Goal: Task Accomplishment & Management: Manage account settings

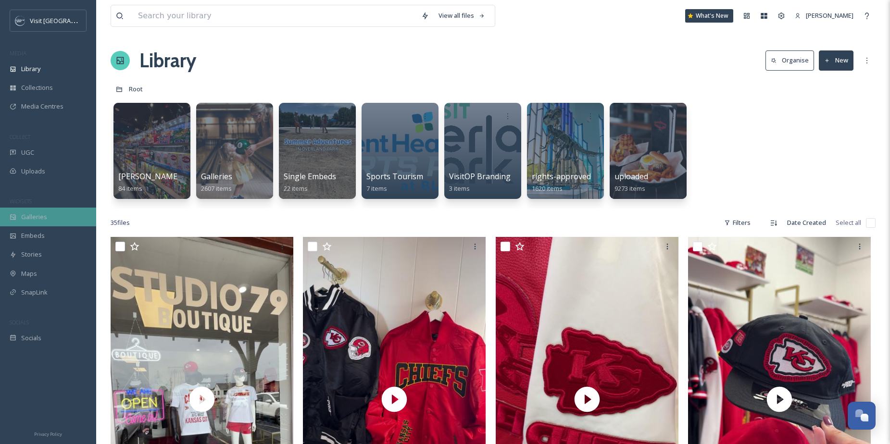
click at [37, 213] on span "Galleries" at bounding box center [34, 216] width 26 height 9
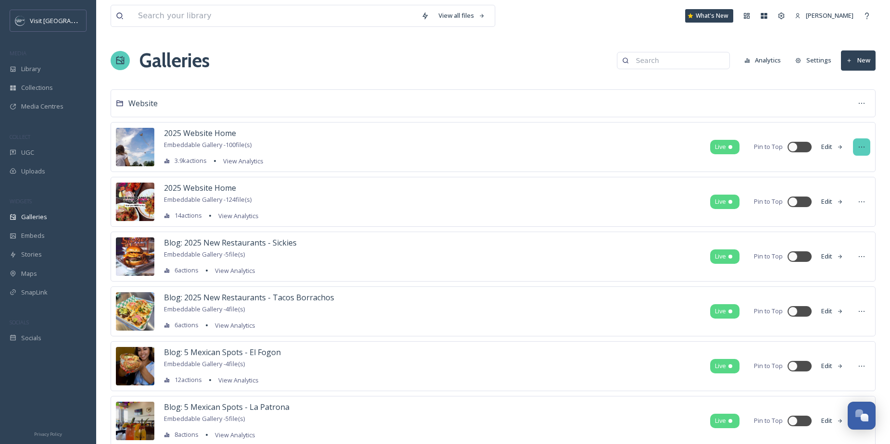
click at [861, 148] on icon at bounding box center [861, 147] width 8 height 8
click at [856, 166] on div "Edit Gallery" at bounding box center [843, 168] width 52 height 19
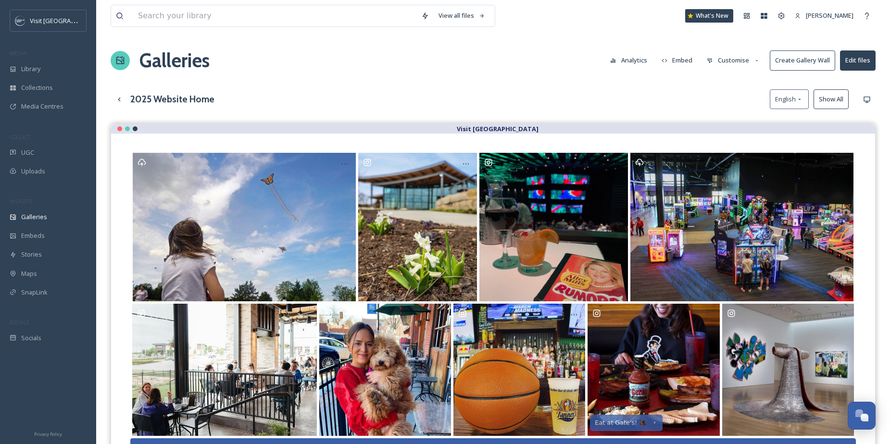
click at [727, 61] on button "Customise" at bounding box center [733, 60] width 63 height 19
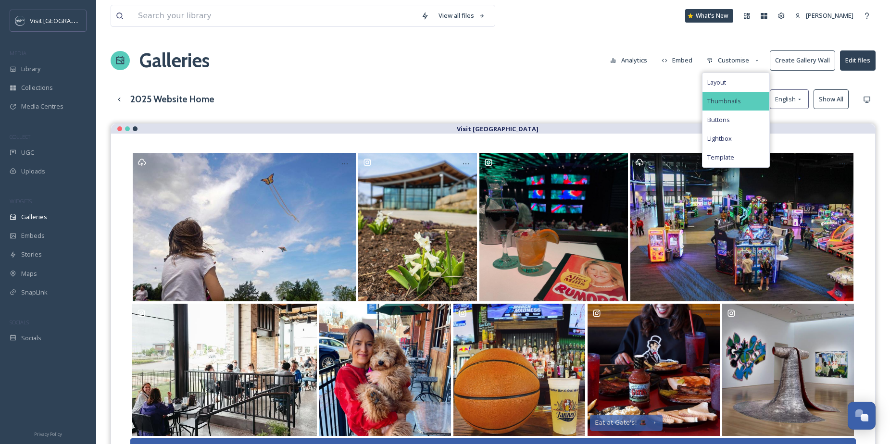
click at [730, 101] on span "Thumbnails" at bounding box center [724, 101] width 34 height 9
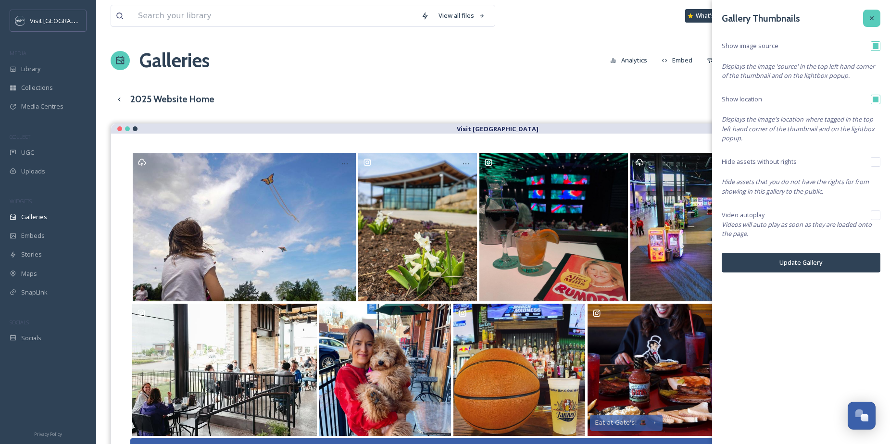
click at [871, 17] on icon at bounding box center [872, 18] width 8 height 8
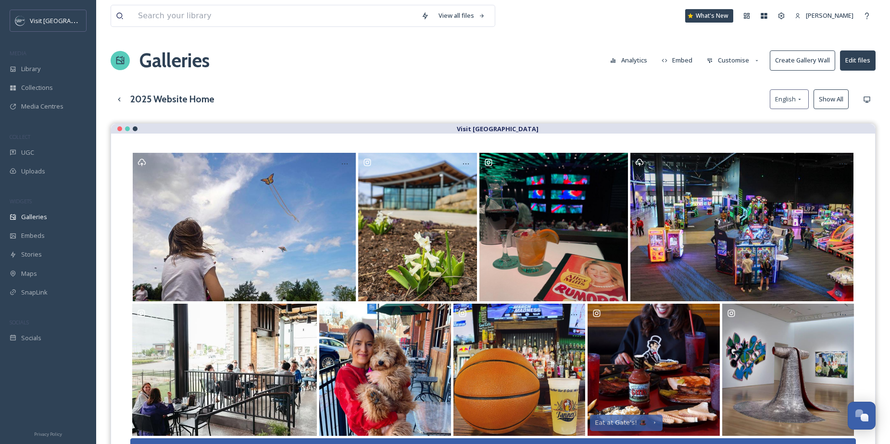
click at [741, 60] on button "Customise" at bounding box center [733, 60] width 63 height 19
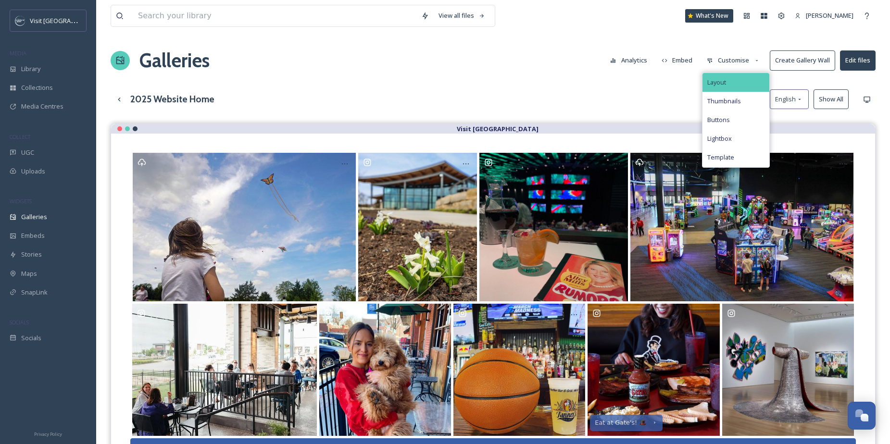
click at [728, 77] on div "Layout" at bounding box center [735, 82] width 67 height 19
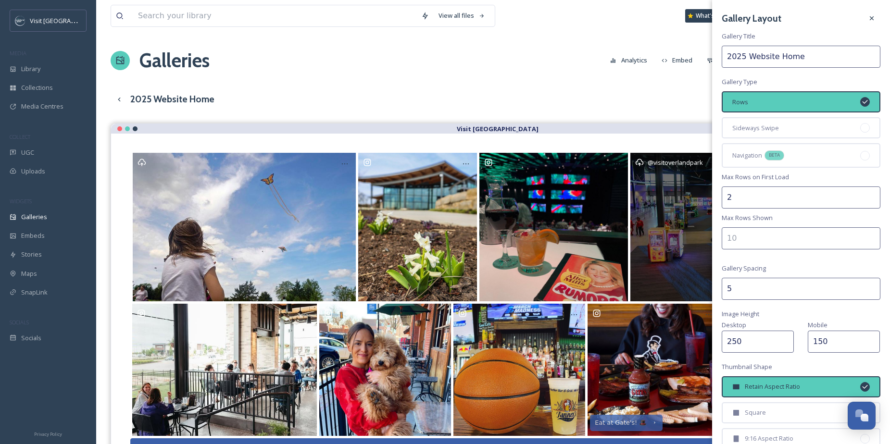
drag, startPoint x: 770, startPoint y: 288, endPoint x: 696, endPoint y: 298, distance: 74.7
click at [696, 298] on div "View all files What's New Danyelle Perry Galleries Analytics Embed Customise Cr…" at bounding box center [492, 291] width 793 height 582
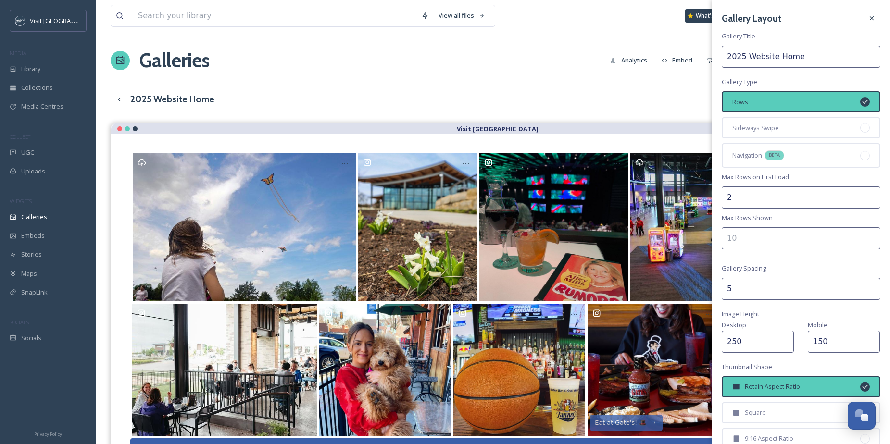
drag, startPoint x: 734, startPoint y: 288, endPoint x: 722, endPoint y: 287, distance: 12.0
click at [722, 287] on input "5" at bounding box center [800, 289] width 159 height 22
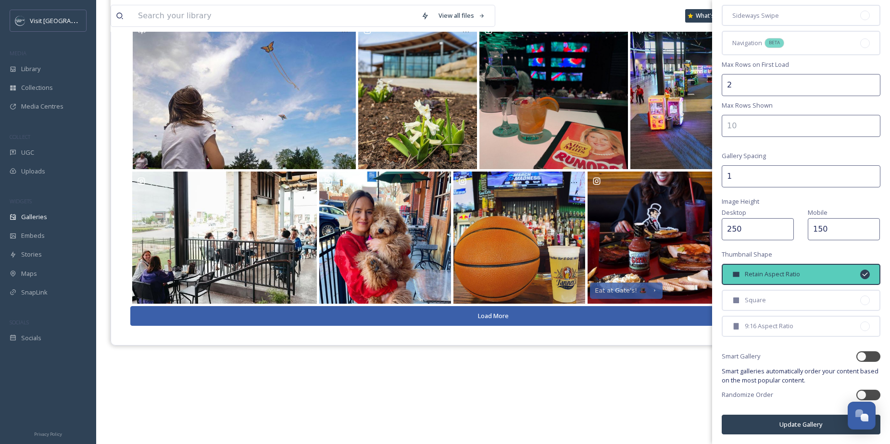
scroll to position [138, 0]
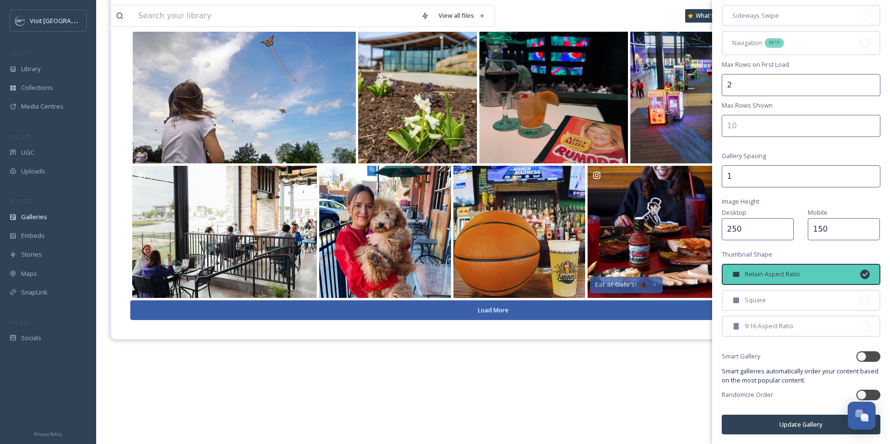
type input "1"
click at [784, 423] on button "Update Gallery" at bounding box center [800, 425] width 159 height 20
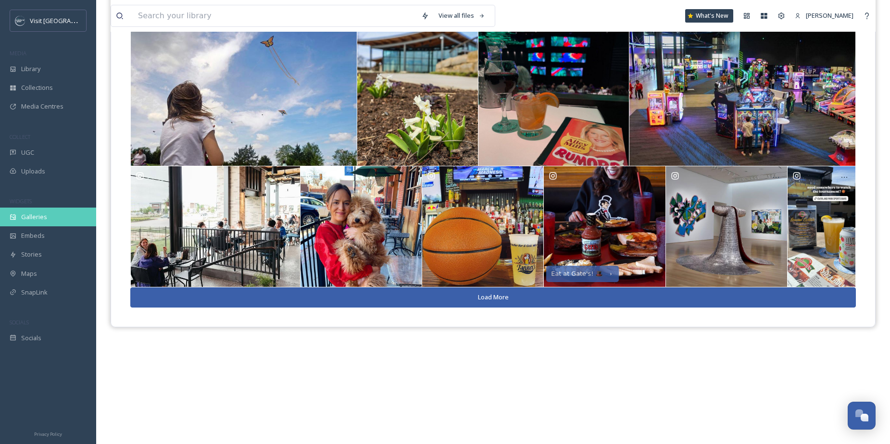
click at [42, 219] on span "Galleries" at bounding box center [34, 216] width 26 height 9
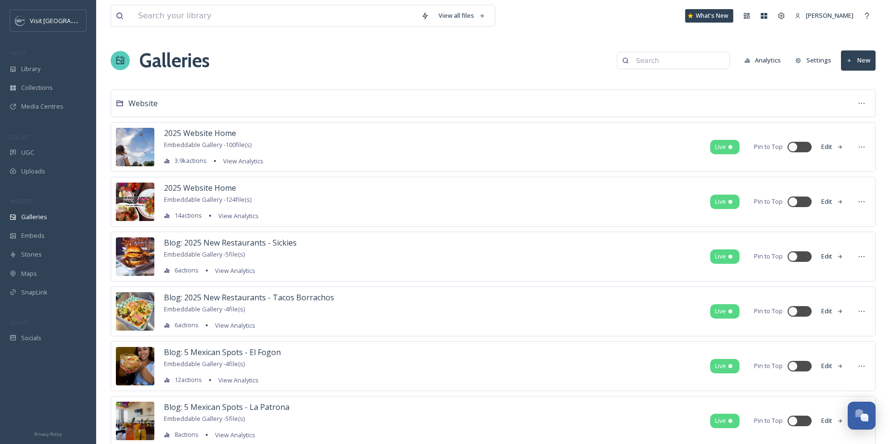
click at [828, 199] on button "Edit" at bounding box center [832, 201] width 32 height 19
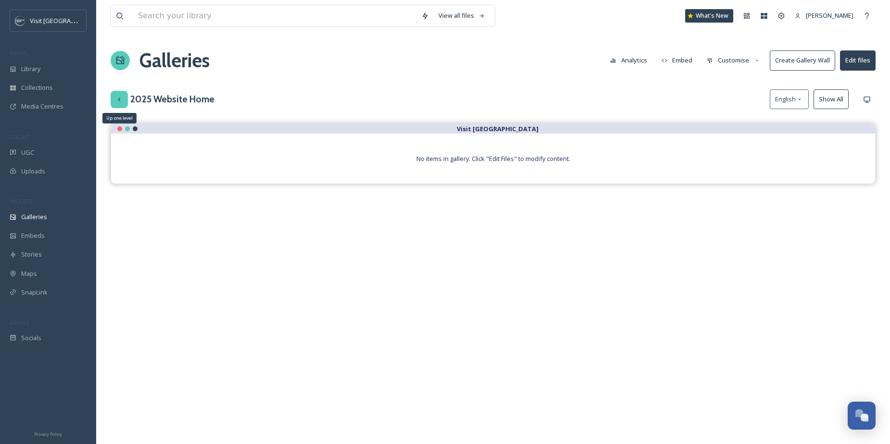
click at [119, 99] on icon at bounding box center [119, 99] width 2 height 4
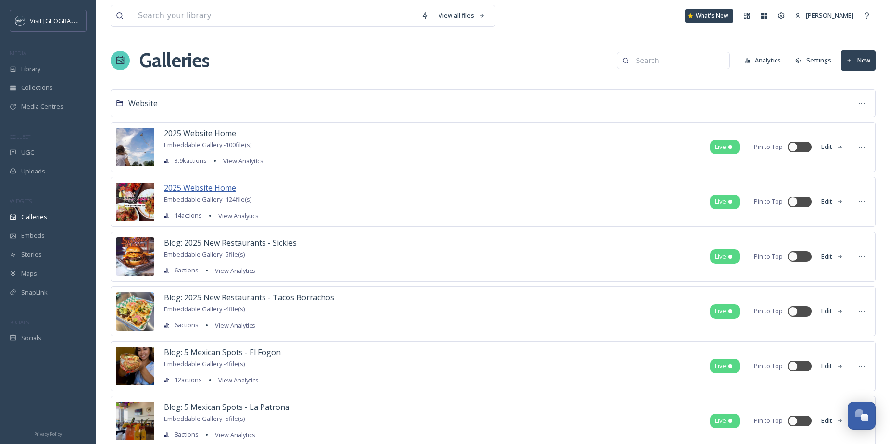
click at [196, 186] on span "2025 Website Home" at bounding box center [200, 188] width 72 height 11
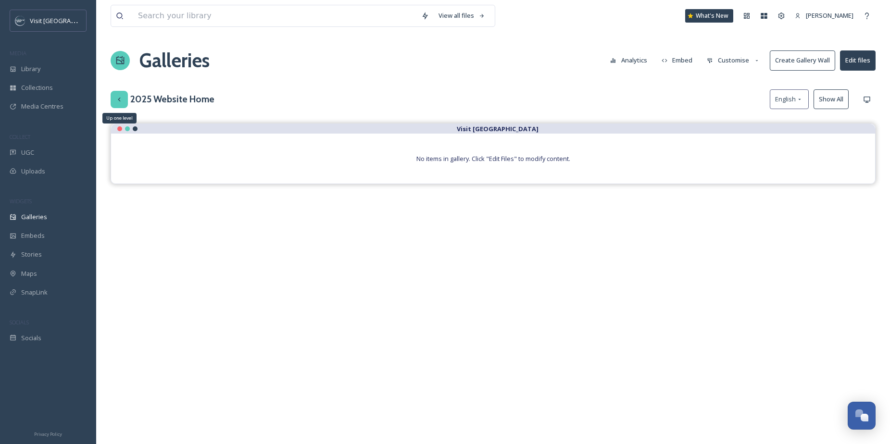
click at [121, 101] on icon at bounding box center [119, 100] width 8 height 8
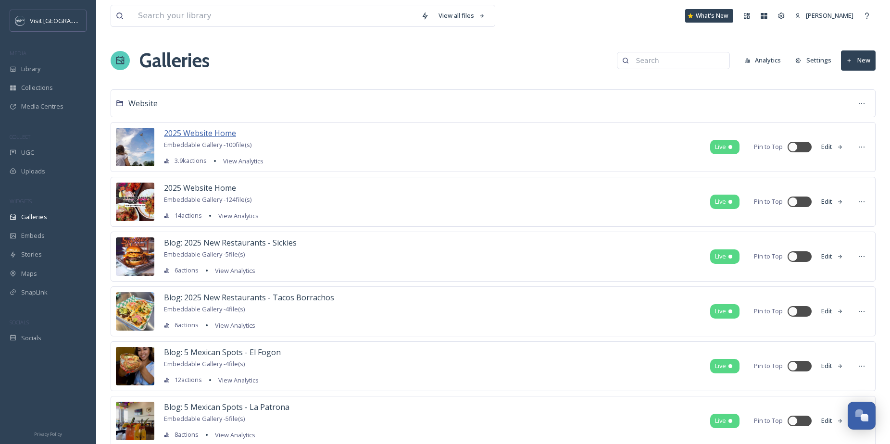
click at [177, 135] on span "2025 Website Home" at bounding box center [200, 133] width 72 height 11
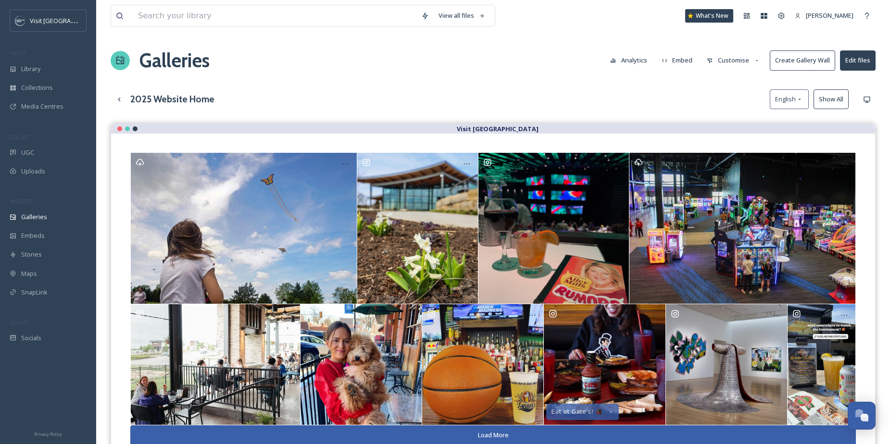
click at [869, 62] on button "Edit files" at bounding box center [858, 60] width 36 height 20
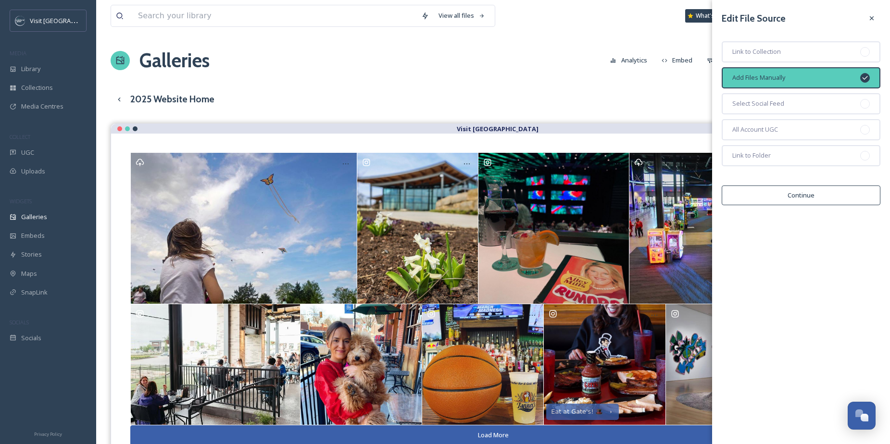
click at [840, 199] on button "Continue" at bounding box center [800, 196] width 159 height 20
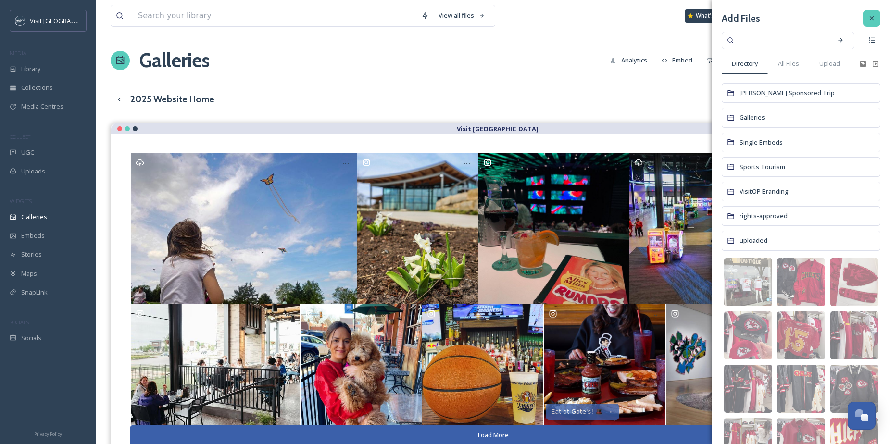
click at [868, 17] on icon at bounding box center [872, 18] width 8 height 8
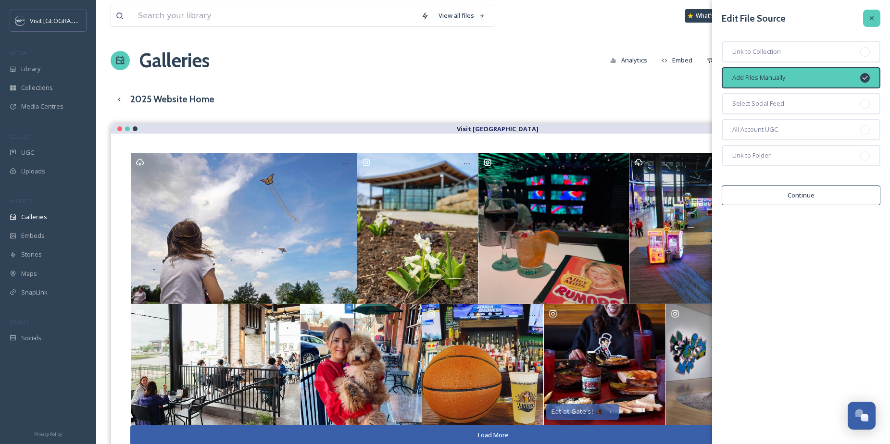
click at [867, 17] on div at bounding box center [871, 18] width 17 height 17
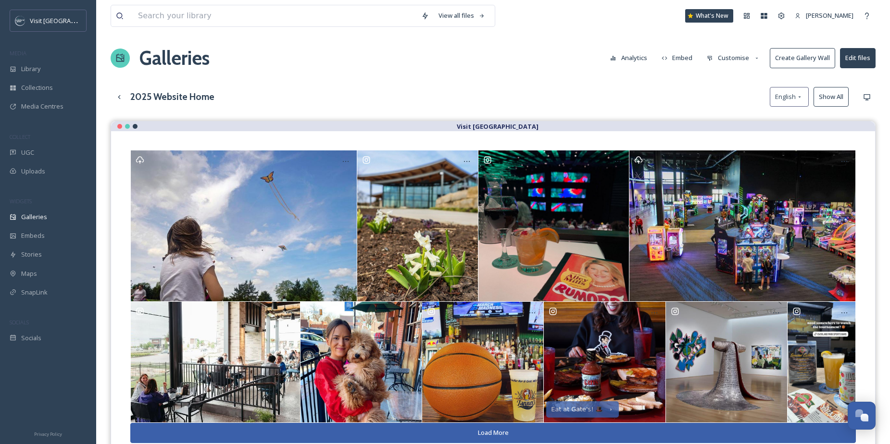
scroll to position [4, 0]
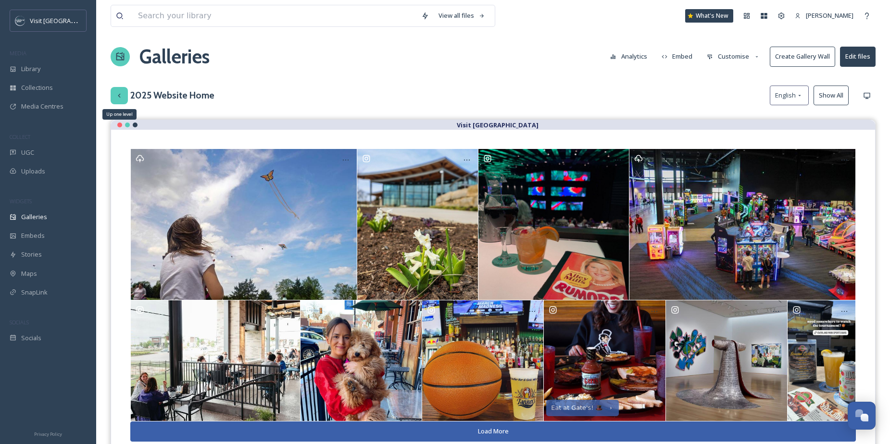
click at [122, 95] on icon at bounding box center [119, 96] width 8 height 8
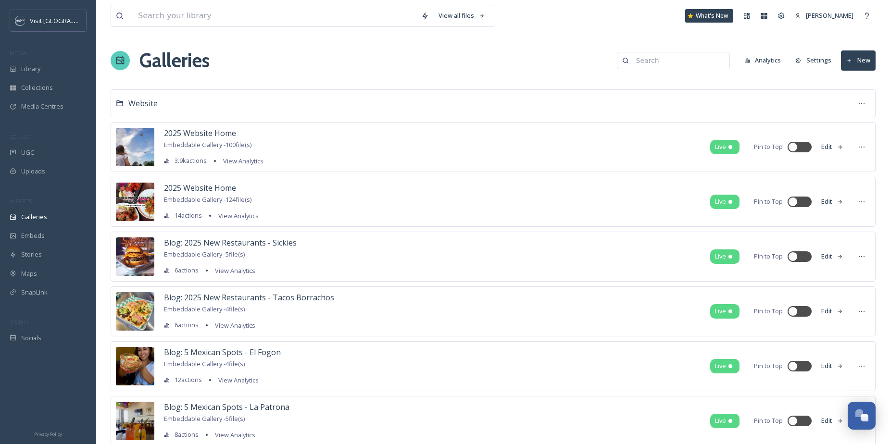
click at [141, 198] on img at bounding box center [135, 202] width 38 height 38
click at [859, 199] on icon at bounding box center [861, 202] width 8 height 8
click at [839, 259] on span "Embed Gallery" at bounding box center [843, 260] width 42 height 9
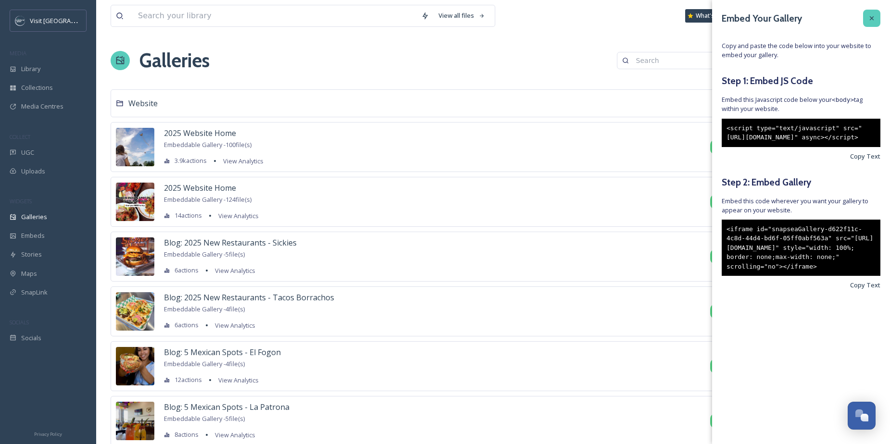
click at [874, 23] on div at bounding box center [871, 18] width 17 height 17
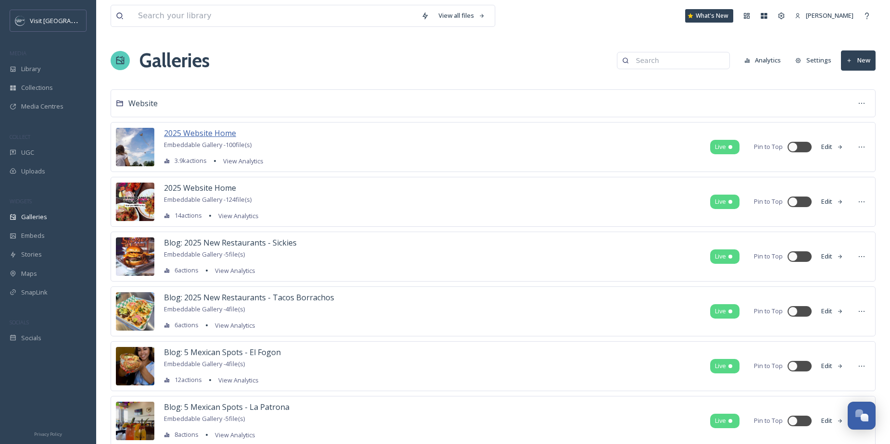
click at [225, 133] on span "2025 Website Home" at bounding box center [200, 133] width 72 height 11
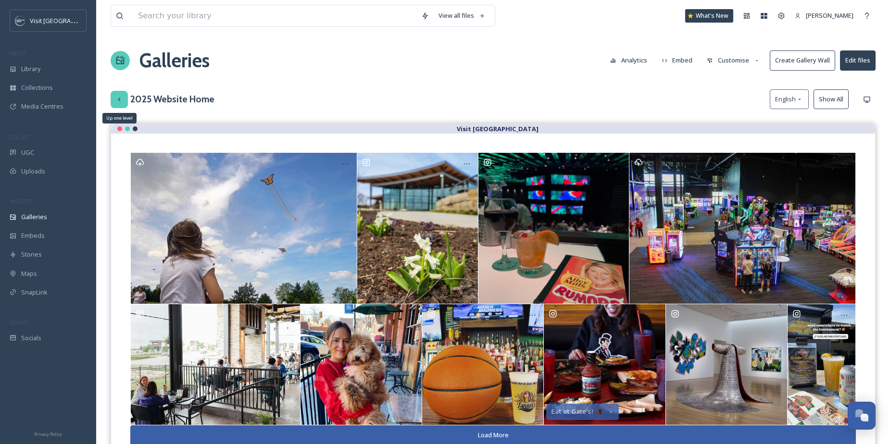
click at [121, 98] on icon at bounding box center [119, 100] width 8 height 8
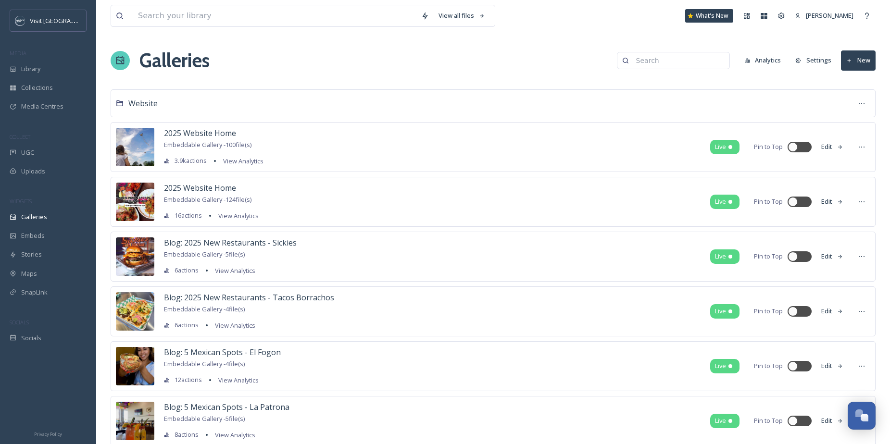
click at [830, 201] on button "Edit" at bounding box center [832, 201] width 32 height 19
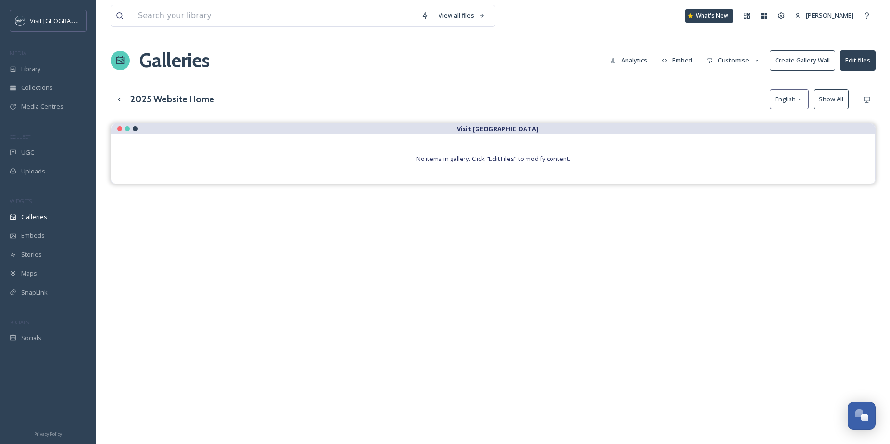
click at [853, 60] on button "Edit files" at bounding box center [858, 60] width 36 height 20
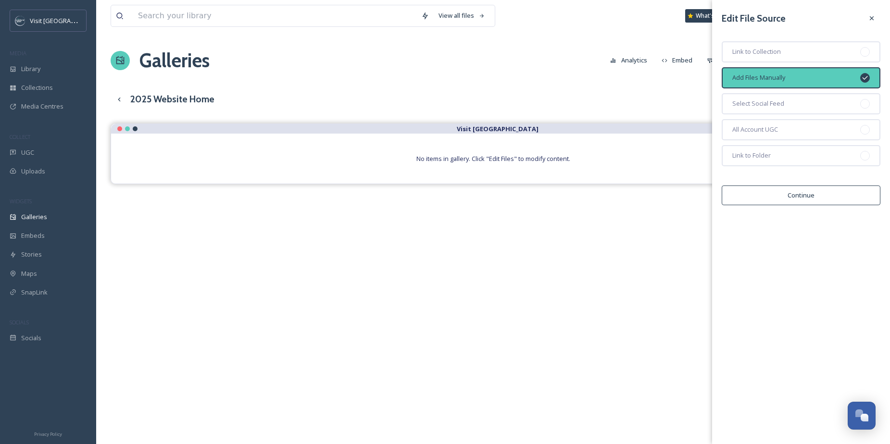
click at [870, 20] on icon at bounding box center [872, 18] width 8 height 8
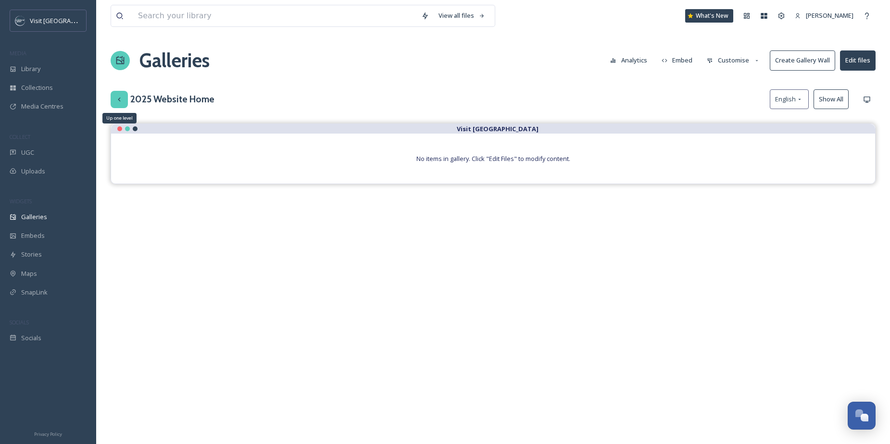
click at [119, 99] on icon at bounding box center [119, 100] width 8 height 8
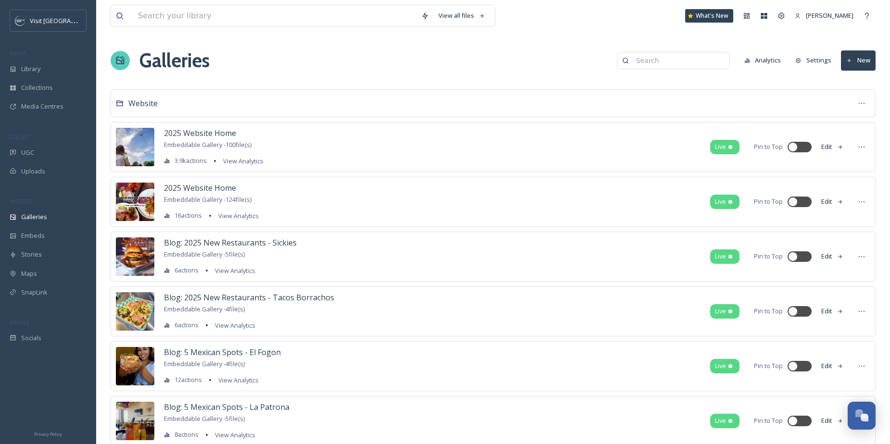
click at [243, 202] on span "Embeddable Gallery - 124 file(s)" at bounding box center [207, 199] width 87 height 9
click at [143, 200] on img at bounding box center [135, 202] width 38 height 38
click at [181, 187] on span "2025 Website Home" at bounding box center [200, 188] width 72 height 11
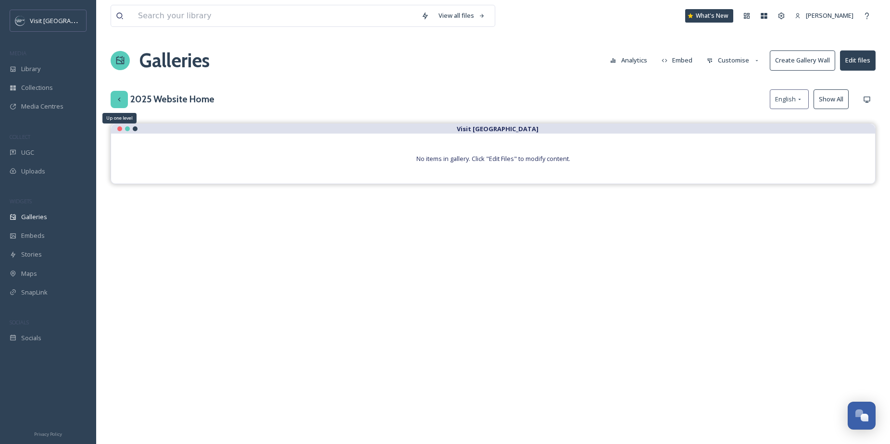
click at [118, 101] on icon at bounding box center [119, 100] width 8 height 8
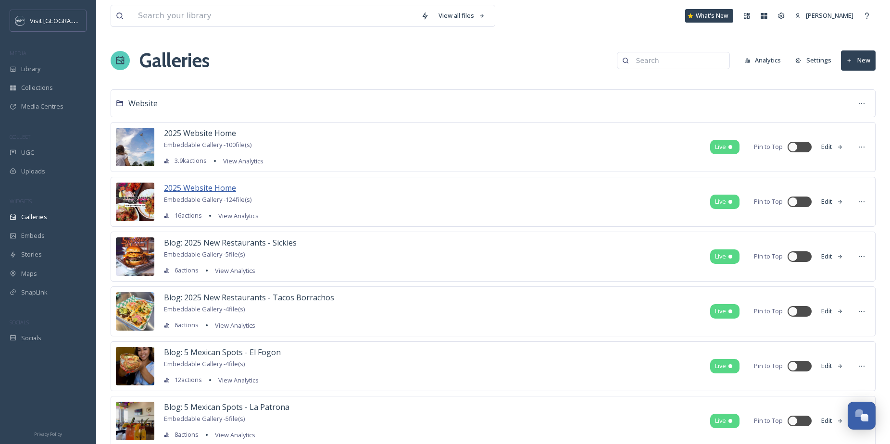
click at [216, 192] on span "2025 Website Home" at bounding box center [200, 188] width 72 height 11
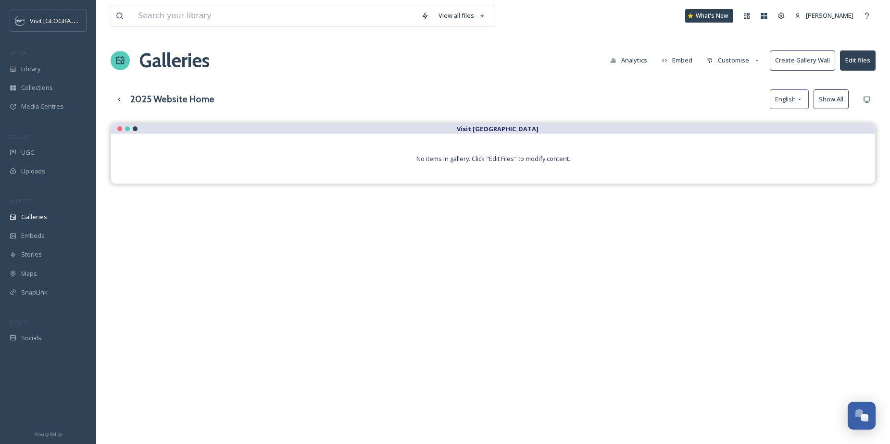
click at [829, 103] on button "Show All" at bounding box center [830, 99] width 35 height 20
click at [748, 64] on button "Customise" at bounding box center [733, 60] width 63 height 19
click at [634, 60] on button "Analytics" at bounding box center [628, 60] width 47 height 19
click at [120, 97] on icon at bounding box center [119, 100] width 8 height 8
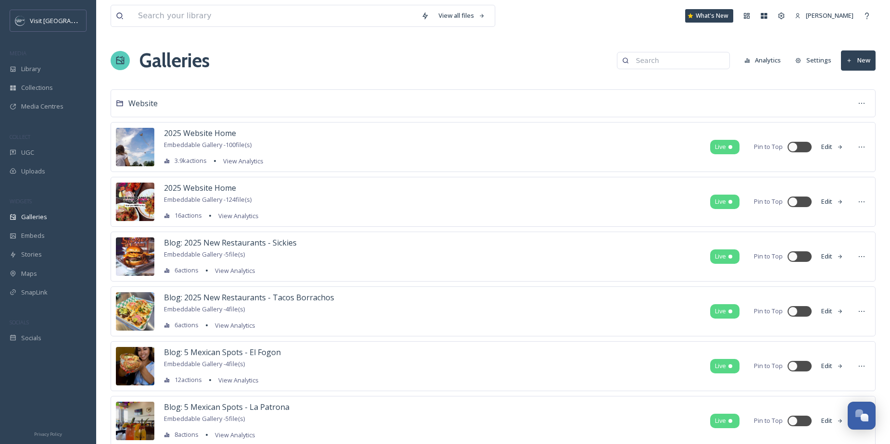
click at [837, 202] on icon at bounding box center [840, 202] width 6 height 6
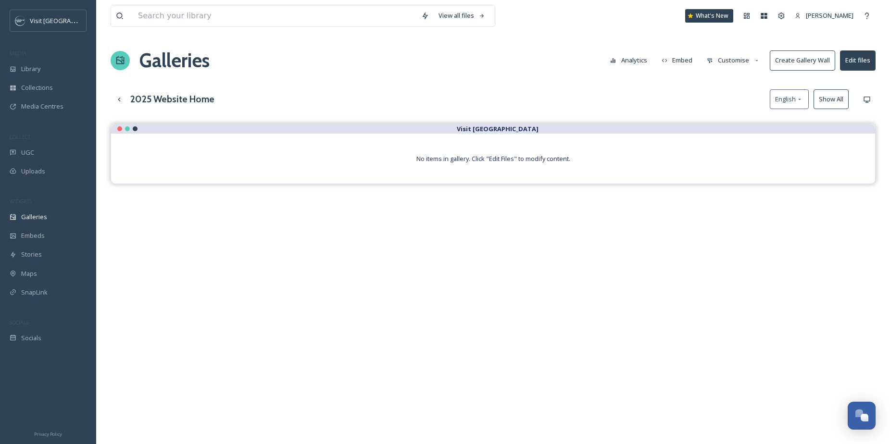
click at [808, 55] on button "Create Gallery Wall" at bounding box center [801, 60] width 65 height 20
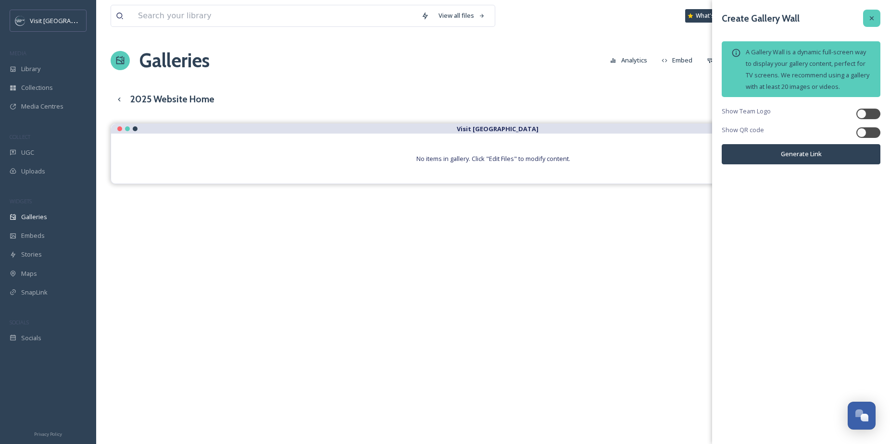
click at [868, 15] on icon at bounding box center [872, 18] width 8 height 8
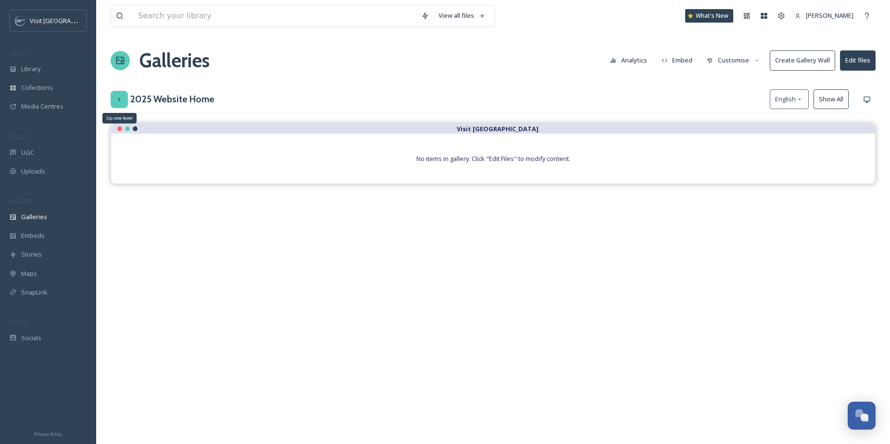
click at [122, 94] on div "Up one level" at bounding box center [119, 99] width 17 height 17
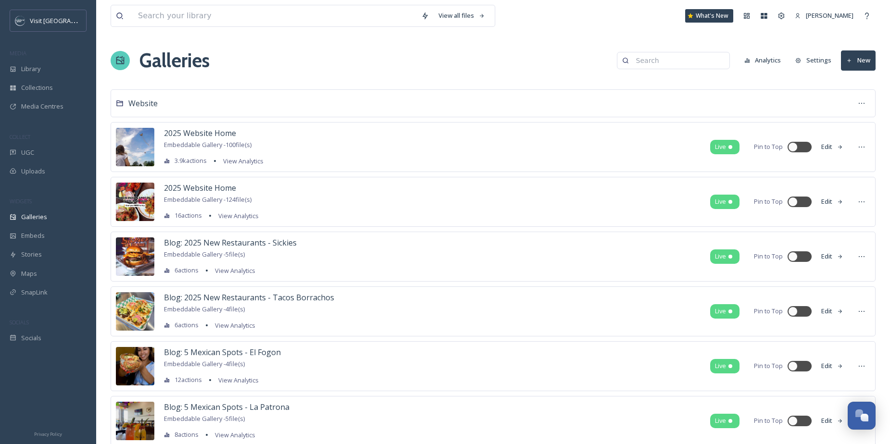
click at [532, 189] on div "2025 Website Home Embeddable Gallery - 124 file(s) 16 actions View Analytics Li…" at bounding box center [493, 202] width 765 height 50
click at [828, 202] on button "Edit" at bounding box center [832, 201] width 32 height 19
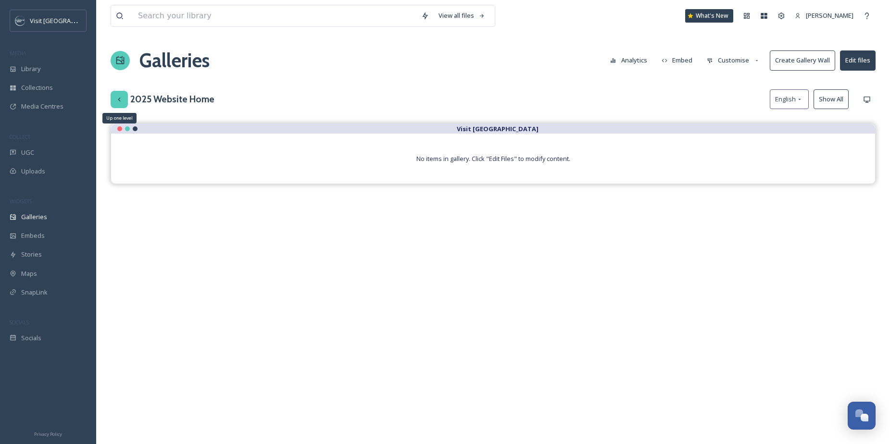
click at [120, 98] on icon at bounding box center [119, 99] width 2 height 4
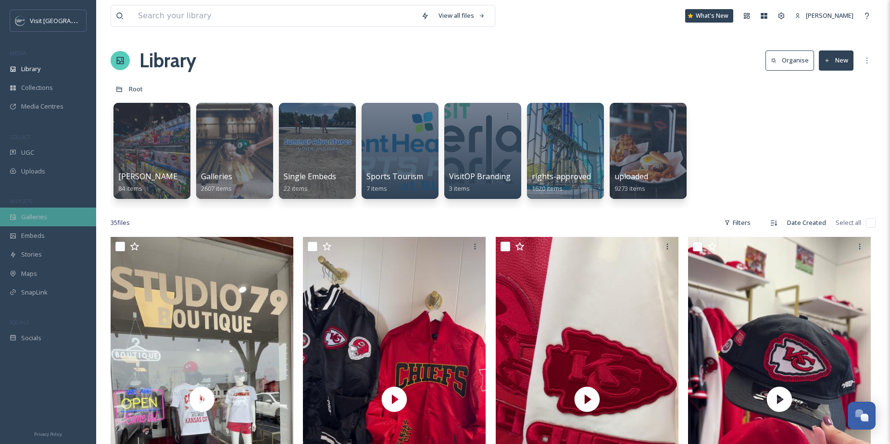
click at [32, 216] on span "Galleries" at bounding box center [34, 216] width 26 height 9
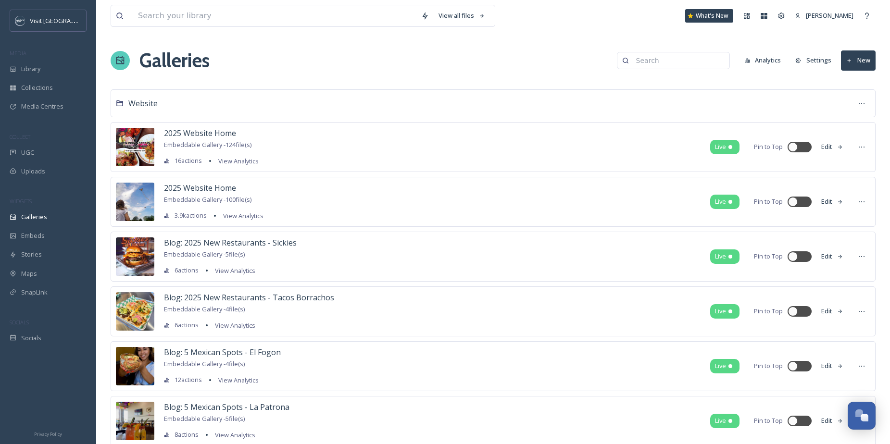
click at [672, 66] on input at bounding box center [677, 60] width 93 height 19
type input "museum"
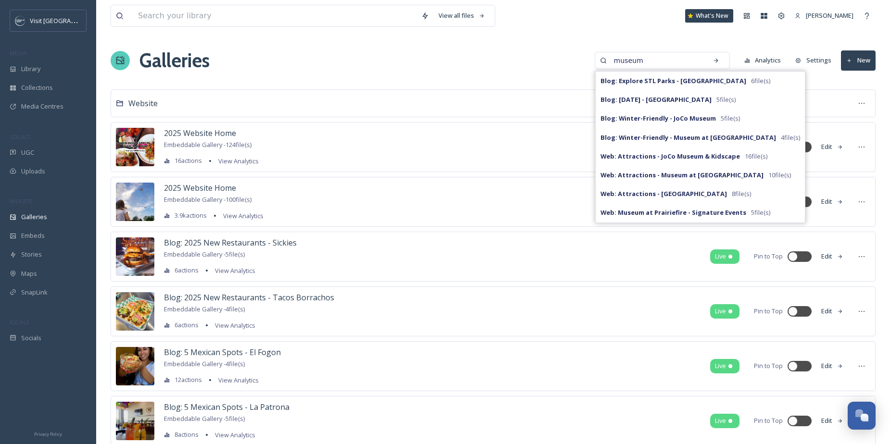
drag, startPoint x: 666, startPoint y: 62, endPoint x: 620, endPoint y: 59, distance: 45.8
click at [620, 59] on input "museum" at bounding box center [655, 60] width 93 height 19
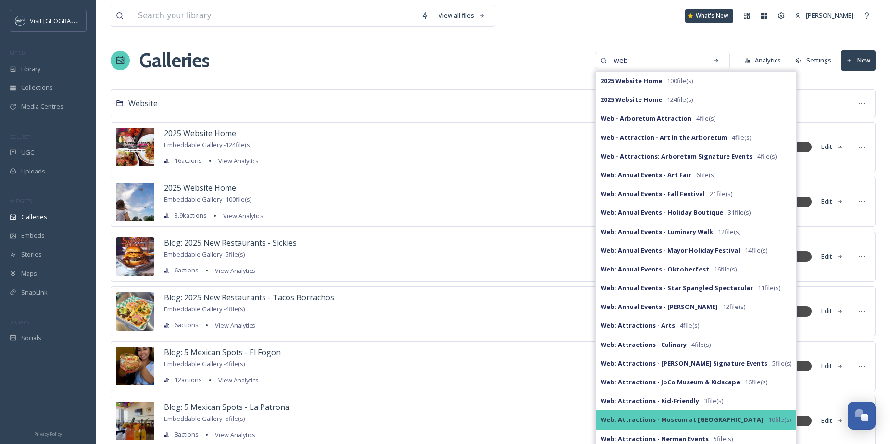
type input "web"
click at [686, 416] on strong "Web: Attractions - Museum at [GEOGRAPHIC_DATA]" at bounding box center [681, 419] width 163 height 9
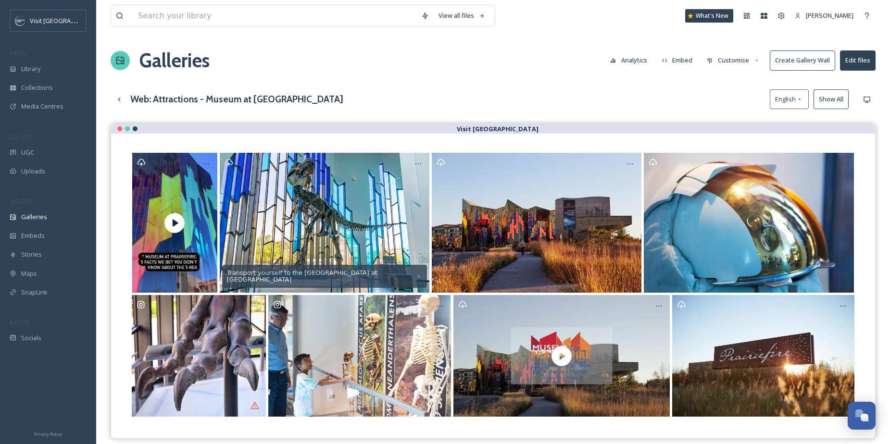
click at [743, 62] on button "Customise" at bounding box center [733, 60] width 63 height 19
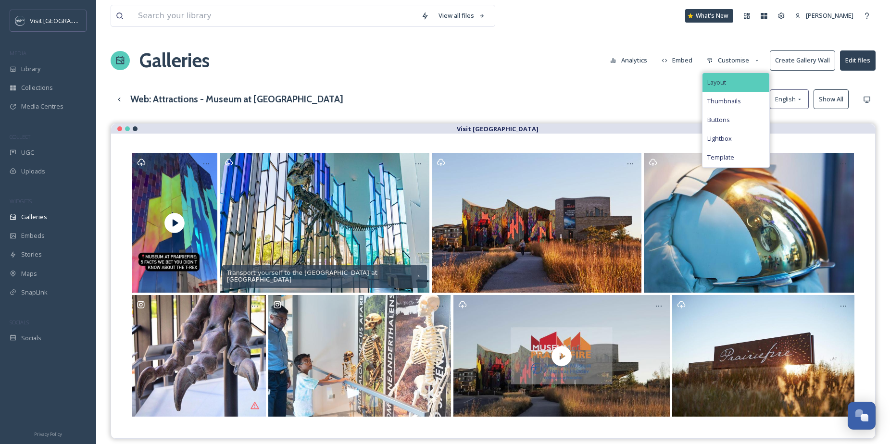
click at [741, 78] on div "Layout" at bounding box center [735, 82] width 67 height 19
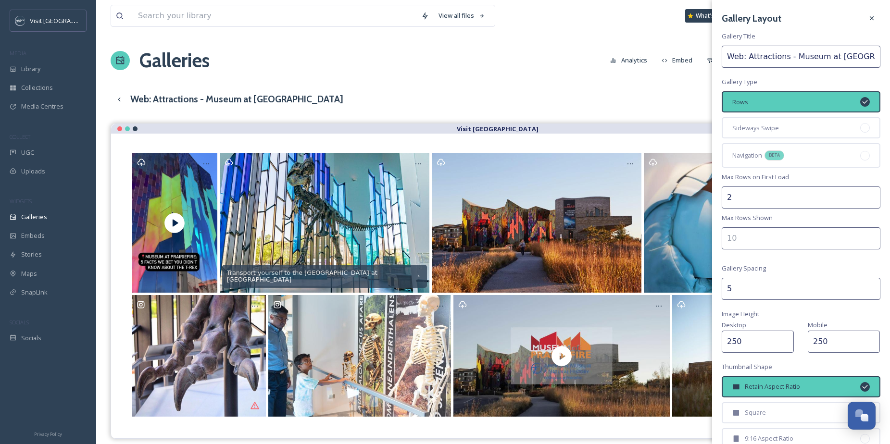
drag, startPoint x: 756, startPoint y: 196, endPoint x: 716, endPoint y: 195, distance: 39.9
click at [716, 195] on div "Gallery Layout Gallery Title Web: Attractions - Museum at Prairiefire 1 Gallery…" at bounding box center [801, 278] width 178 height 557
type input "1"
drag, startPoint x: 744, startPoint y: 287, endPoint x: 712, endPoint y: 286, distance: 31.7
click at [712, 286] on div "Gallery Layout Gallery Title Web: Attractions - Museum at Prairiefire 1 Gallery…" at bounding box center [801, 278] width 178 height 557
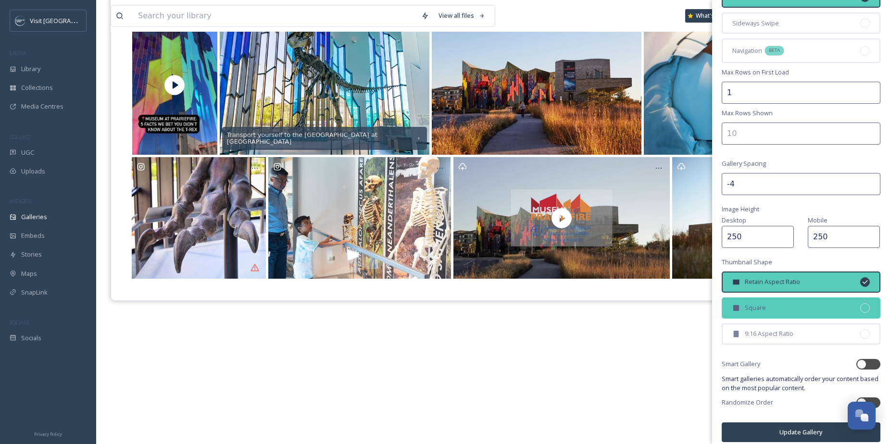
scroll to position [112, 0]
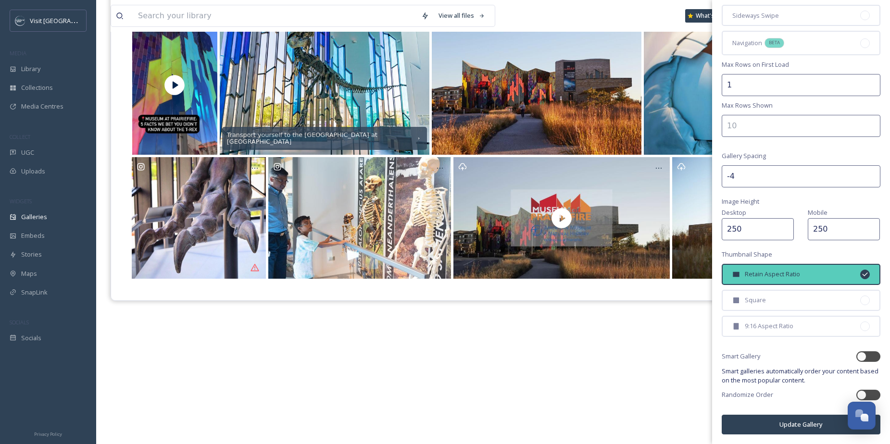
type input "-4"
click at [810, 425] on button "Update Gallery" at bounding box center [800, 425] width 159 height 20
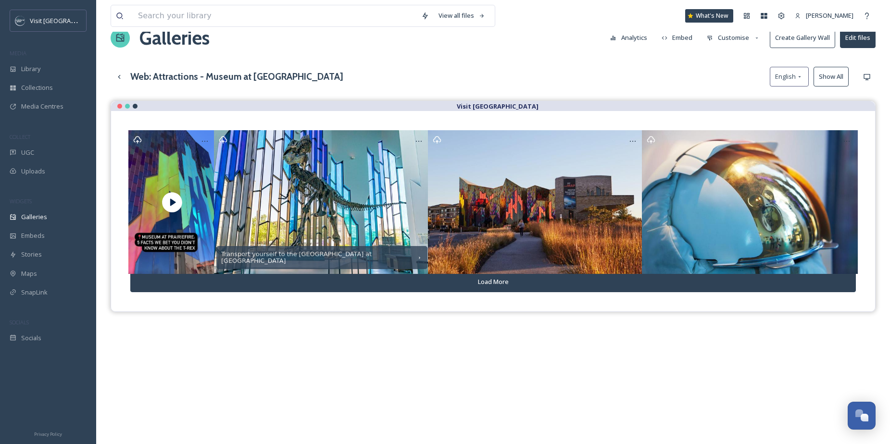
scroll to position [0, 0]
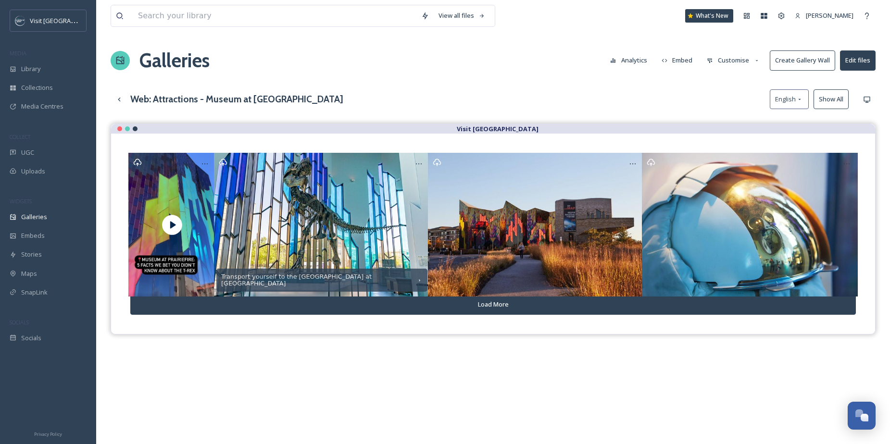
click at [739, 59] on button "Customise" at bounding box center [733, 60] width 63 height 19
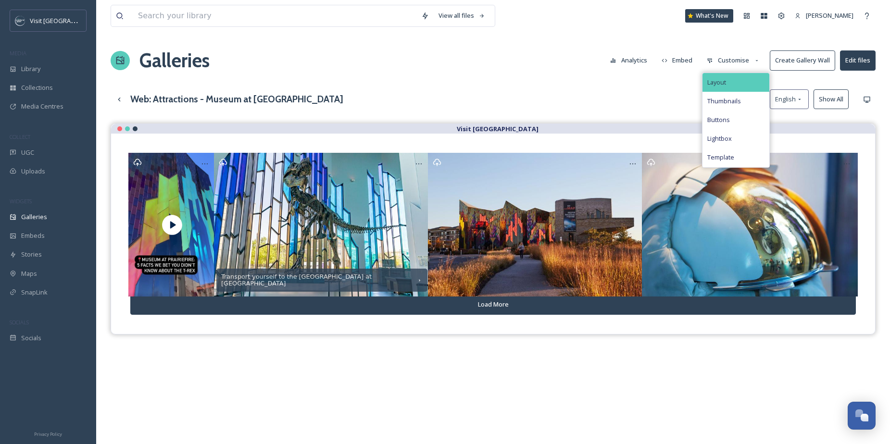
click at [743, 89] on div "Layout" at bounding box center [735, 82] width 67 height 19
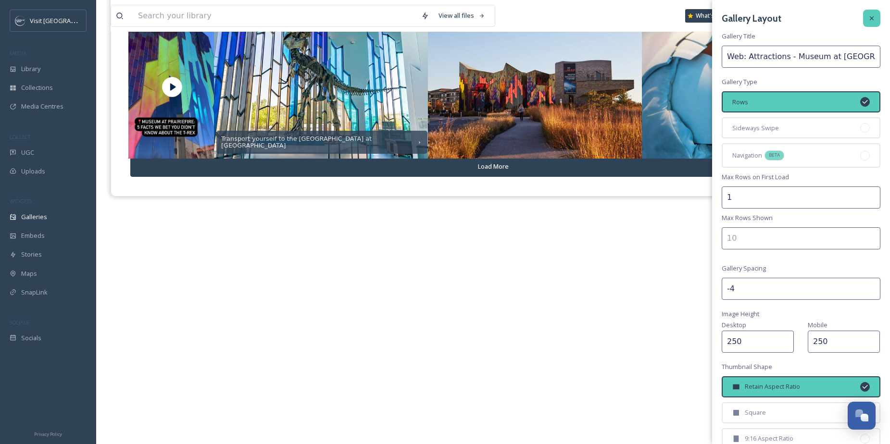
click at [868, 22] on icon at bounding box center [872, 18] width 8 height 8
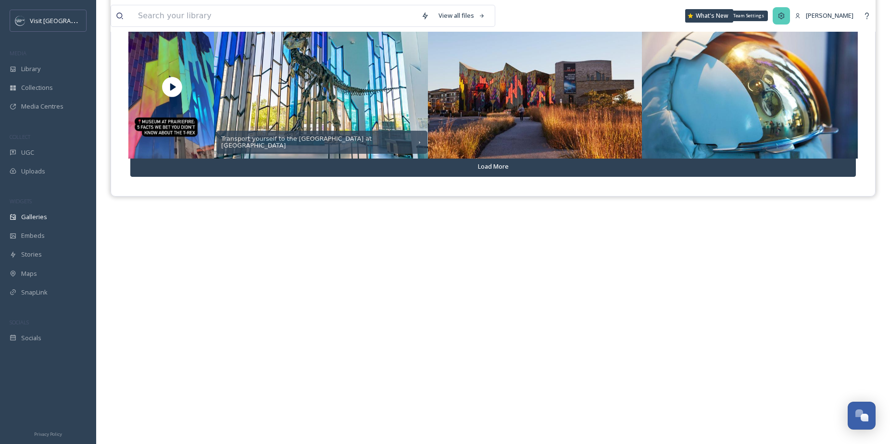
click at [785, 17] on icon at bounding box center [781, 16] width 8 height 8
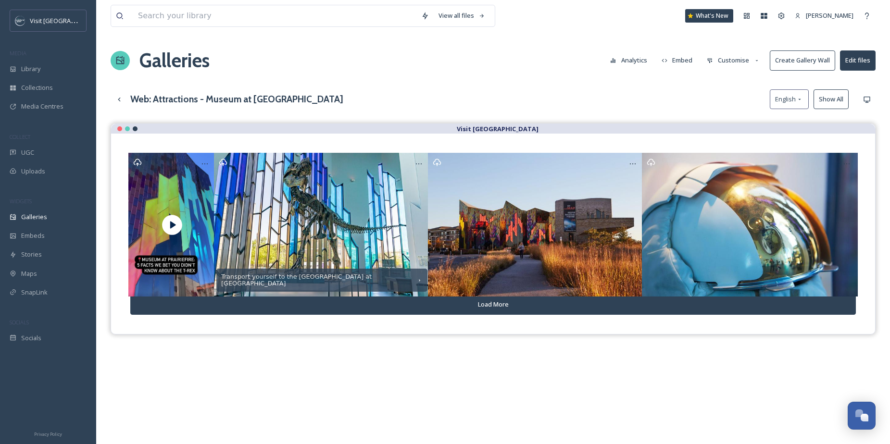
click at [739, 61] on button "Customise" at bounding box center [733, 60] width 63 height 19
click at [738, 98] on span "Thumbnails" at bounding box center [724, 101] width 34 height 9
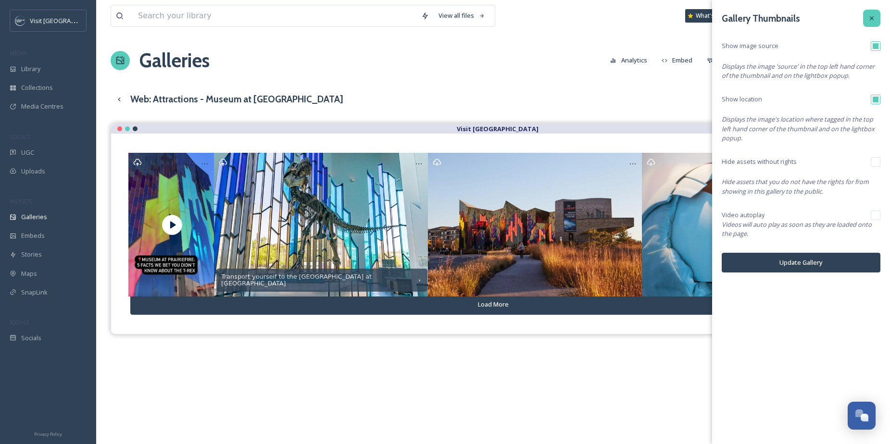
click at [870, 14] on icon at bounding box center [872, 18] width 8 height 8
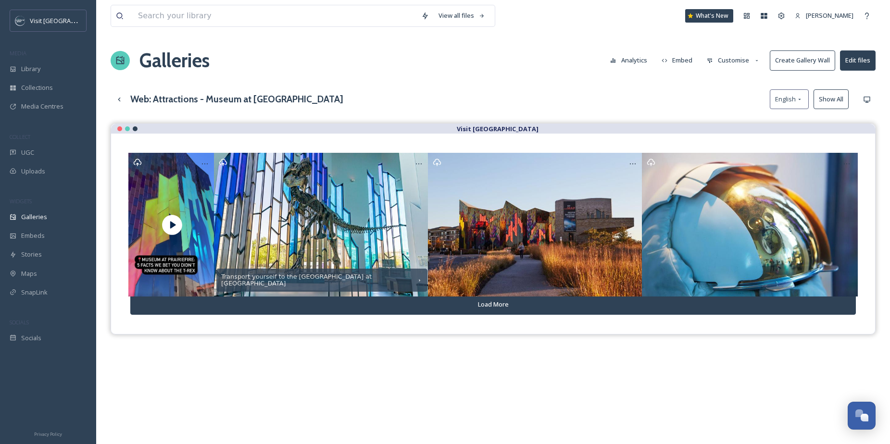
click at [861, 58] on button "Edit files" at bounding box center [858, 60] width 36 height 20
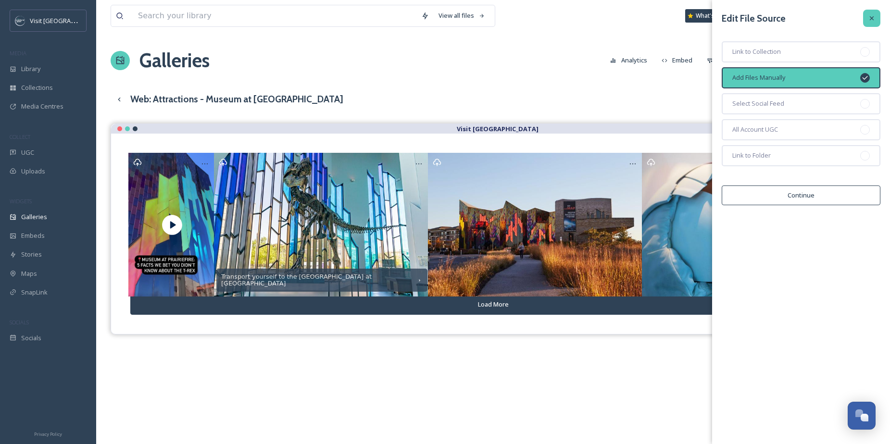
click at [875, 19] on icon at bounding box center [872, 18] width 8 height 8
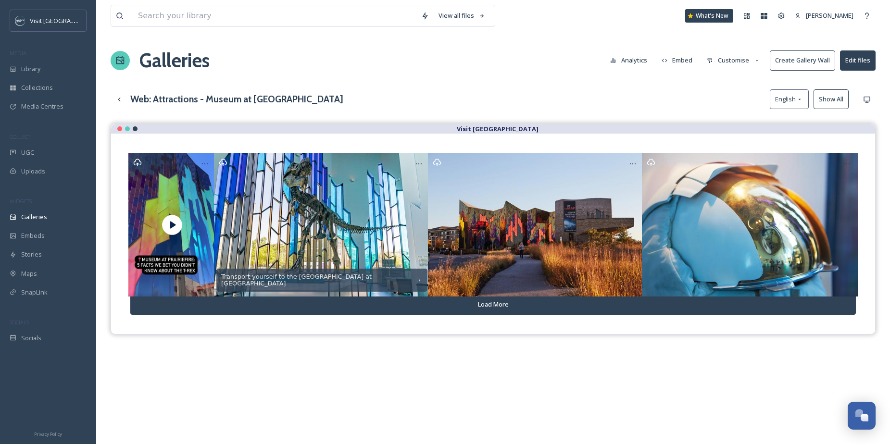
click at [820, 99] on button "Show All" at bounding box center [830, 99] width 35 height 20
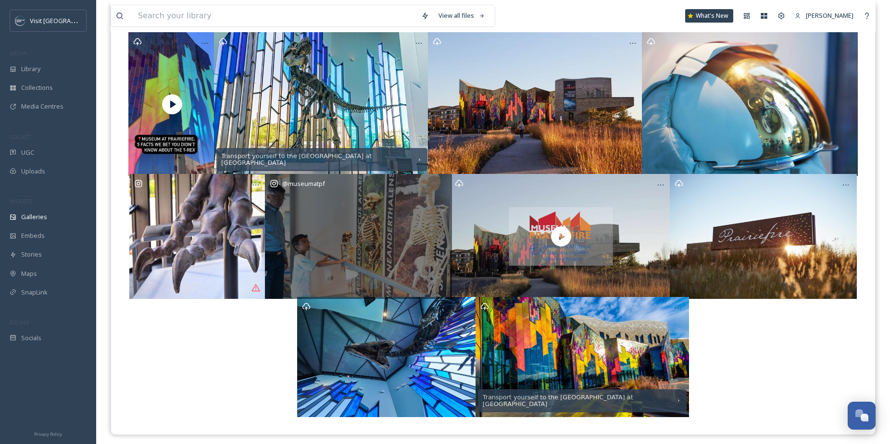
scroll to position [138, 0]
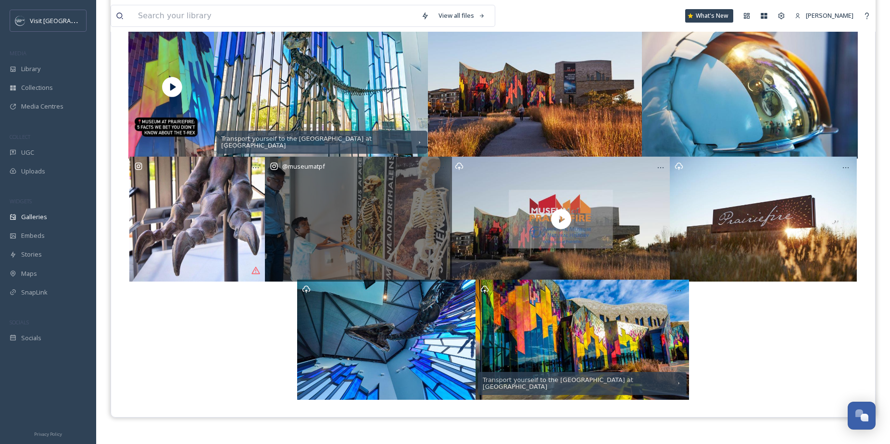
click at [391, 219] on div "@ museumatpf" at bounding box center [358, 219] width 187 height 124
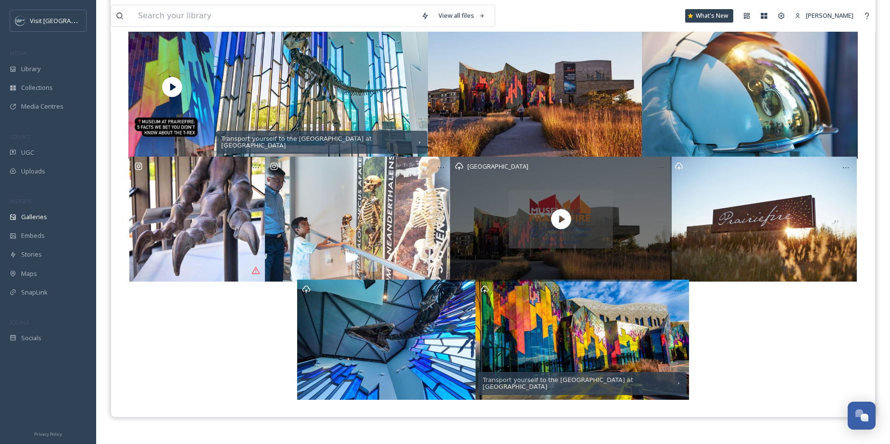
click at [533, 218] on div "[GEOGRAPHIC_DATA]" at bounding box center [561, 219] width 222 height 124
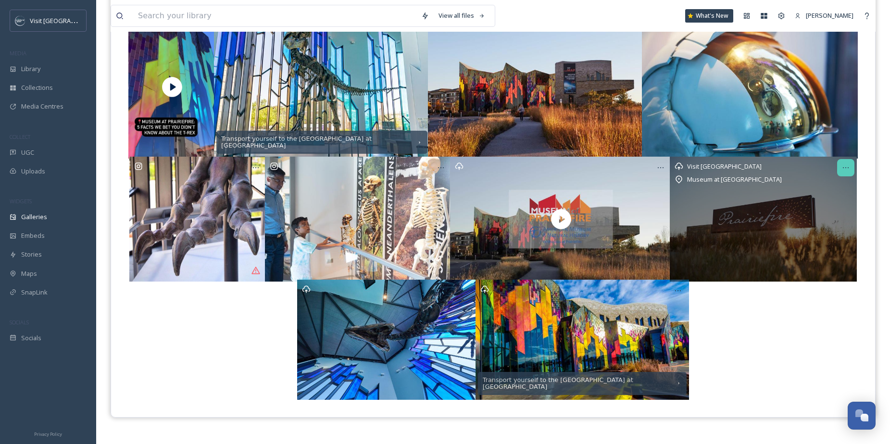
click at [846, 167] on icon at bounding box center [846, 168] width 8 height 8
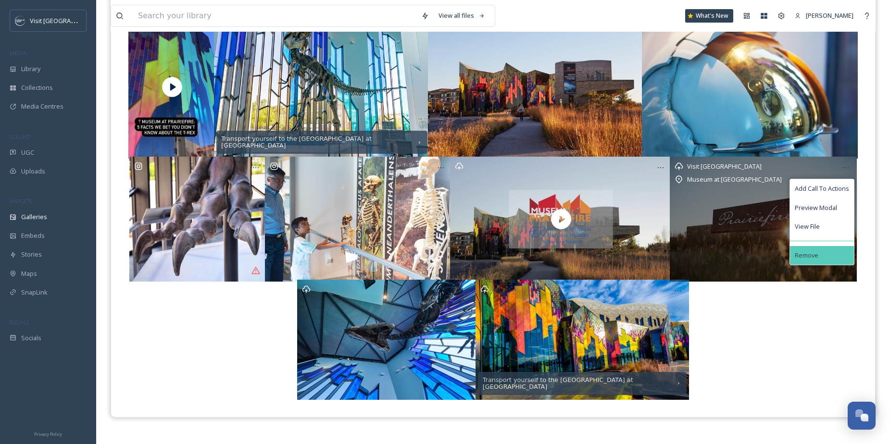
click at [827, 255] on div "Remove" at bounding box center [822, 255] width 64 height 19
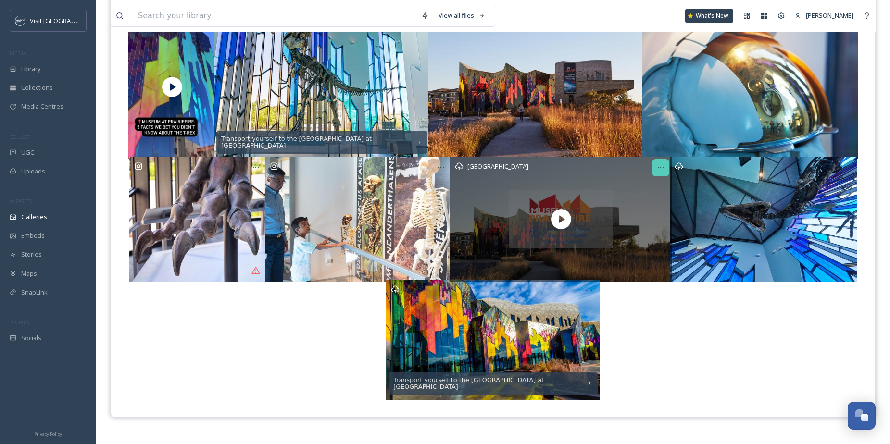
click at [657, 169] on icon at bounding box center [661, 168] width 8 height 8
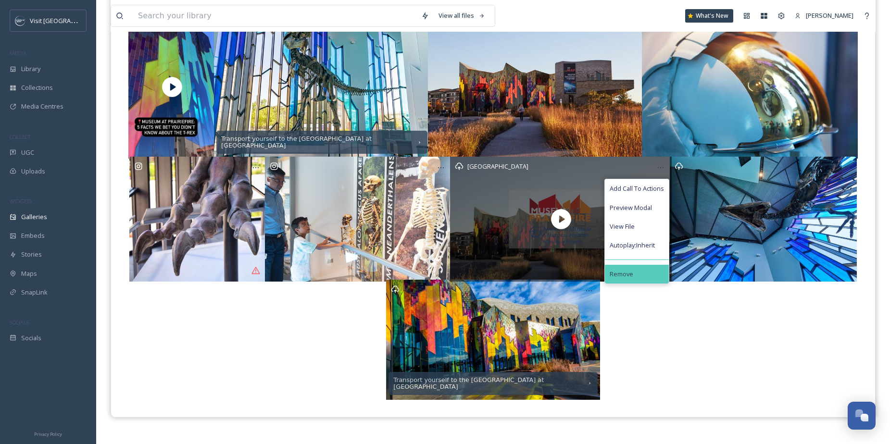
click at [630, 274] on span "Remove" at bounding box center [621, 274] width 24 height 9
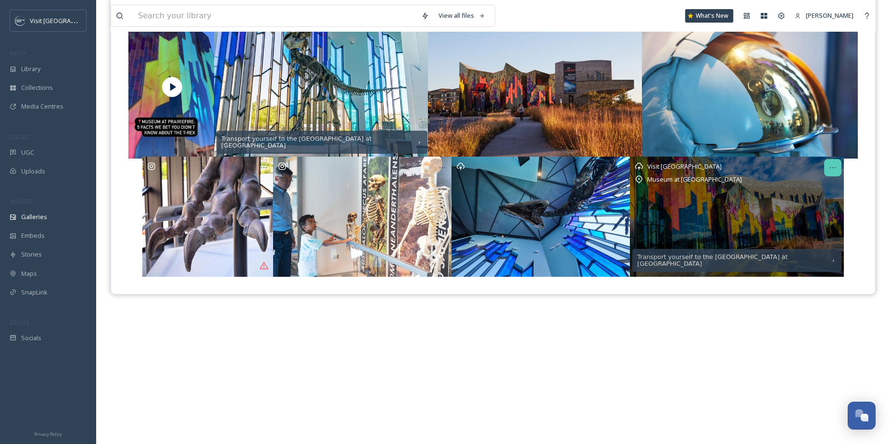
click at [834, 167] on icon at bounding box center [833, 168] width 8 height 8
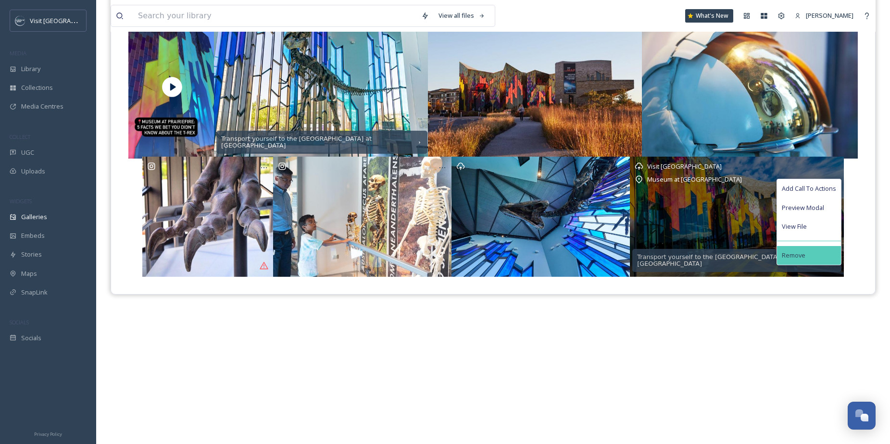
click at [811, 258] on div "Remove" at bounding box center [809, 255] width 64 height 19
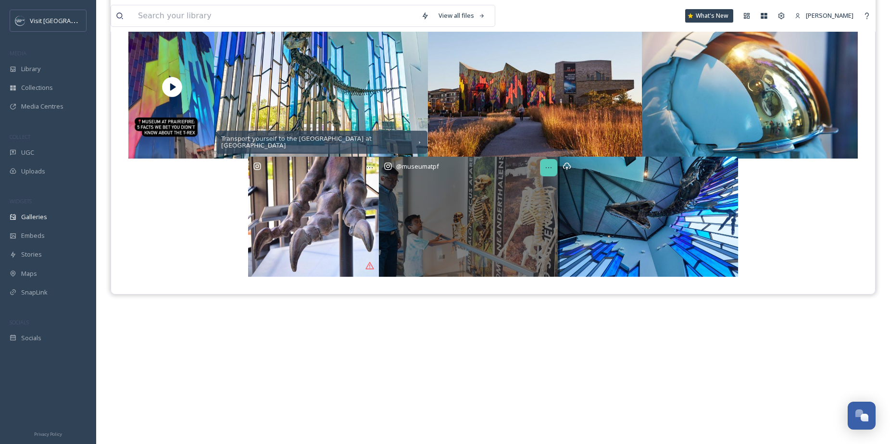
click at [547, 170] on icon at bounding box center [549, 168] width 8 height 8
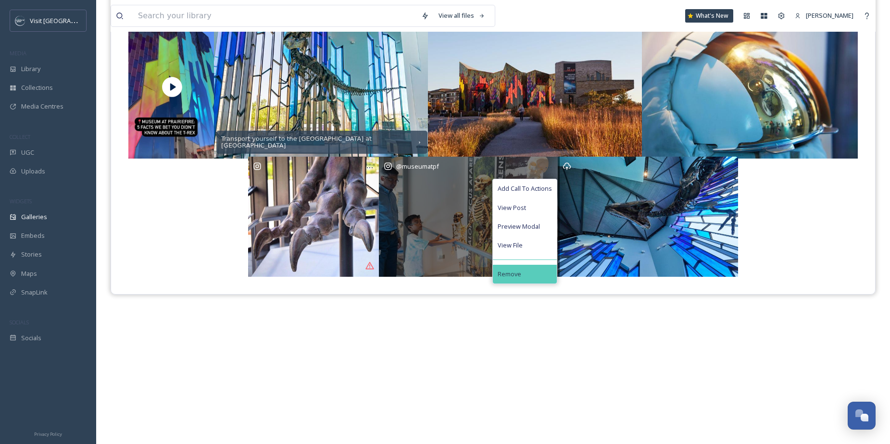
click at [530, 267] on div "Remove" at bounding box center [525, 274] width 64 height 19
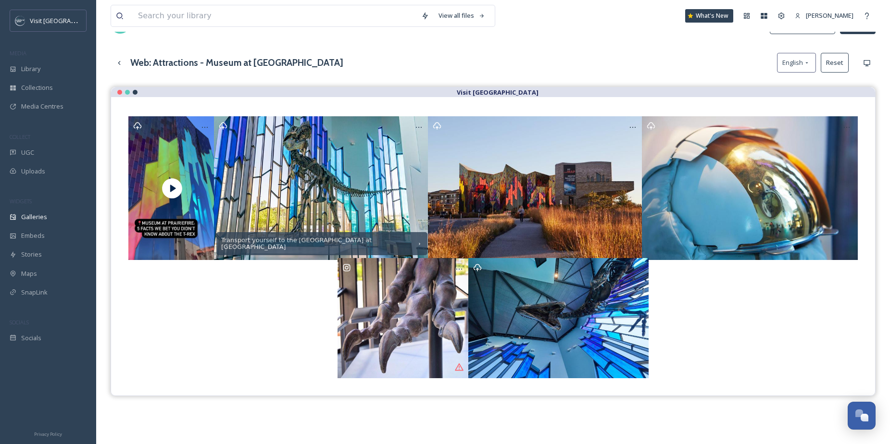
scroll to position [0, 0]
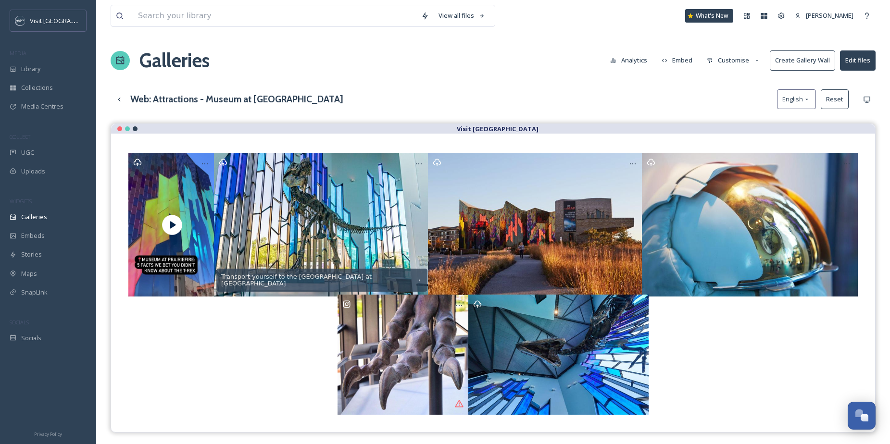
click at [745, 61] on button "Customise" at bounding box center [733, 60] width 63 height 19
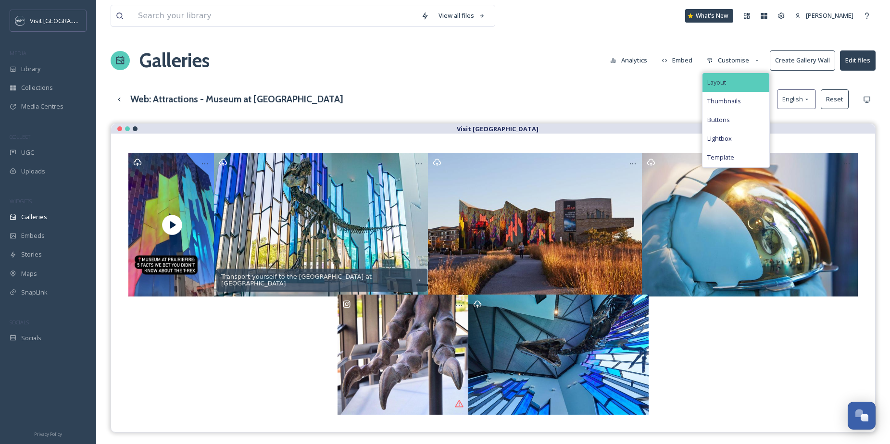
click at [739, 83] on div "Layout" at bounding box center [735, 82] width 67 height 19
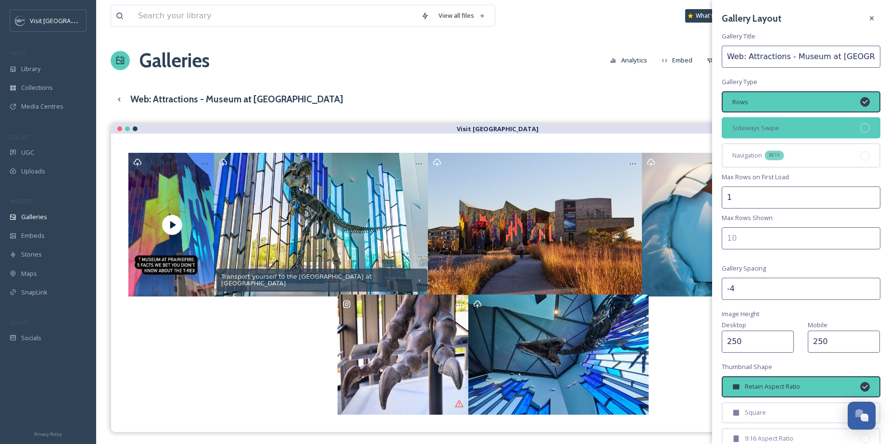
click at [753, 129] on span "Sideways Swipe" at bounding box center [755, 128] width 47 height 9
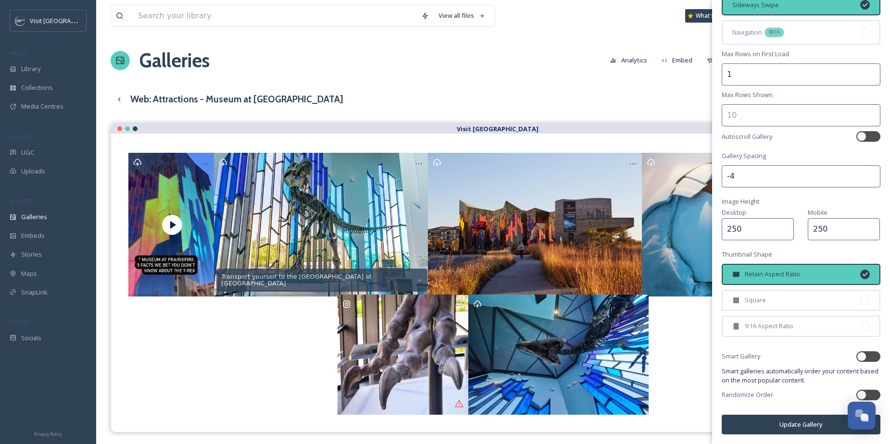
click at [769, 423] on button "Update Gallery" at bounding box center [800, 425] width 159 height 20
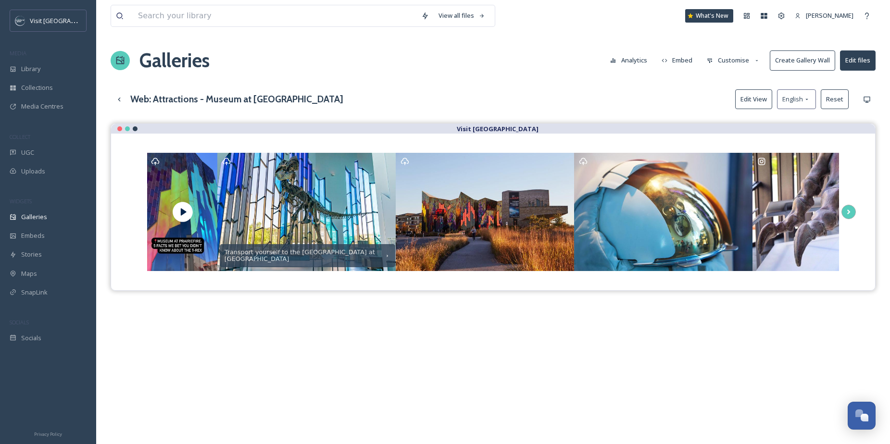
click at [849, 216] on icon at bounding box center [848, 212] width 13 height 14
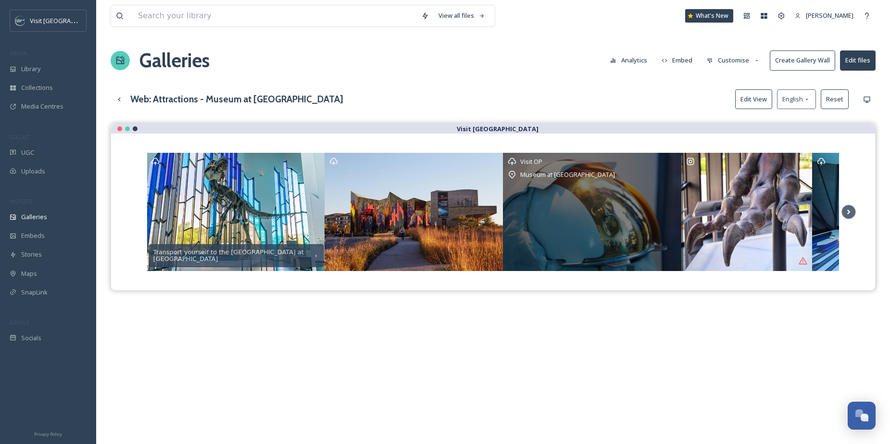
drag, startPoint x: 479, startPoint y: 199, endPoint x: 611, endPoint y: 202, distance: 131.7
click at [611, 202] on div "Visit OP Museum at [GEOGRAPHIC_DATA]" at bounding box center [593, 212] width 180 height 120
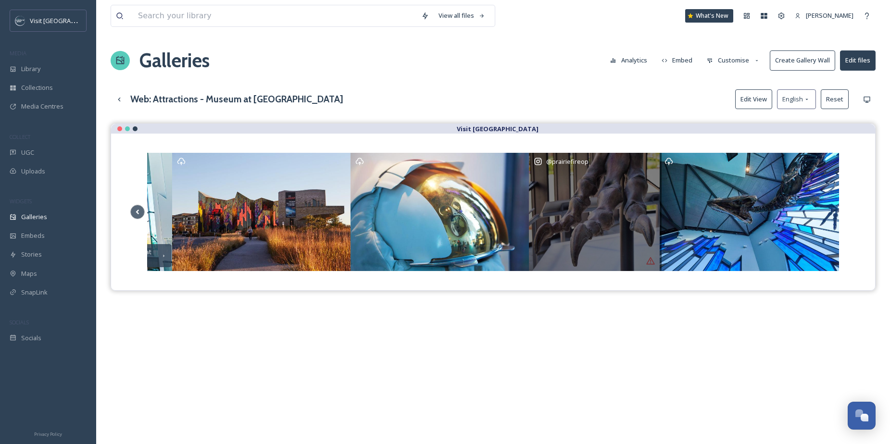
drag, startPoint x: 750, startPoint y: 191, endPoint x: 549, endPoint y: 183, distance: 201.1
click at [549, 183] on div "@ prairiefireop" at bounding box center [595, 212] width 133 height 120
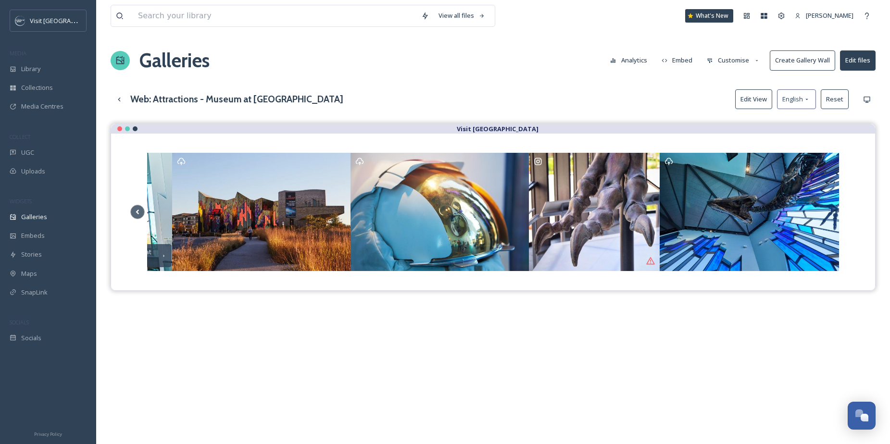
click at [758, 98] on button "Edit View" at bounding box center [753, 99] width 37 height 20
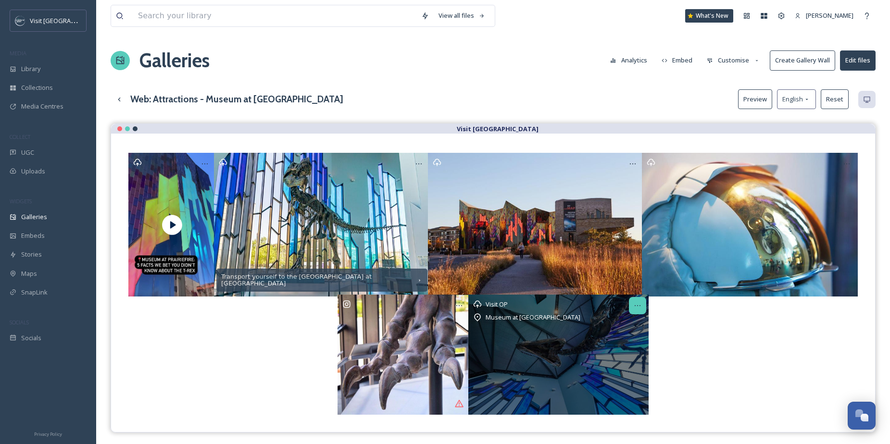
click at [639, 309] on icon at bounding box center [637, 306] width 8 height 8
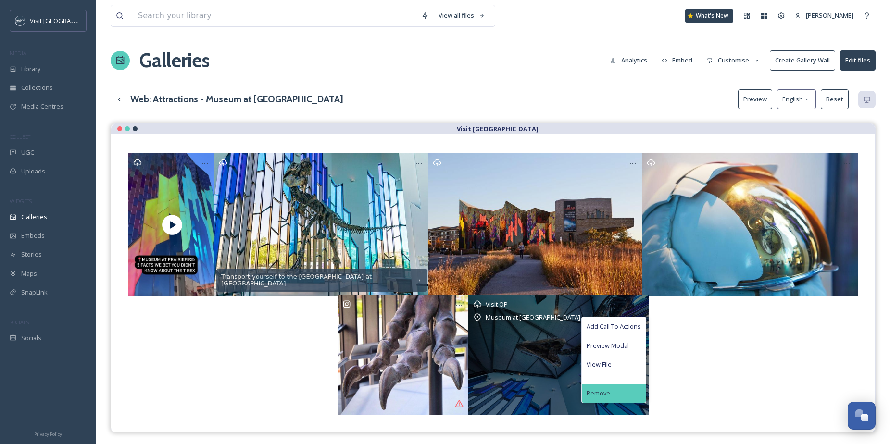
click at [620, 395] on div "Remove" at bounding box center [614, 393] width 64 height 19
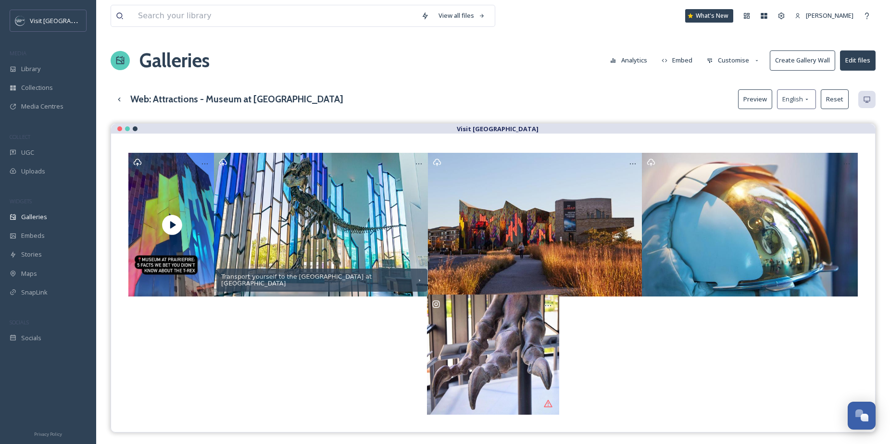
click at [716, 79] on div "View all files What's New [PERSON_NAME] Galleries Analytics Embed Customise Cre…" at bounding box center [492, 291] width 793 height 582
click at [750, 98] on button "Preview" at bounding box center [755, 99] width 34 height 20
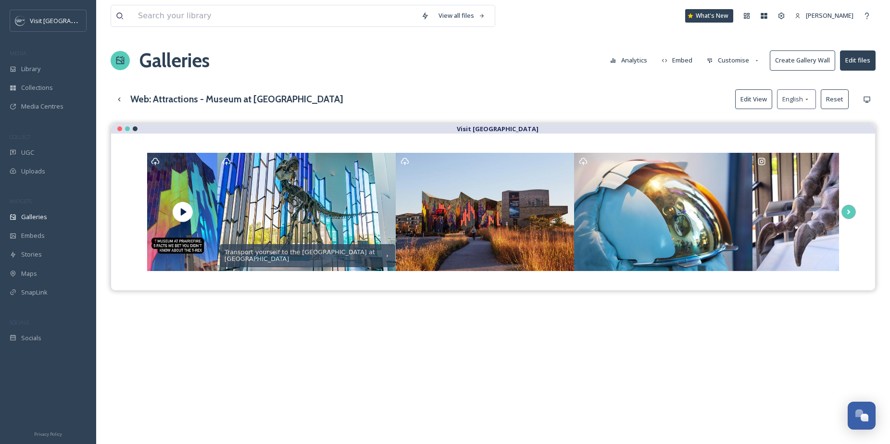
click at [849, 210] on icon at bounding box center [848, 212] width 13 height 14
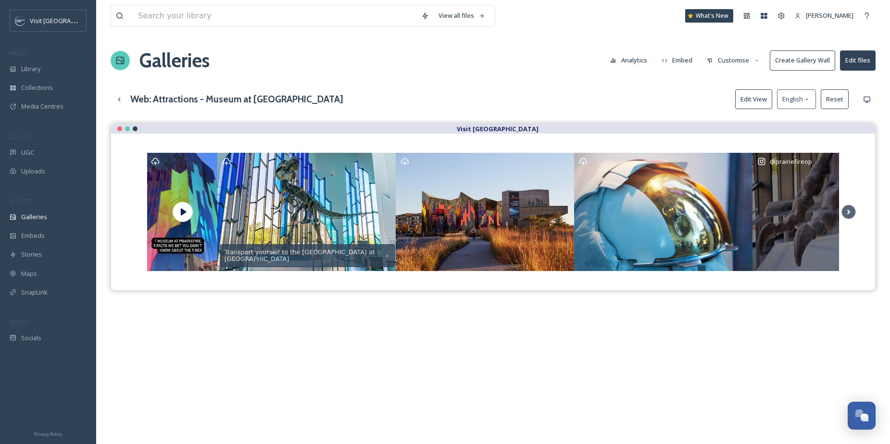
drag, startPoint x: 517, startPoint y: 201, endPoint x: 813, endPoint y: 239, distance: 298.5
click at [813, 239] on div "Transport yourself to the colorful Museum at Prairiefire @ prairiefireop" at bounding box center [515, 212] width 737 height 118
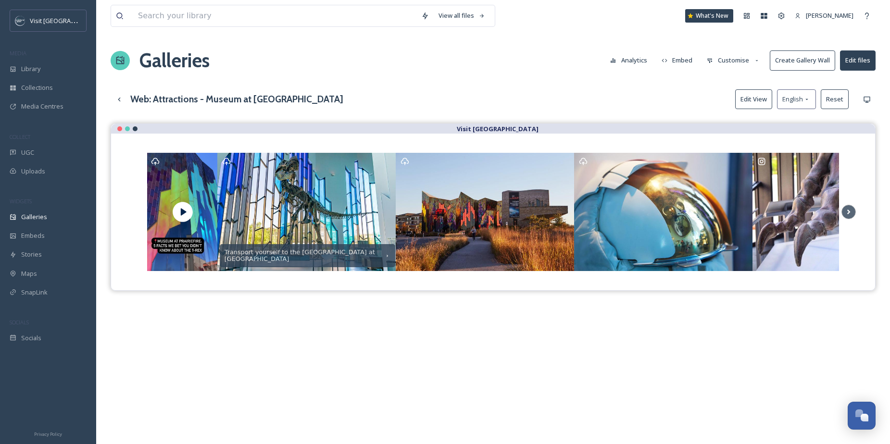
click at [732, 63] on button "Customise" at bounding box center [733, 60] width 63 height 19
click at [733, 121] on div "Buttons" at bounding box center [735, 120] width 67 height 19
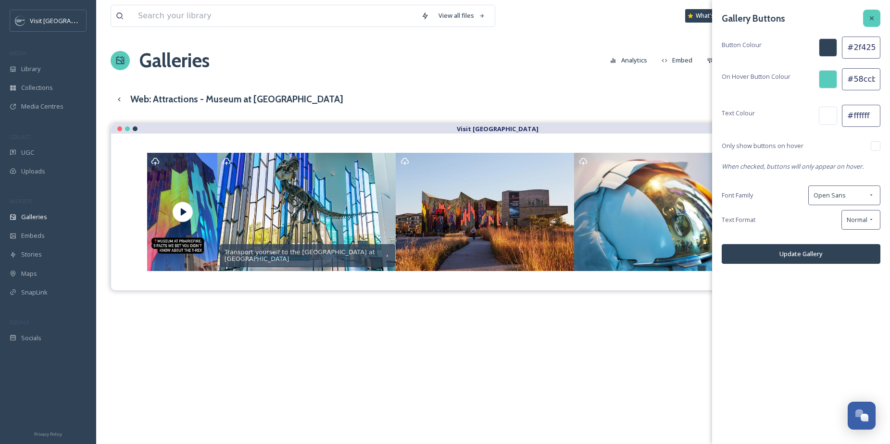
click at [874, 19] on icon at bounding box center [872, 18] width 8 height 8
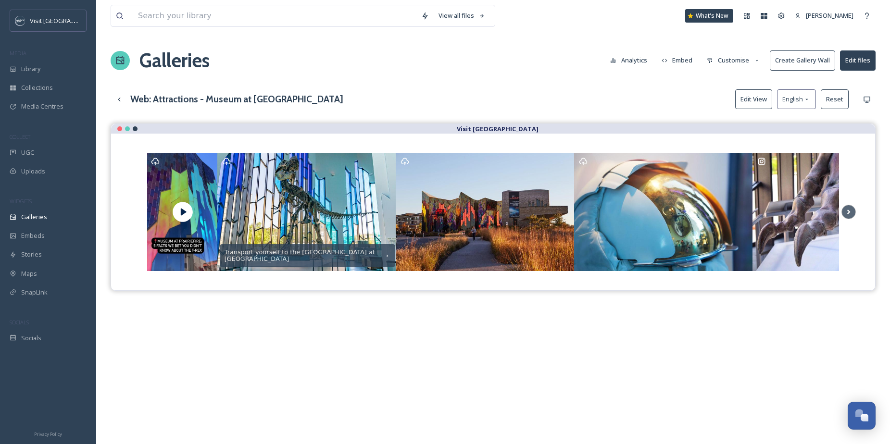
click at [732, 63] on button "Customise" at bounding box center [733, 60] width 63 height 19
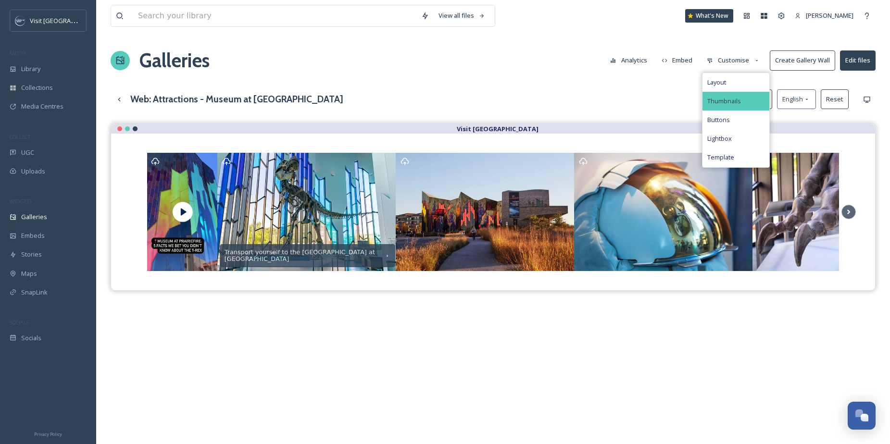
click at [733, 99] on span "Thumbnails" at bounding box center [724, 101] width 34 height 9
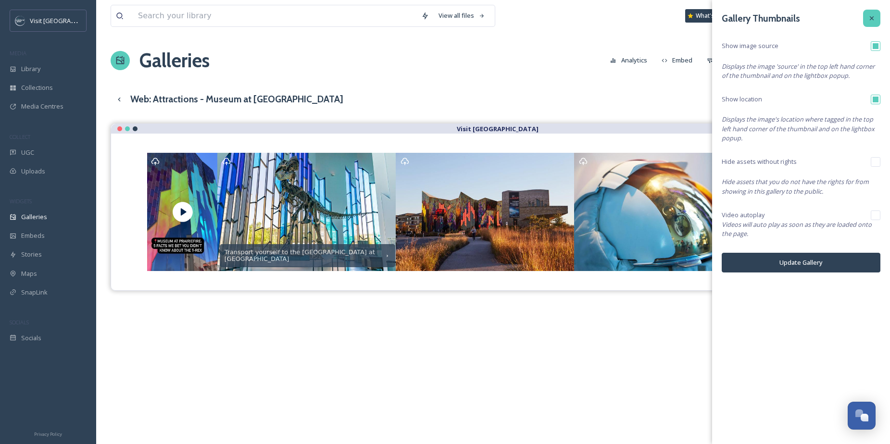
click at [874, 16] on icon at bounding box center [872, 18] width 8 height 8
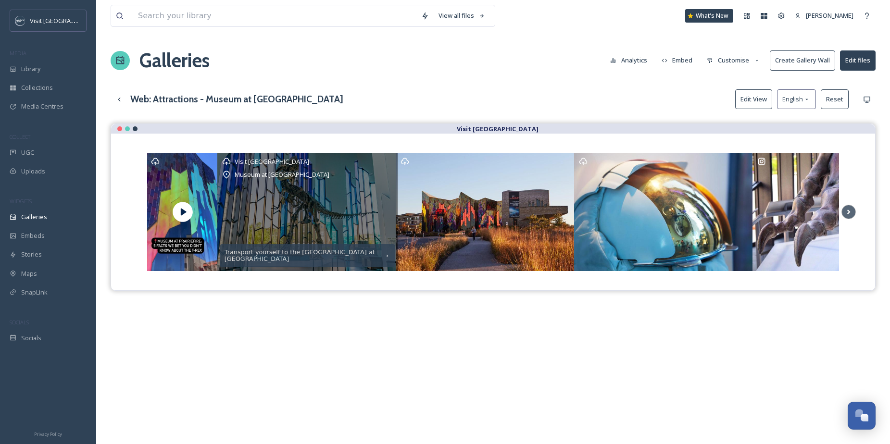
click at [351, 172] on div "Museum at [GEOGRAPHIC_DATA]" at bounding box center [307, 175] width 171 height 12
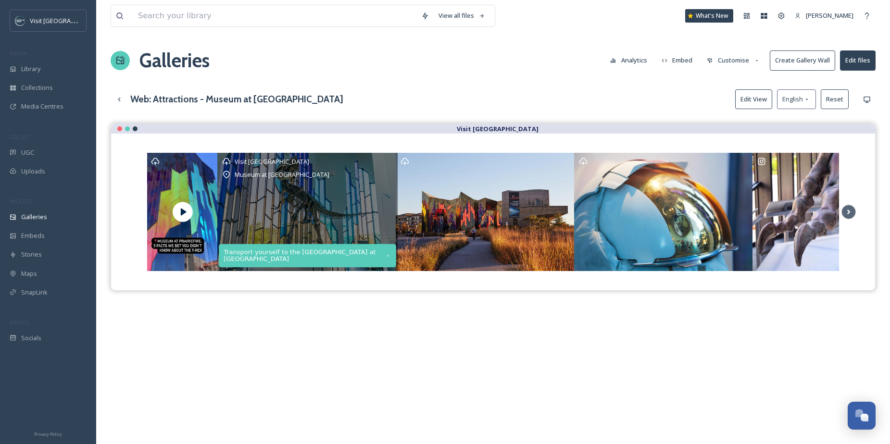
click at [382, 259] on div "Transport yourself to the [GEOGRAPHIC_DATA] at [GEOGRAPHIC_DATA]" at bounding box center [307, 256] width 177 height 24
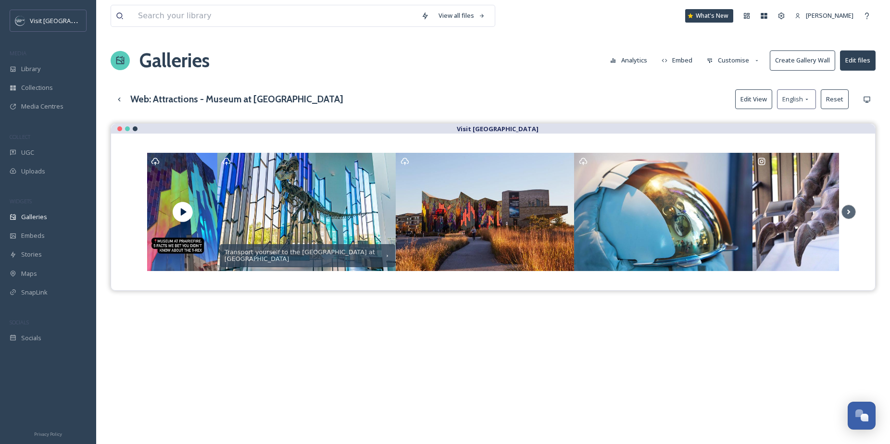
click at [868, 62] on button "Edit files" at bounding box center [858, 60] width 36 height 20
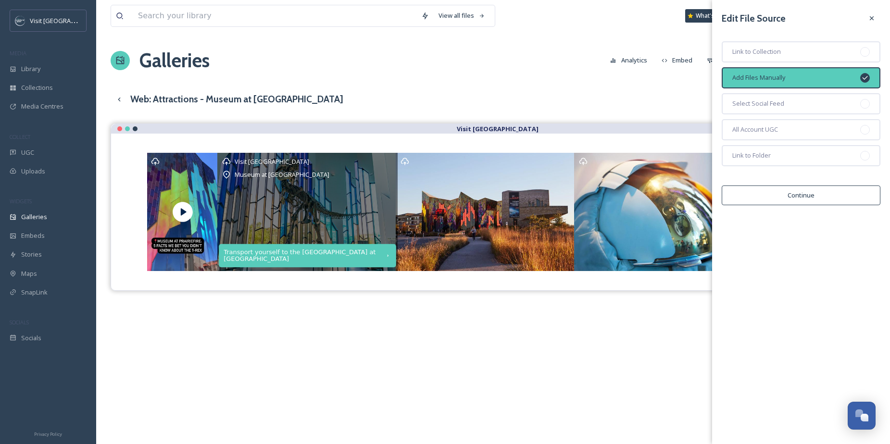
click at [356, 248] on div "Transport yourself to the [GEOGRAPHIC_DATA] at [GEOGRAPHIC_DATA]" at bounding box center [307, 256] width 177 height 24
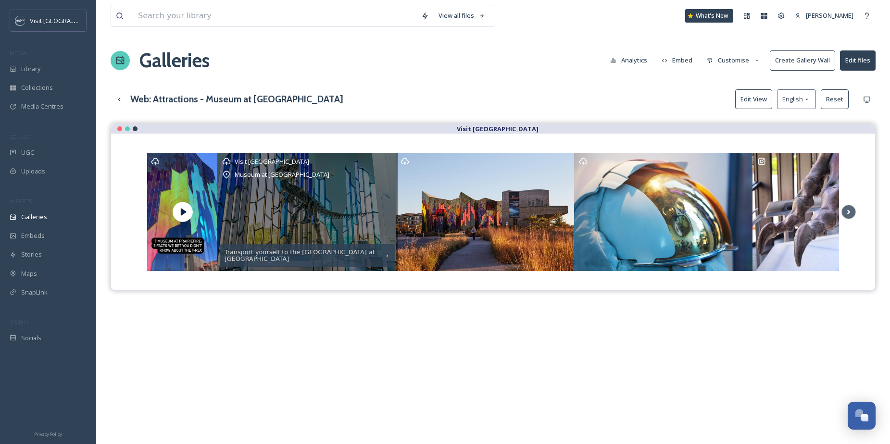
click at [358, 196] on div "Visit [GEOGRAPHIC_DATA] at [GEOGRAPHIC_DATA]" at bounding box center [307, 212] width 180 height 120
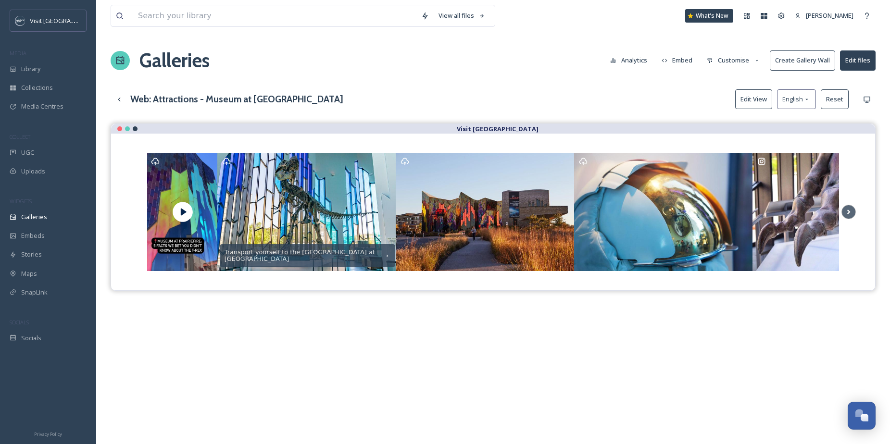
click at [724, 59] on button "Customise" at bounding box center [733, 60] width 63 height 19
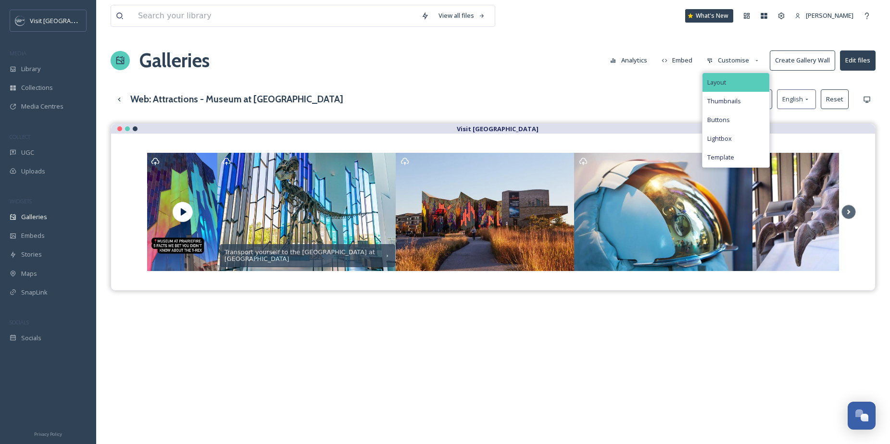
click at [720, 81] on span "Layout" at bounding box center [716, 82] width 19 height 9
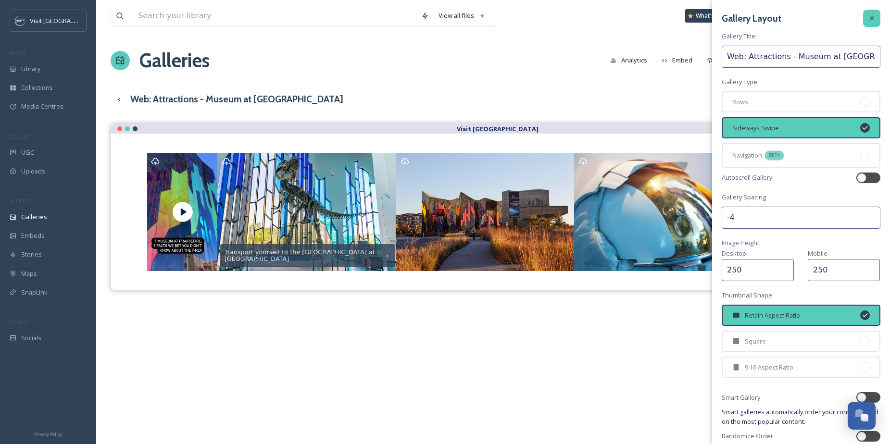
click at [868, 21] on div at bounding box center [871, 18] width 17 height 17
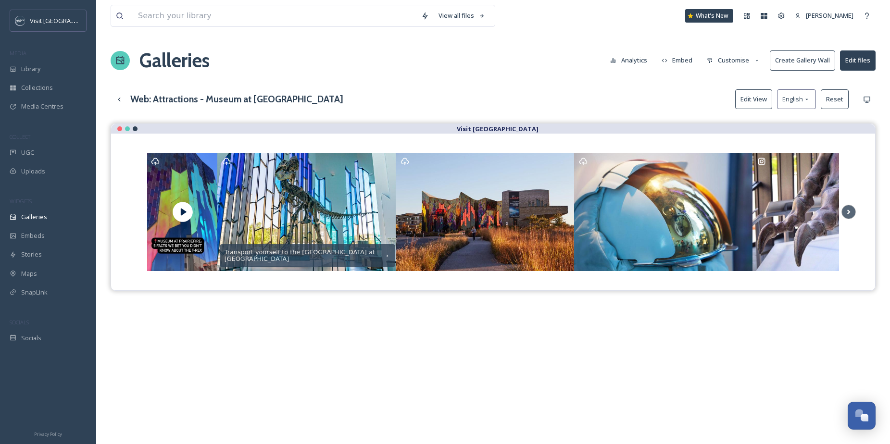
click at [756, 100] on button "Edit View" at bounding box center [753, 99] width 37 height 20
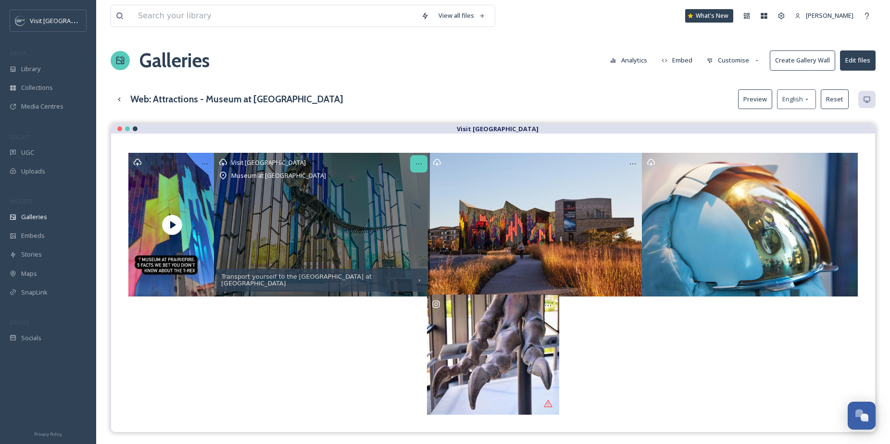
click at [423, 162] on div at bounding box center [418, 163] width 17 height 17
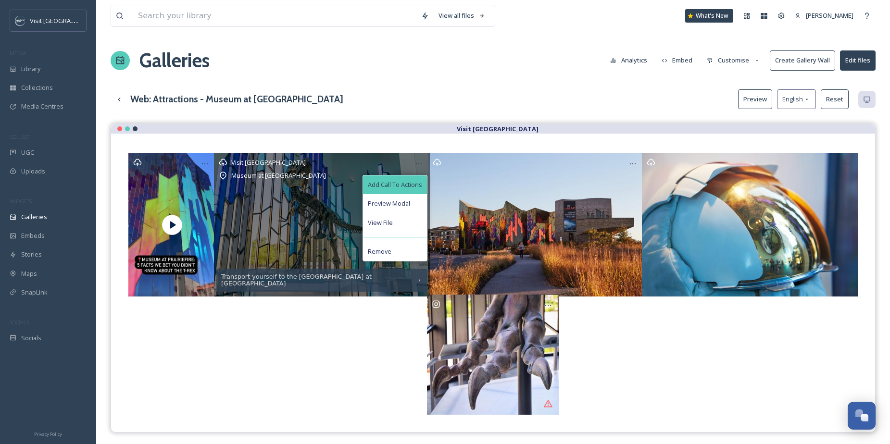
click at [413, 184] on span "Add Call To Actions" at bounding box center [395, 184] width 54 height 9
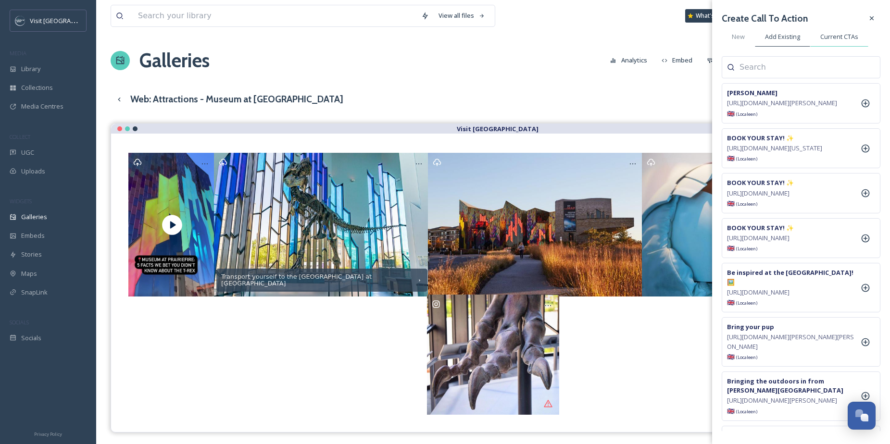
click at [847, 40] on span "Current CTAs" at bounding box center [839, 36] width 38 height 9
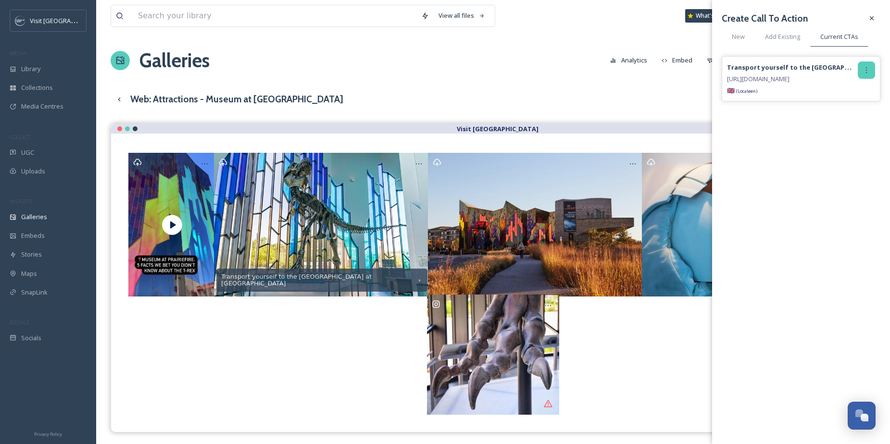
click at [864, 71] on icon at bounding box center [866, 70] width 8 height 8
click at [856, 108] on div "Remove" at bounding box center [845, 109] width 57 height 19
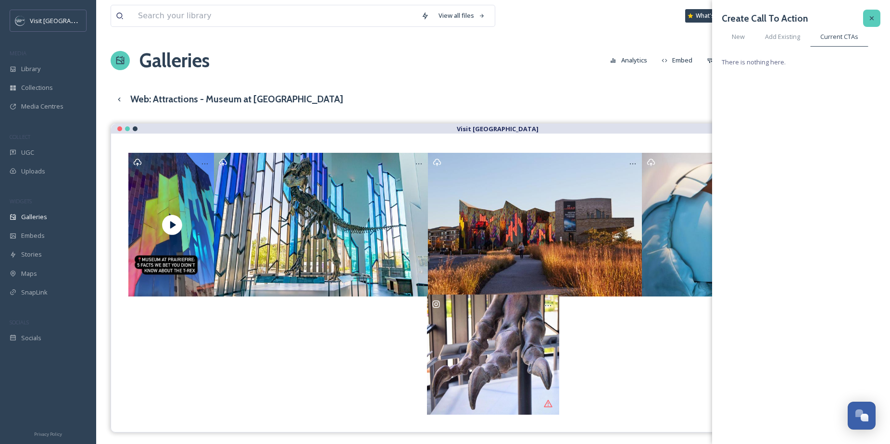
click at [868, 19] on icon at bounding box center [872, 18] width 8 height 8
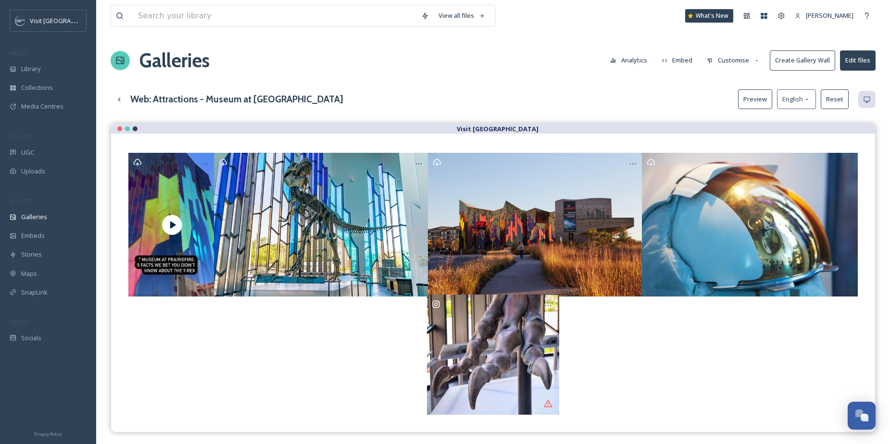
click at [518, 61] on div "Galleries Analytics Embed Customise Create Gallery Wall Edit files" at bounding box center [493, 60] width 765 height 29
click at [39, 219] on span "Galleries" at bounding box center [34, 216] width 26 height 9
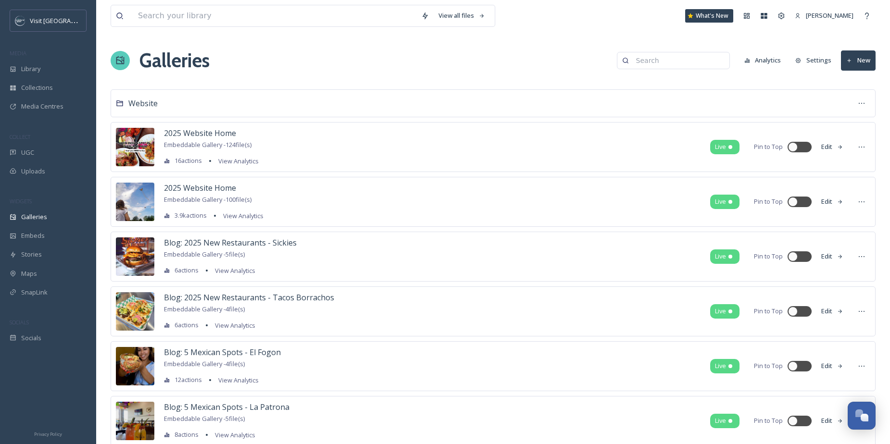
click at [694, 58] on input at bounding box center [677, 60] width 93 height 19
drag, startPoint x: 672, startPoint y: 61, endPoint x: 610, endPoint y: 59, distance: 62.0
click at [610, 59] on div "web: attractions - Museum Web: Attractions - Museum at Prairiefire 1 5 file(s)" at bounding box center [662, 60] width 135 height 17
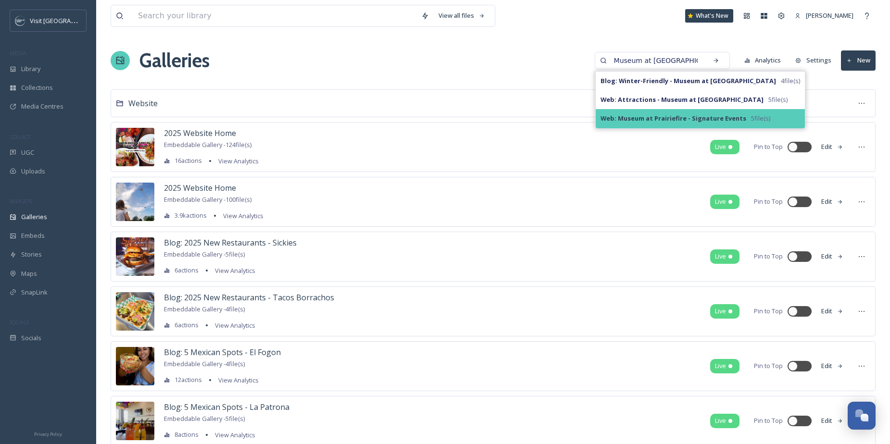
type input "Museum at [GEOGRAPHIC_DATA]"
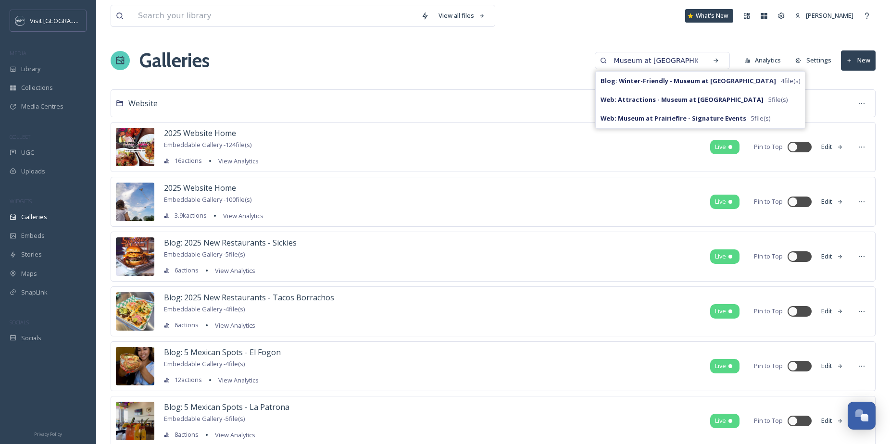
click at [621, 118] on strong "Web: Museum at Prairiefire - Signature Events" at bounding box center [673, 118] width 146 height 9
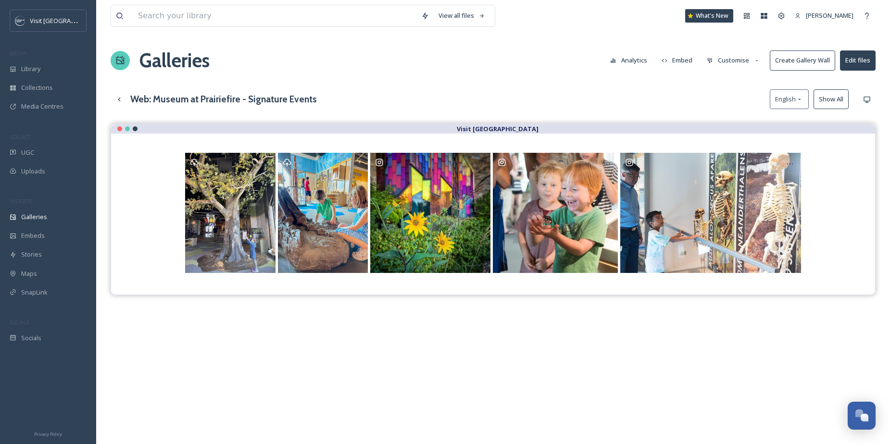
click at [734, 62] on button "Customise" at bounding box center [733, 60] width 63 height 19
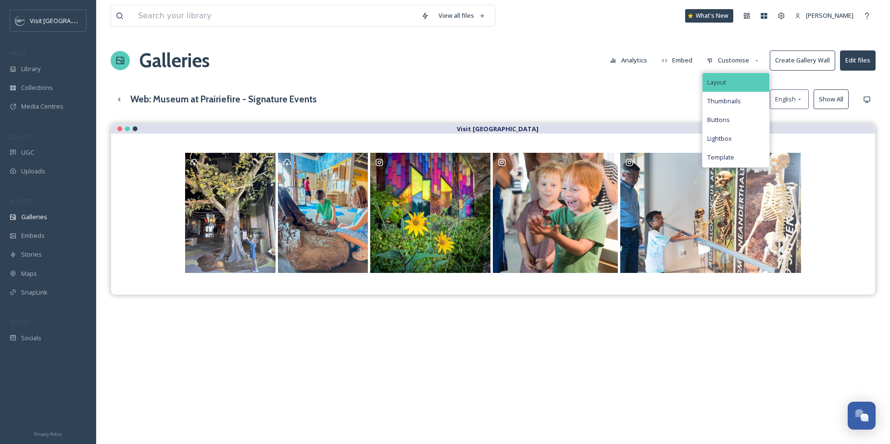
click at [732, 82] on div "Layout" at bounding box center [735, 82] width 67 height 19
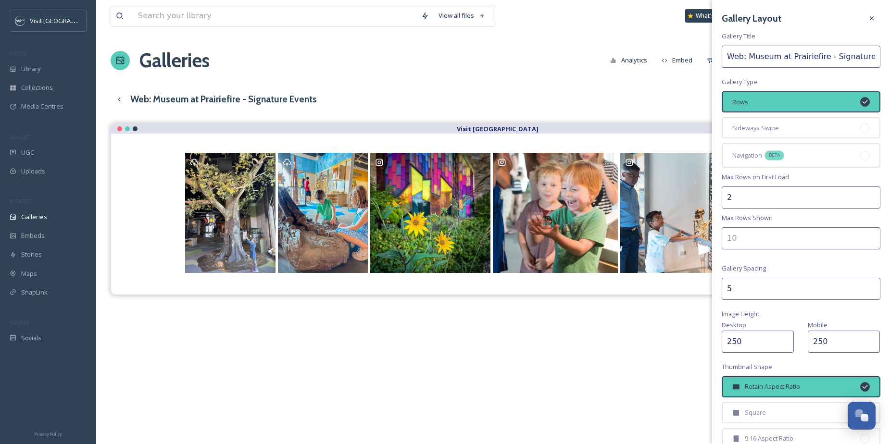
drag, startPoint x: 747, startPoint y: 283, endPoint x: 716, endPoint y: 284, distance: 31.7
click at [716, 284] on div "Gallery Layout Gallery Title Web: Museum at Prairiefire - Signature Events Gall…" at bounding box center [801, 278] width 178 height 557
click at [727, 287] on input "5" at bounding box center [800, 289] width 159 height 22
click at [731, 288] on input "5" at bounding box center [800, 289] width 159 height 22
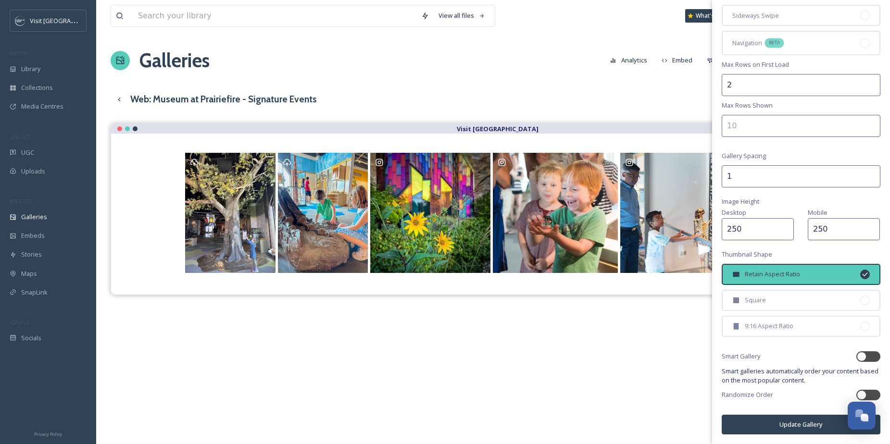
type input "1"
click at [803, 422] on button "Update Gallery" at bounding box center [800, 425] width 159 height 20
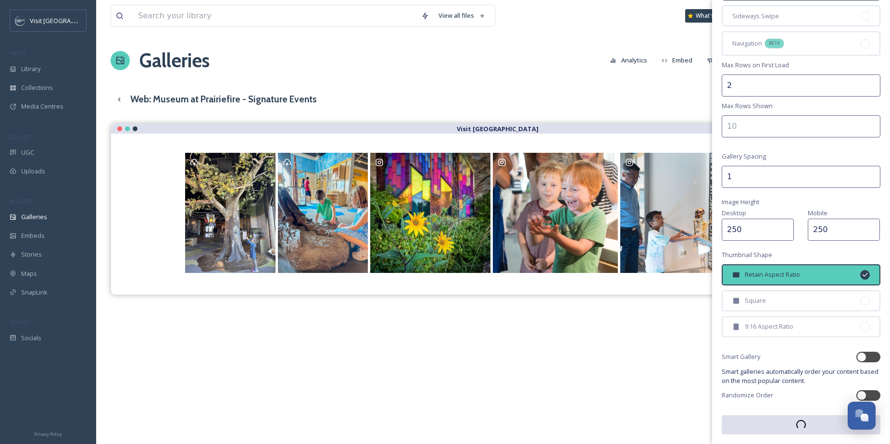
scroll to position [112, 0]
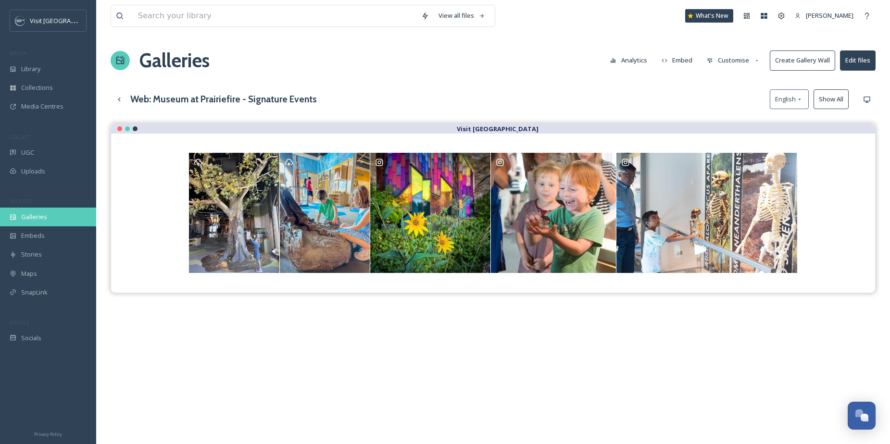
click at [43, 217] on span "Galleries" at bounding box center [34, 216] width 26 height 9
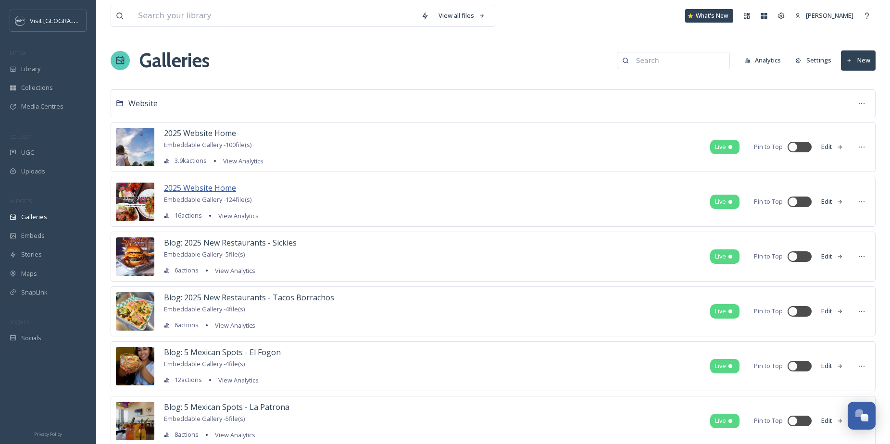
click at [231, 187] on span "2025 Website Home" at bounding box center [200, 188] width 72 height 11
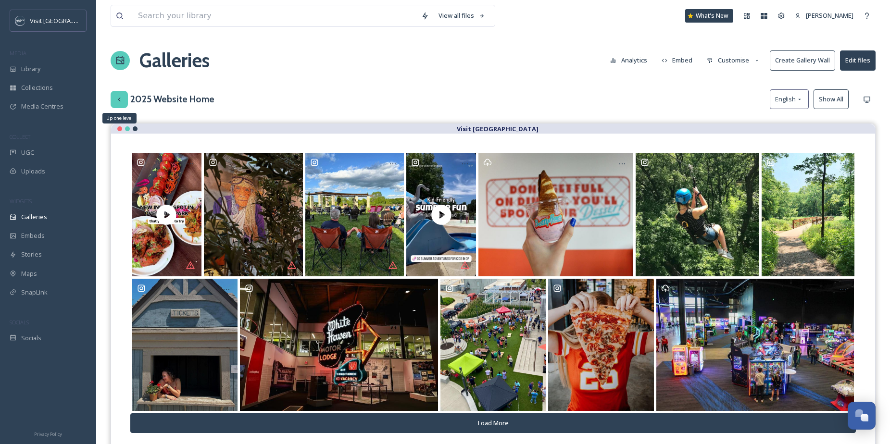
click at [116, 97] on icon at bounding box center [119, 100] width 8 height 8
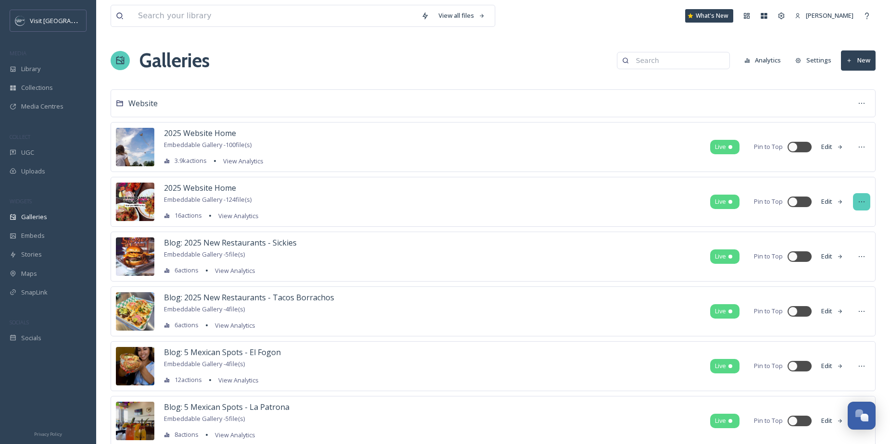
click at [867, 200] on div at bounding box center [861, 201] width 17 height 17
click at [859, 218] on div "Edit Gallery" at bounding box center [843, 222] width 52 height 19
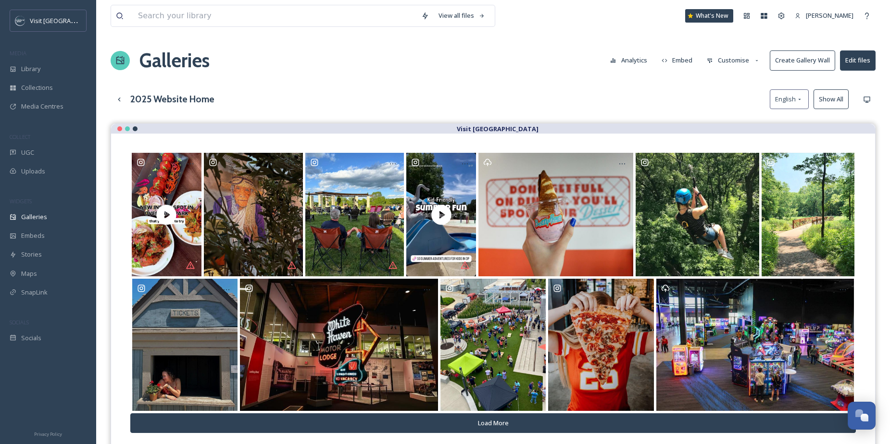
click at [719, 60] on button "Customise" at bounding box center [733, 60] width 63 height 19
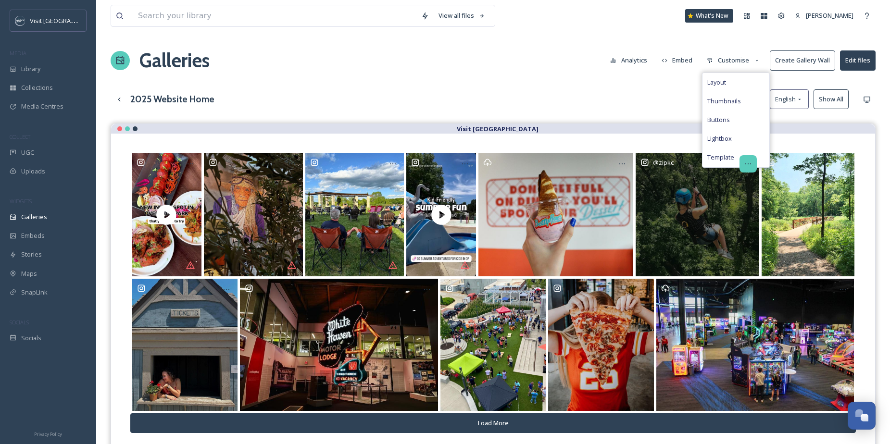
click at [746, 160] on icon at bounding box center [748, 164] width 8 height 8
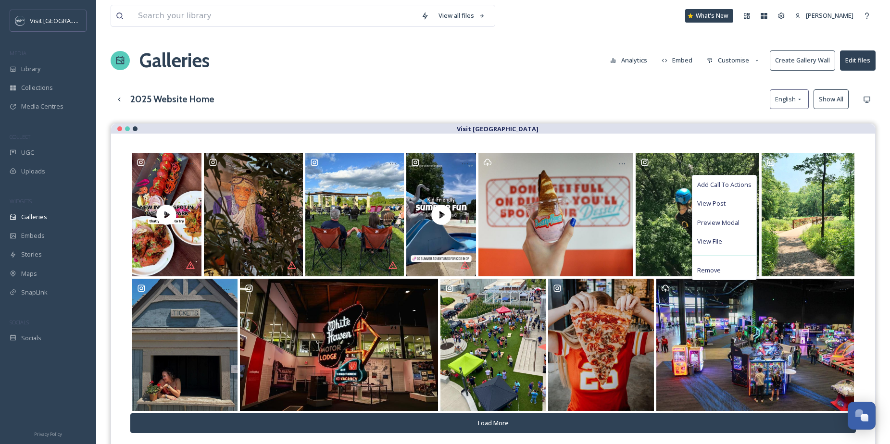
click at [730, 77] on div "View all files What's New [PERSON_NAME] Galleries Analytics Embed Customise Cre…" at bounding box center [492, 291] width 793 height 582
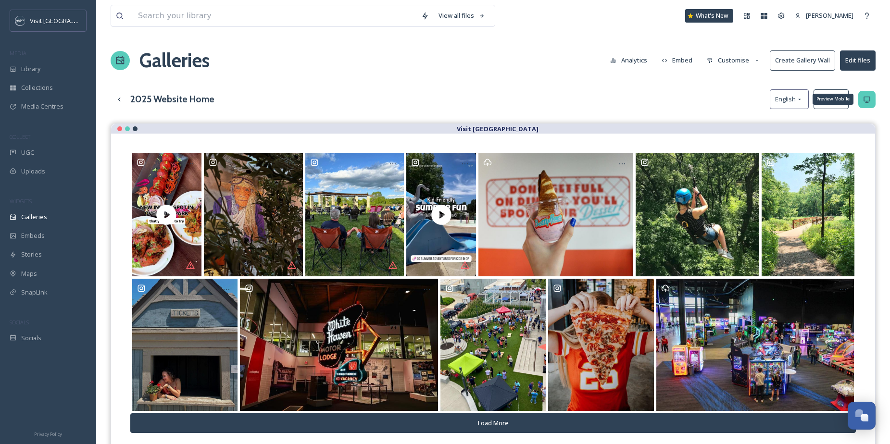
click at [869, 99] on icon at bounding box center [866, 100] width 6 height 6
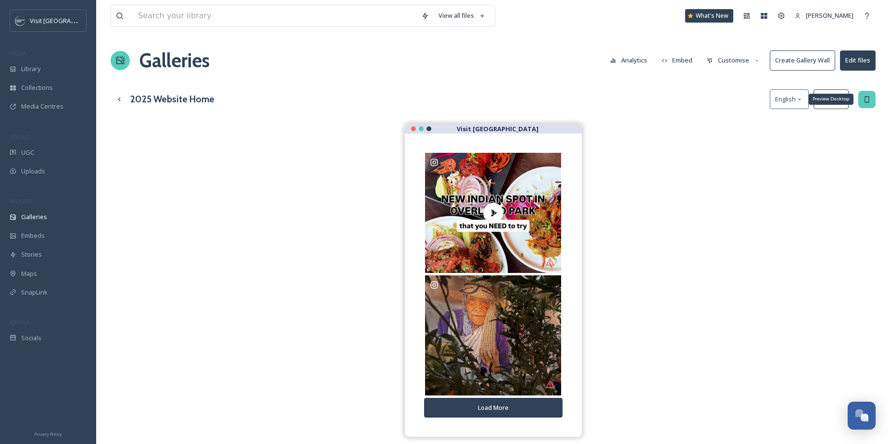
click at [867, 103] on div "Preview Desktop" at bounding box center [866, 99] width 17 height 17
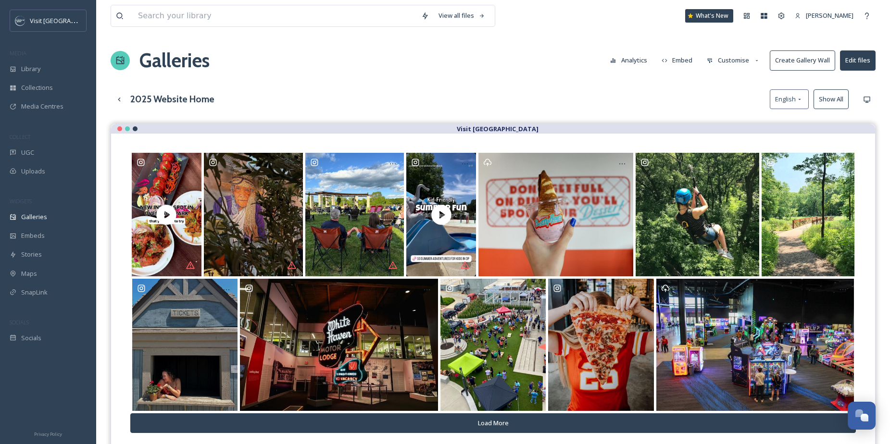
click at [691, 59] on button "Embed" at bounding box center [677, 60] width 41 height 19
click at [571, 60] on div "Galleries Analytics Embed Customise Create Gallery Wall Edit files" at bounding box center [493, 60] width 765 height 29
click at [124, 101] on div "Up one level" at bounding box center [119, 99] width 17 height 17
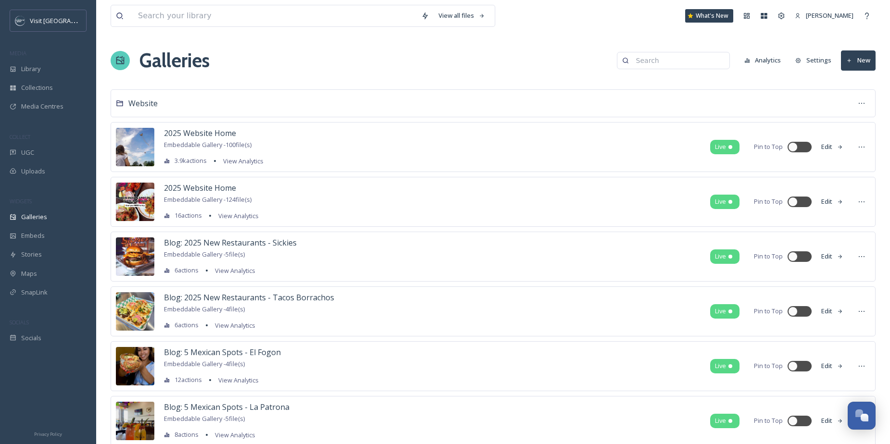
click at [140, 198] on img at bounding box center [135, 202] width 38 height 38
click at [865, 202] on div at bounding box center [861, 201] width 17 height 17
click at [660, 62] on input at bounding box center [677, 60] width 93 height 19
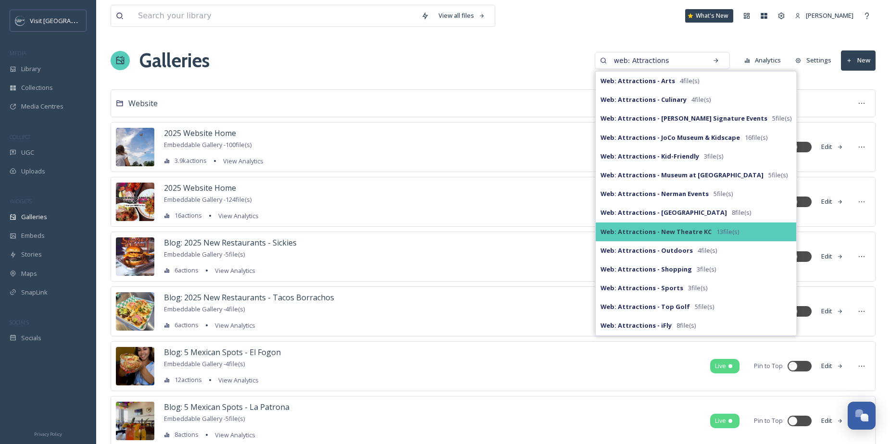
type input "web: Attractions"
click at [668, 230] on strong "Web: Attractions - New Theatre KC" at bounding box center [655, 231] width 111 height 9
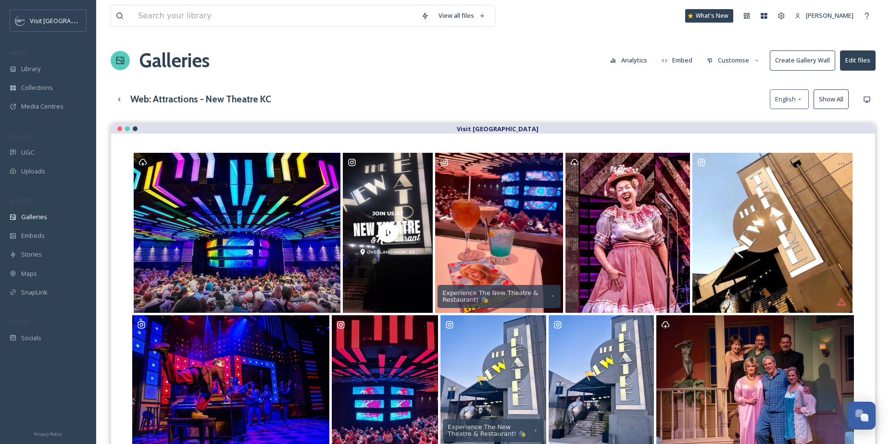
click at [854, 56] on button "Edit files" at bounding box center [858, 60] width 36 height 20
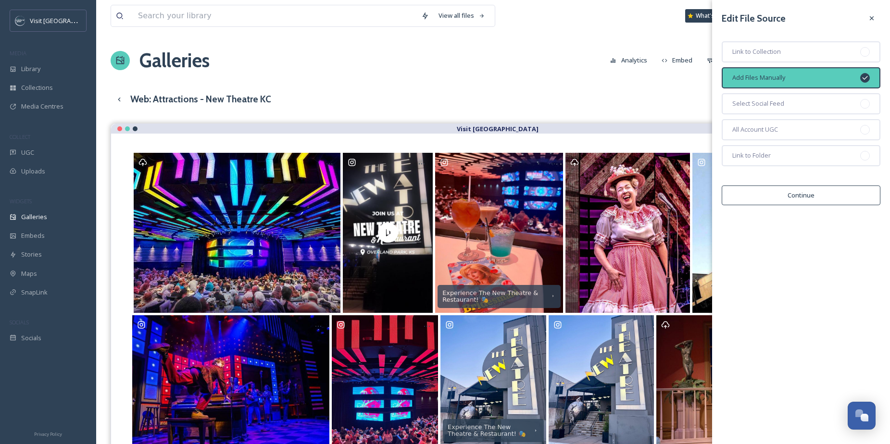
click at [854, 199] on button "Continue" at bounding box center [800, 196] width 159 height 20
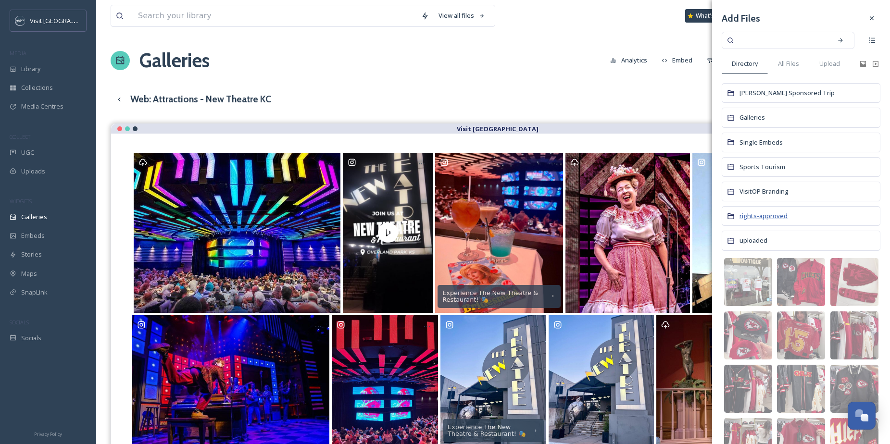
click at [784, 215] on span "rights-approved" at bounding box center [763, 215] width 48 height 9
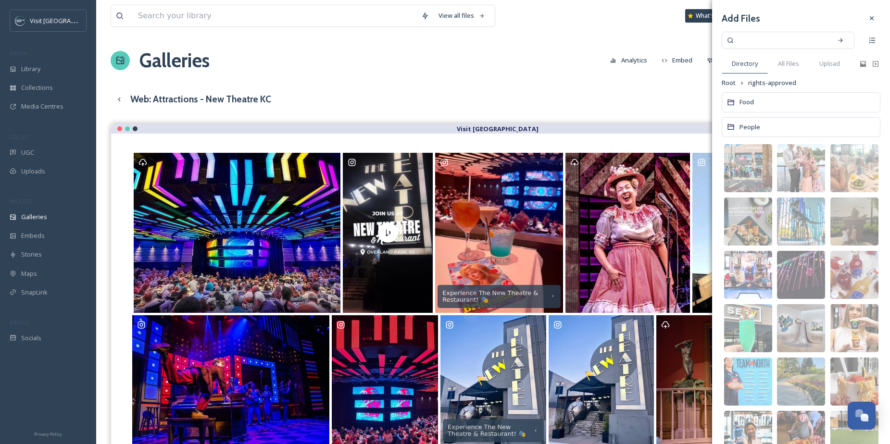
click at [812, 41] on input at bounding box center [781, 40] width 91 height 21
type input "new theatre"
click at [835, 36] on div "Search" at bounding box center [839, 40] width 17 height 17
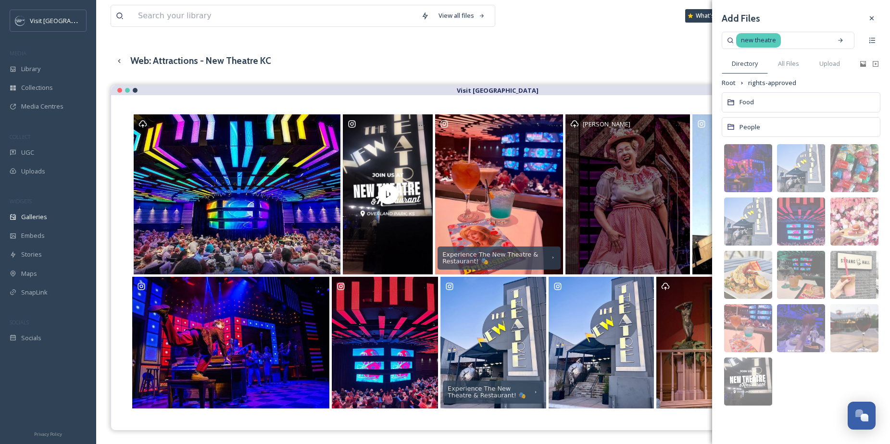
scroll to position [109, 0]
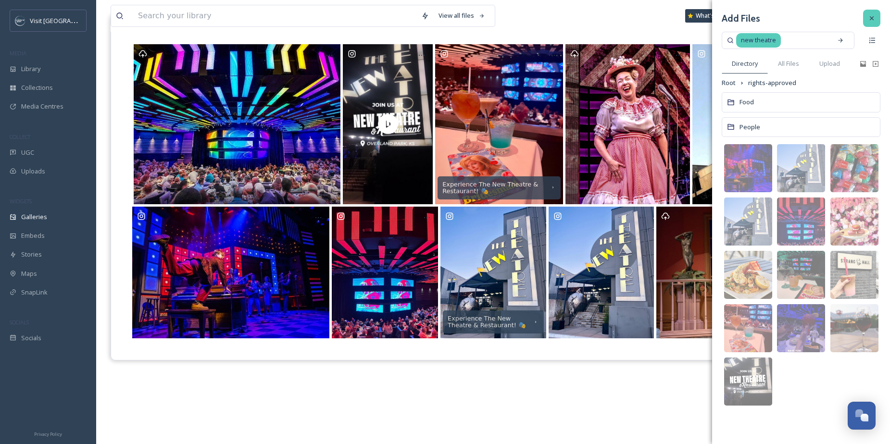
click at [874, 18] on icon at bounding box center [872, 18] width 8 height 8
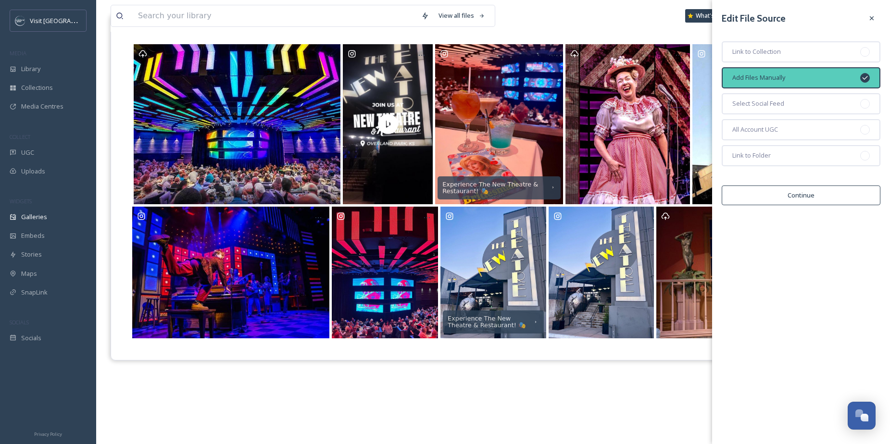
click at [874, 18] on icon at bounding box center [872, 18] width 8 height 8
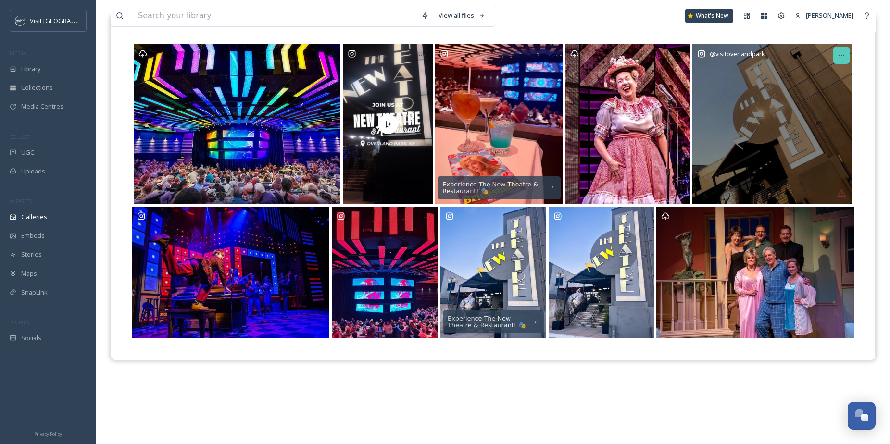
click at [840, 54] on icon at bounding box center [841, 55] width 8 height 8
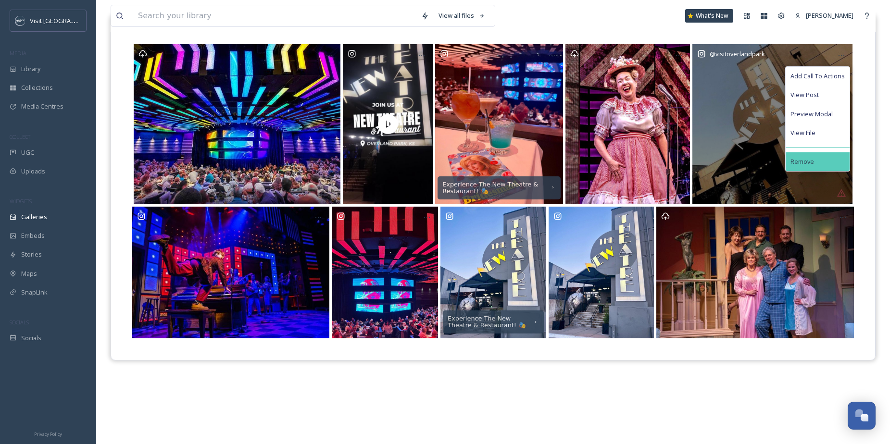
click at [818, 162] on div "Remove" at bounding box center [817, 161] width 64 height 19
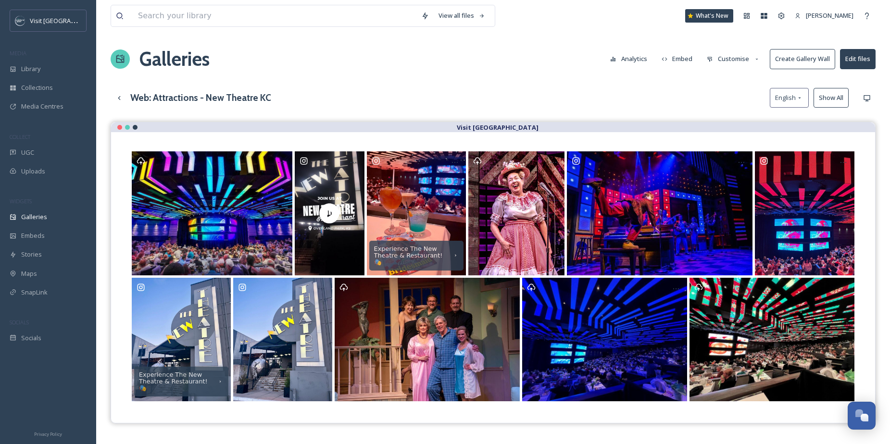
scroll to position [0, 0]
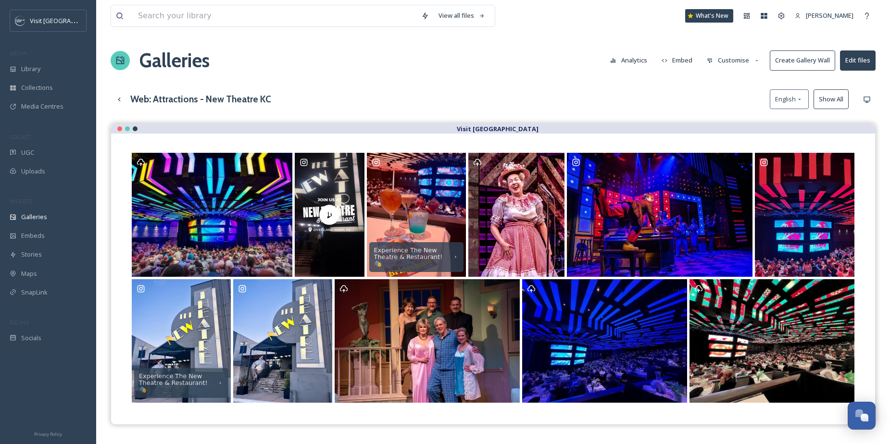
click at [741, 57] on button "Customise" at bounding box center [733, 60] width 63 height 19
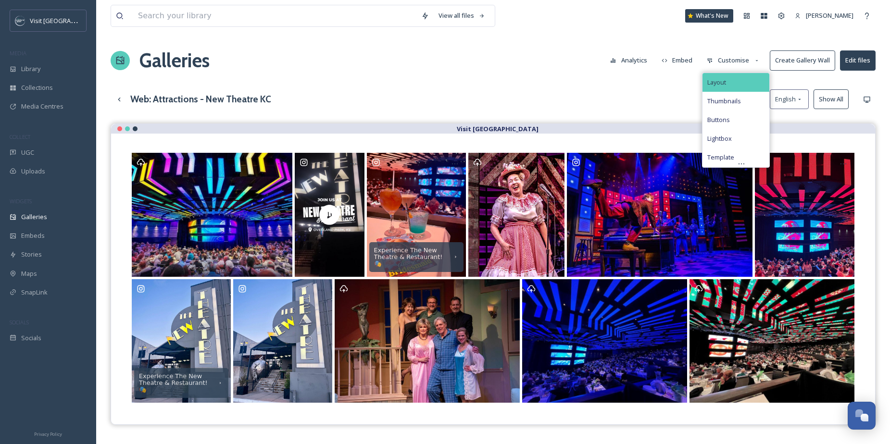
click at [730, 89] on div "Layout" at bounding box center [735, 82] width 67 height 19
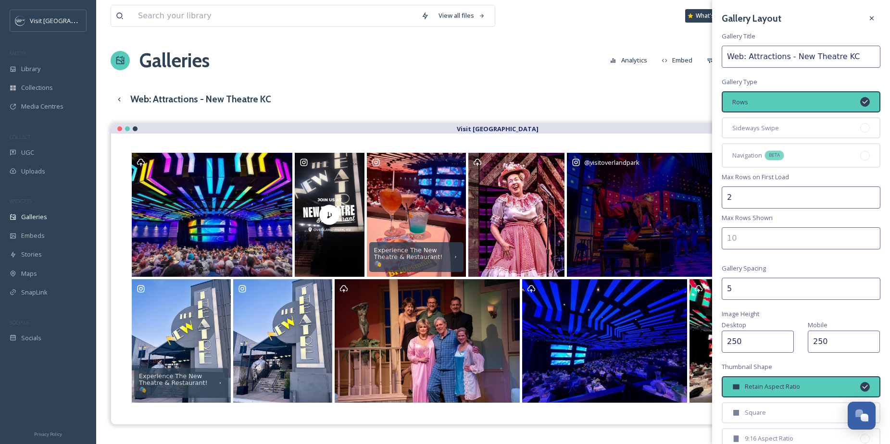
drag, startPoint x: 748, startPoint y: 195, endPoint x: 707, endPoint y: 192, distance: 41.0
click at [707, 192] on div "View all files What's New [PERSON_NAME] Galleries Analytics Embed Customise Cre…" at bounding box center [492, 291] width 793 height 582
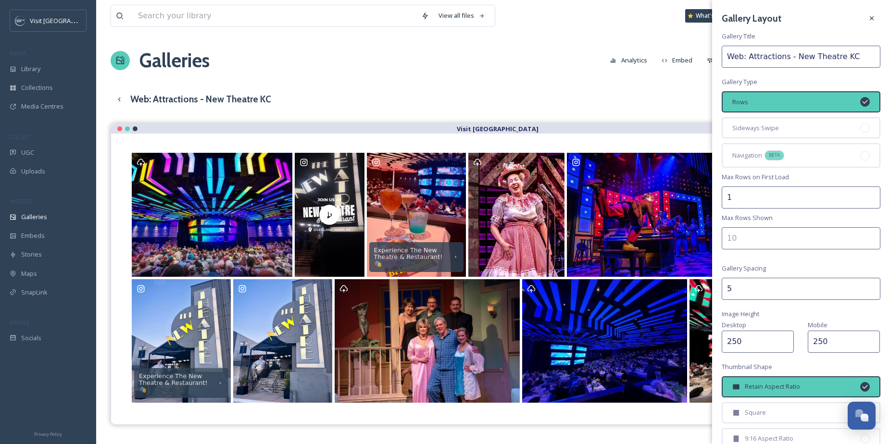
type input "1"
click at [749, 289] on input "5" at bounding box center [800, 289] width 159 height 22
drag, startPoint x: 744, startPoint y: 288, endPoint x: 718, endPoint y: 287, distance: 26.4
click at [718, 288] on div "Gallery Layout Gallery Title Web: Attractions - New Theatre KC Gallery Type Row…" at bounding box center [801, 278] width 178 height 557
type input "1"
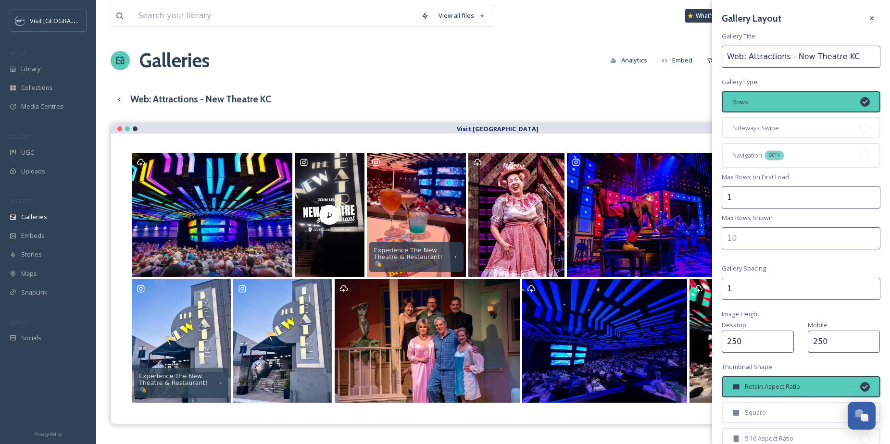
click at [795, 316] on div "Gallery Layout Gallery Title Web: Attractions - New Theatre KC Gallery Type Row…" at bounding box center [801, 278] width 178 height 557
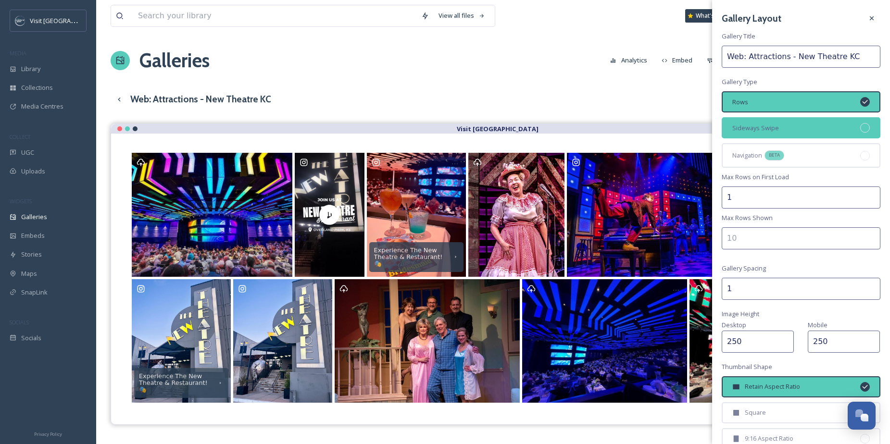
click at [860, 124] on div at bounding box center [865, 128] width 10 height 10
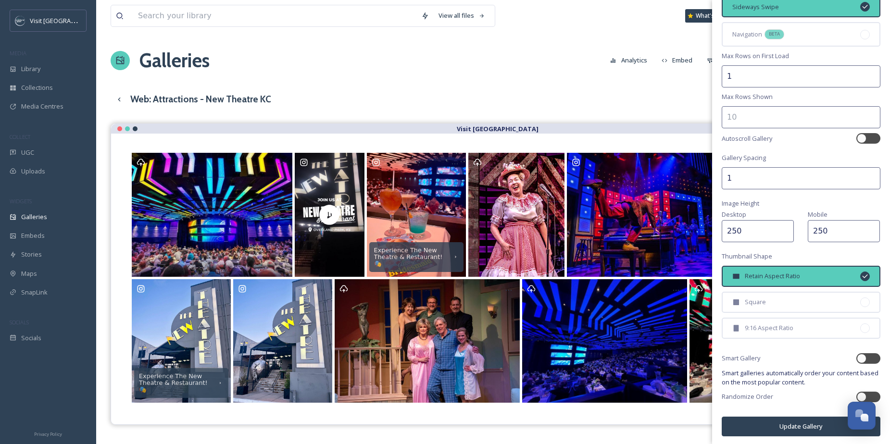
scroll to position [123, 0]
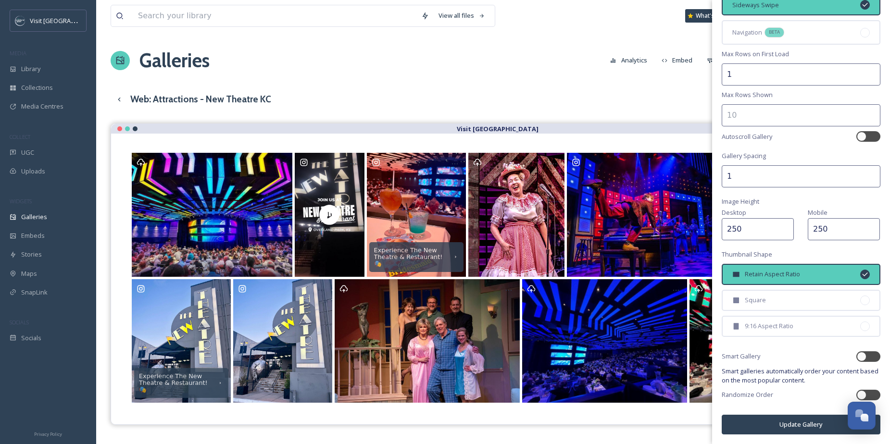
click at [789, 430] on button "Update Gallery" at bounding box center [800, 425] width 159 height 20
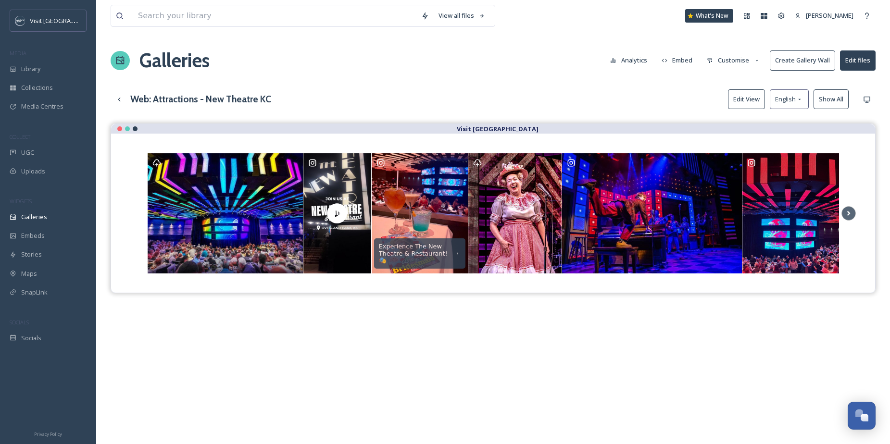
click at [853, 62] on button "Edit files" at bounding box center [858, 60] width 36 height 20
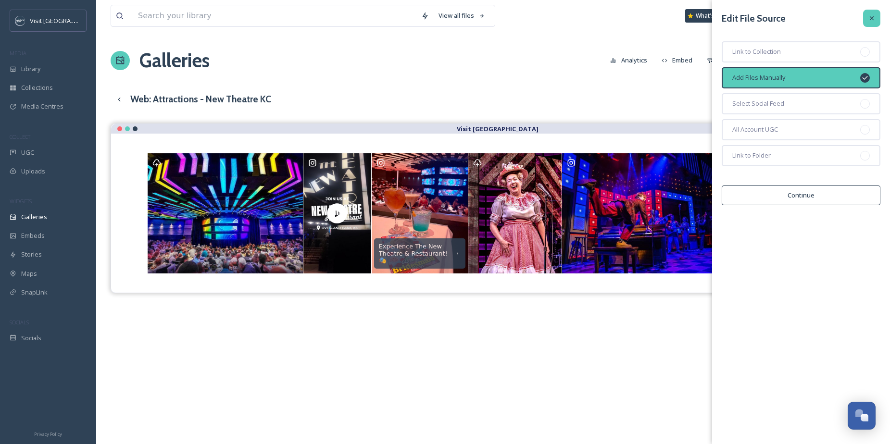
click at [865, 21] on div at bounding box center [871, 18] width 17 height 17
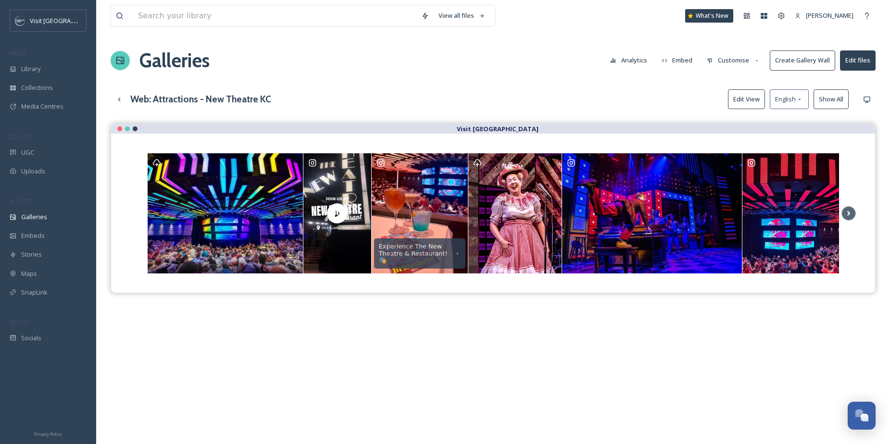
click at [740, 97] on button "Edit View" at bounding box center [746, 99] width 37 height 20
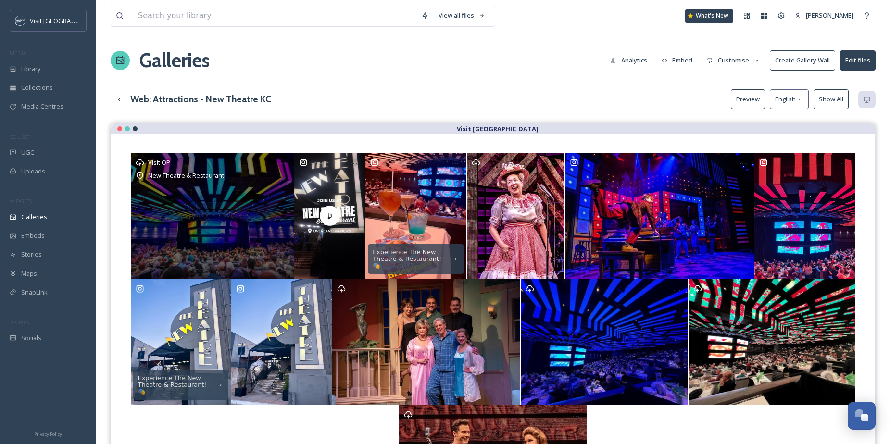
click at [240, 184] on div "Visit OP [GEOGRAPHIC_DATA] & Restaurant" at bounding box center [212, 216] width 163 height 126
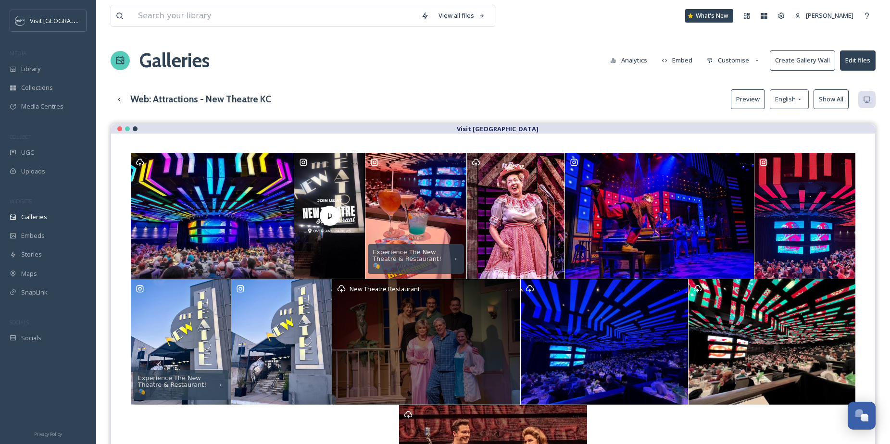
drag, startPoint x: 240, startPoint y: 184, endPoint x: 370, endPoint y: 278, distance: 160.0
click at [370, 279] on div "Experience The New Theatre & Restaurant! 🎭 Experience The New Theatre & Restaur…" at bounding box center [492, 339] width 725 height 373
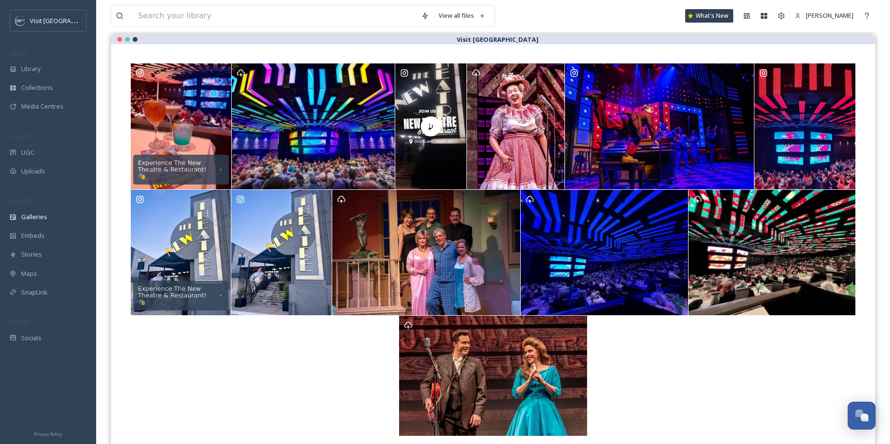
scroll to position [138, 0]
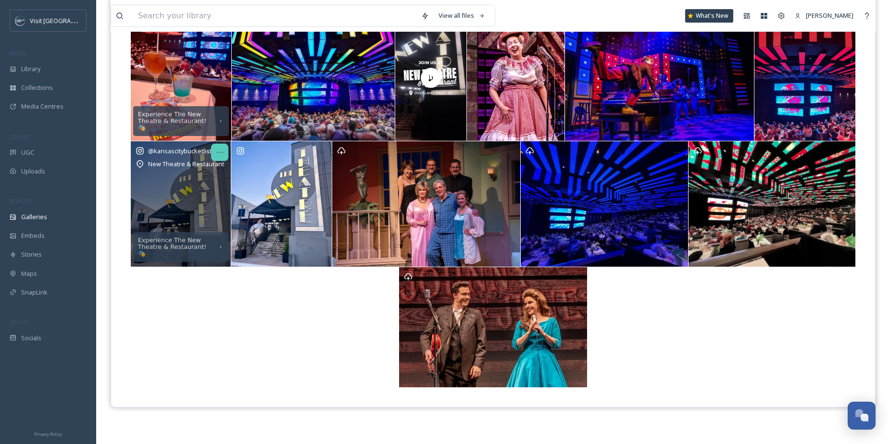
click at [220, 154] on icon at bounding box center [220, 153] width 8 height 8
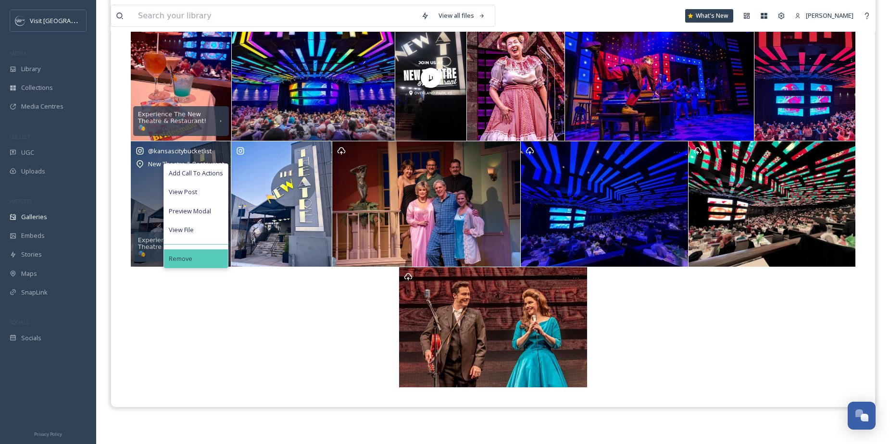
click at [198, 253] on div "Remove" at bounding box center [196, 258] width 64 height 19
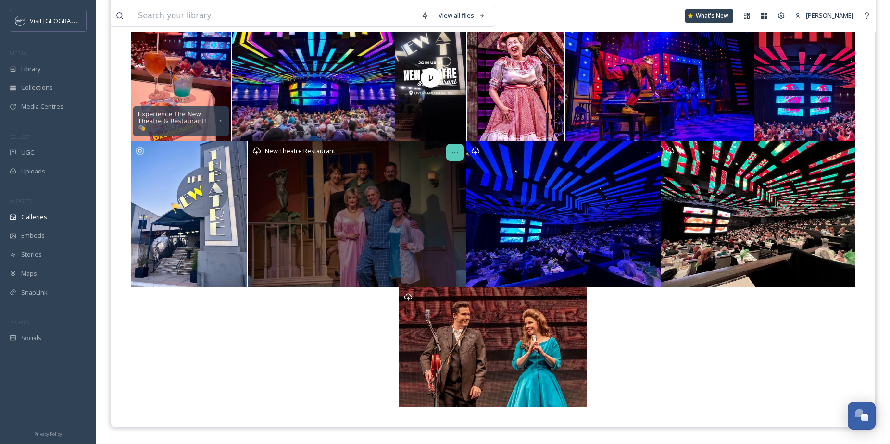
click at [449, 155] on div at bounding box center [454, 152] width 17 height 17
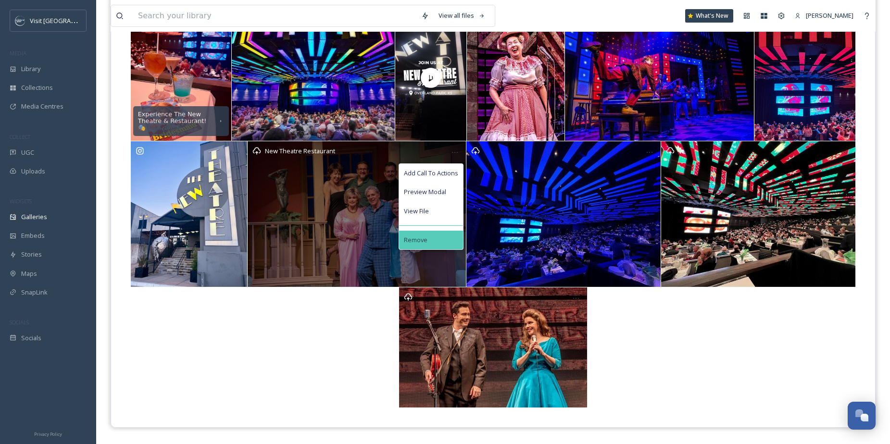
click at [434, 236] on div "Remove" at bounding box center [431, 240] width 64 height 19
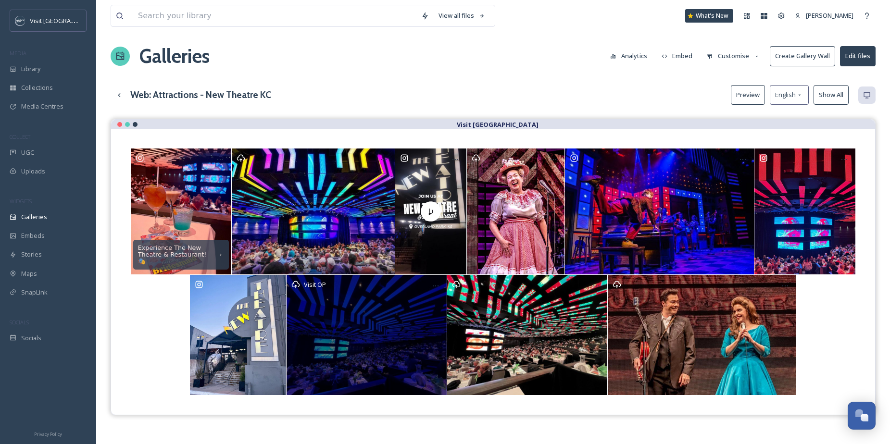
scroll to position [0, 0]
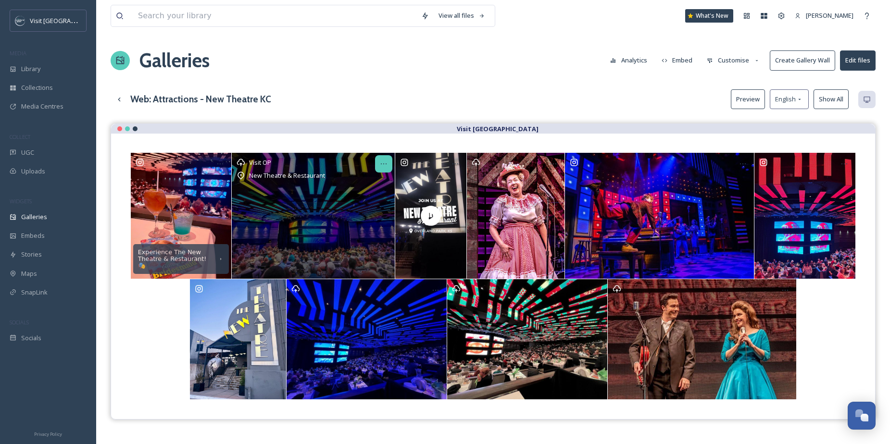
click at [386, 163] on icon at bounding box center [384, 164] width 8 height 8
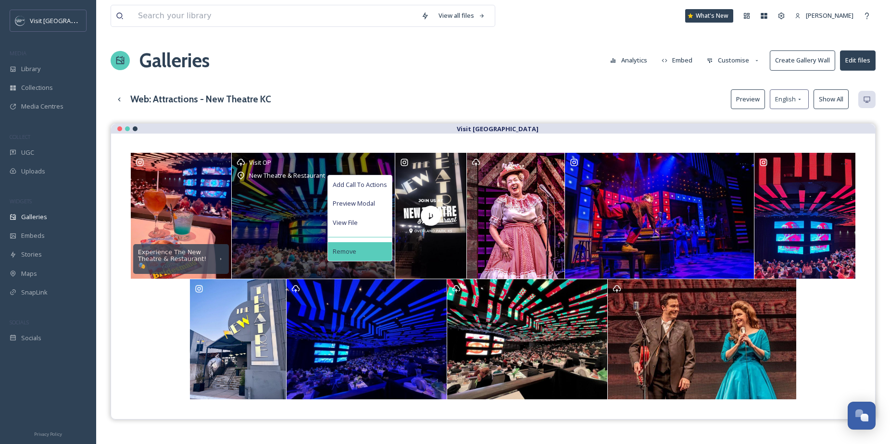
click at [370, 247] on div "Remove" at bounding box center [360, 251] width 64 height 19
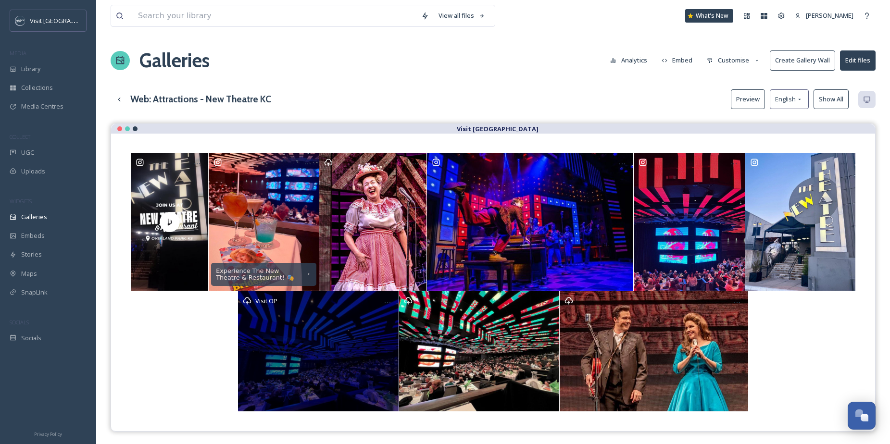
click at [376, 337] on div "Visit OP" at bounding box center [318, 351] width 160 height 120
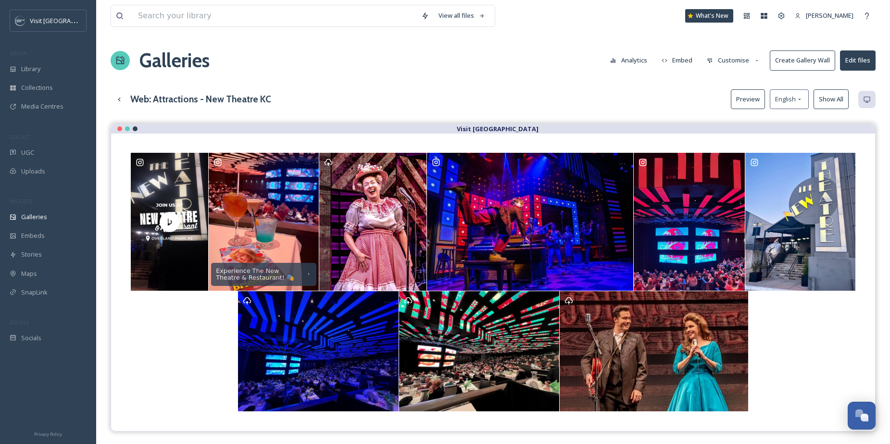
click at [859, 67] on button "Edit files" at bounding box center [858, 60] width 36 height 20
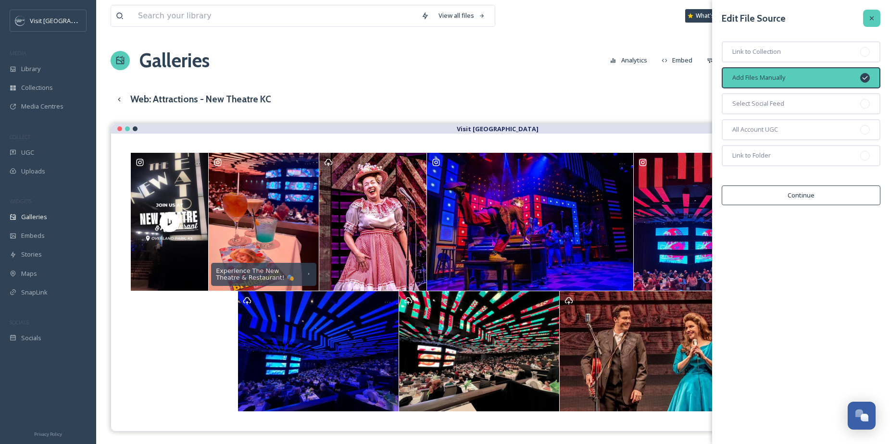
click at [876, 24] on div at bounding box center [871, 18] width 17 height 17
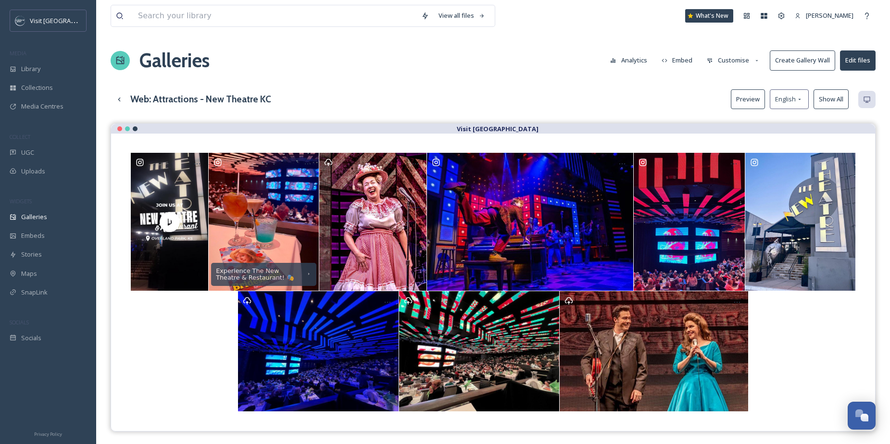
click at [734, 59] on button "Customise" at bounding box center [733, 60] width 63 height 19
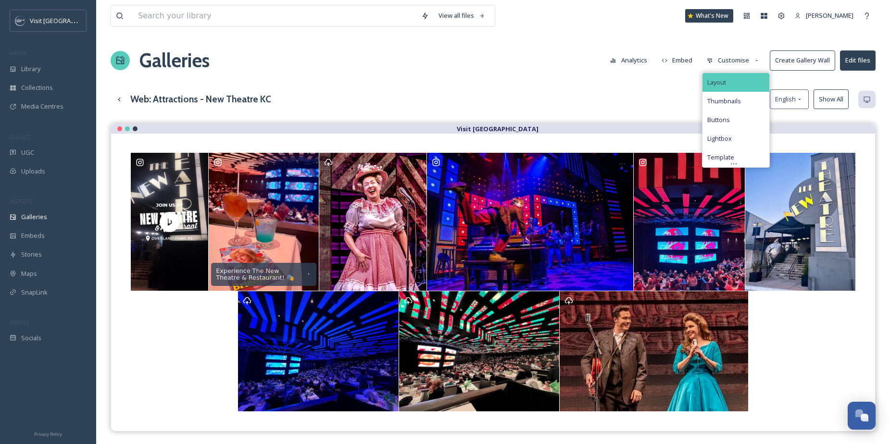
click at [727, 76] on div "Layout" at bounding box center [735, 82] width 67 height 19
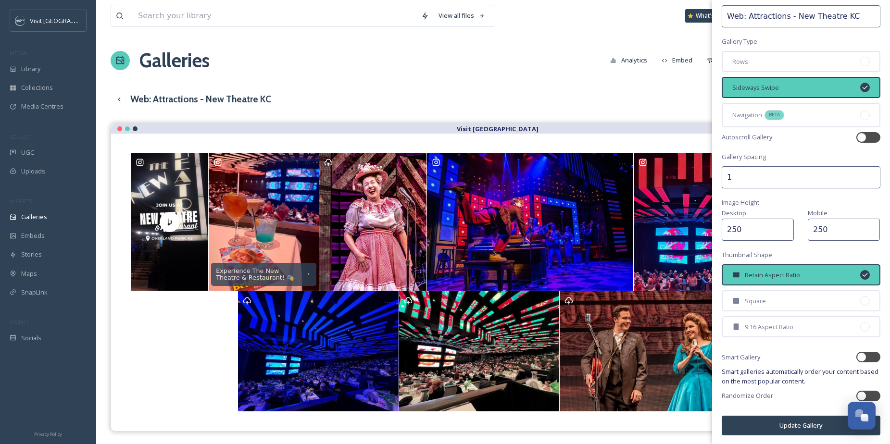
scroll to position [41, 0]
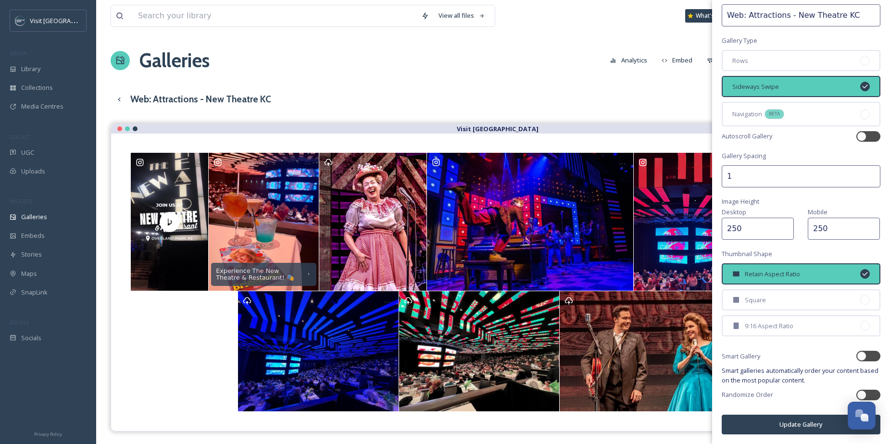
click at [670, 90] on div "Web: Attractions - New Theatre KC Preview English Show All" at bounding box center [493, 99] width 765 height 20
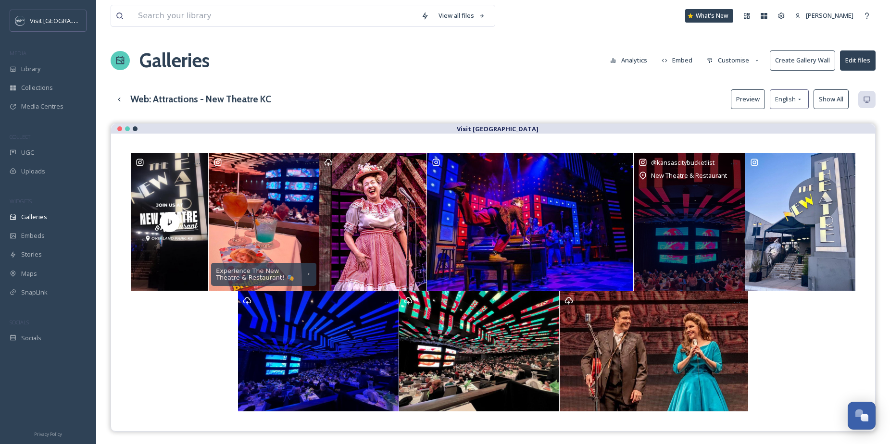
scroll to position [138, 0]
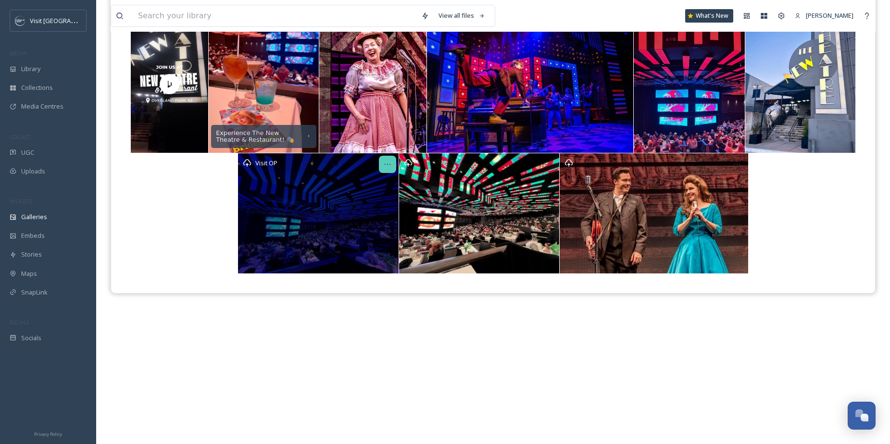
click at [384, 161] on icon at bounding box center [388, 165] width 8 height 8
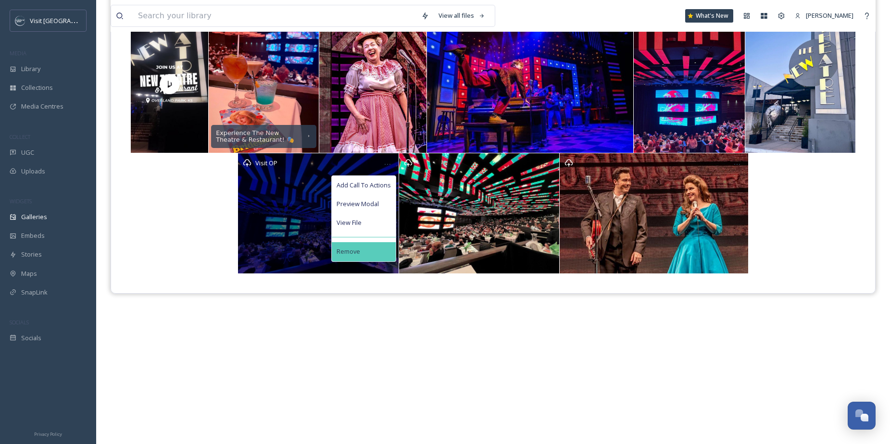
click at [365, 244] on div "Remove" at bounding box center [364, 251] width 64 height 19
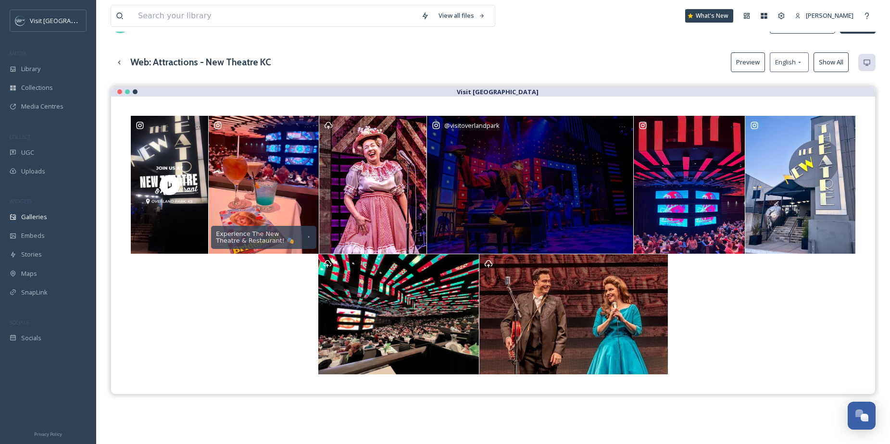
scroll to position [20, 0]
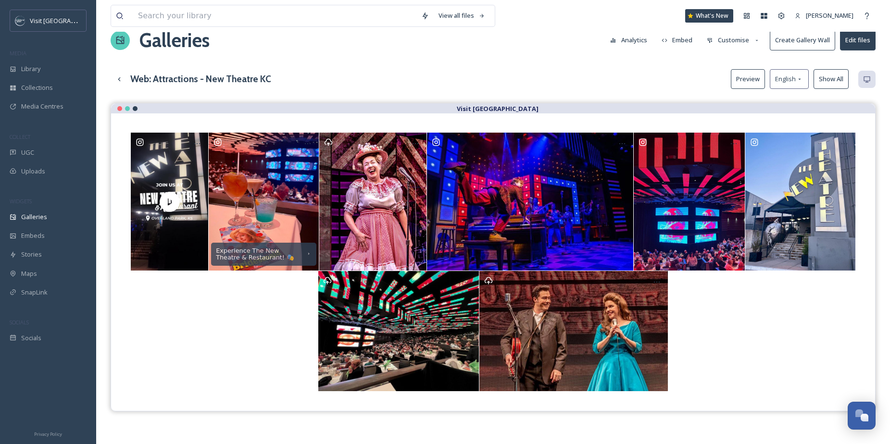
click at [734, 39] on button "Customise" at bounding box center [733, 40] width 63 height 19
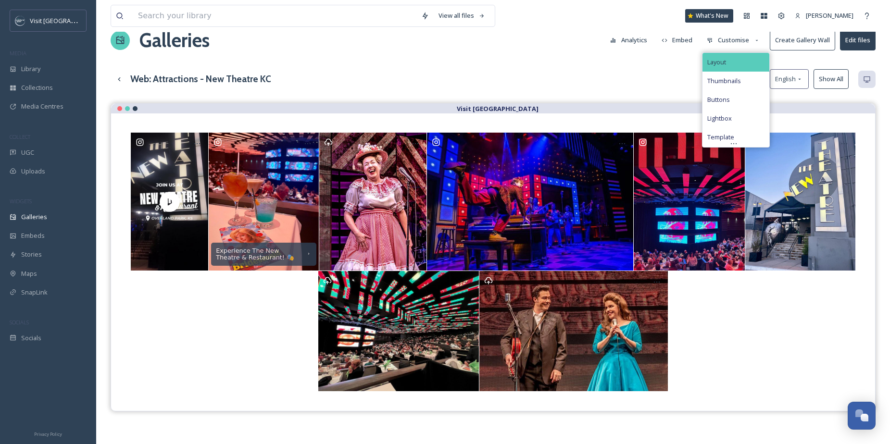
click at [731, 64] on div "Layout" at bounding box center [735, 62] width 67 height 19
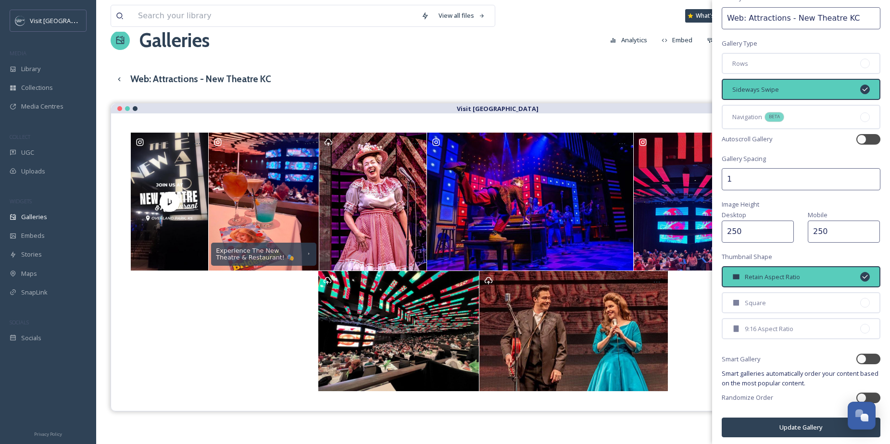
scroll to position [41, 0]
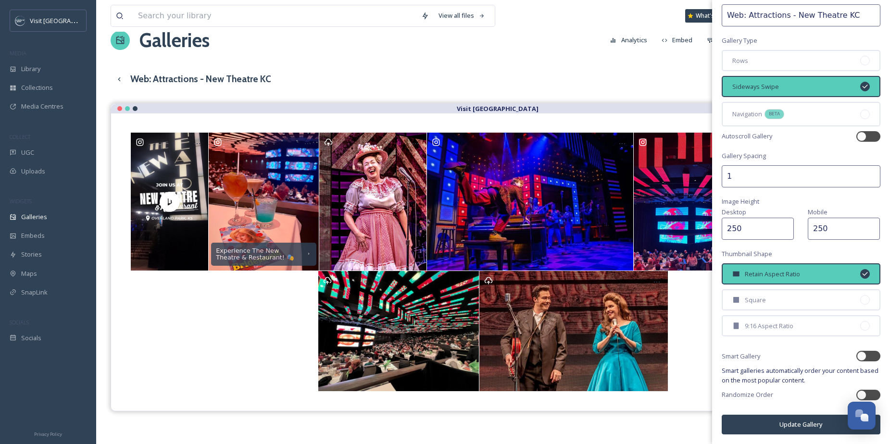
click at [797, 421] on button "Update Gallery" at bounding box center [800, 425] width 159 height 20
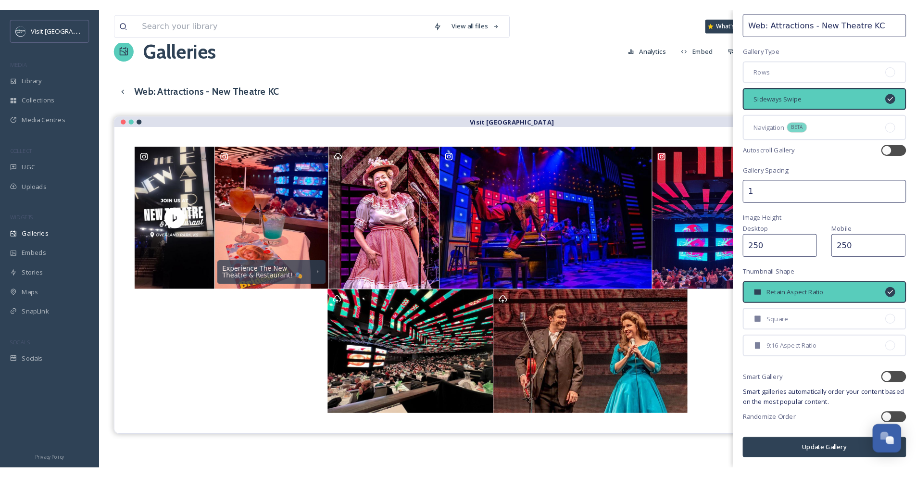
scroll to position [41, 0]
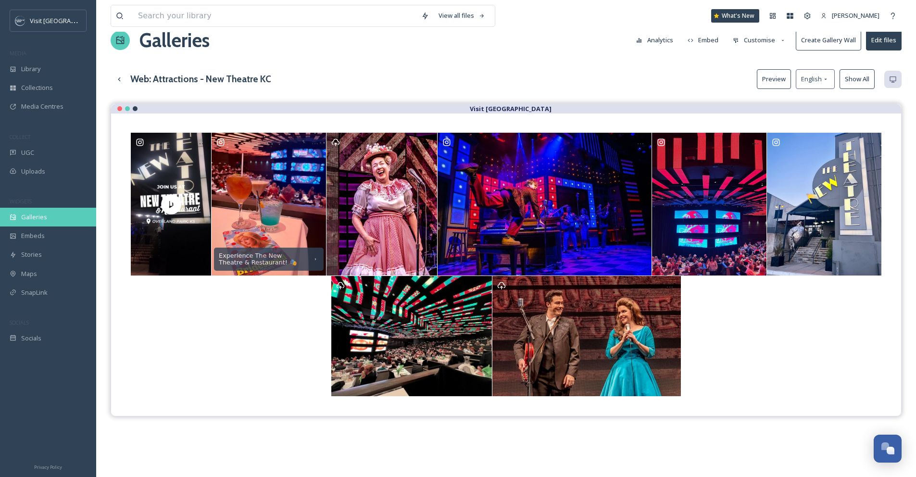
click at [34, 218] on span "Galleries" at bounding box center [34, 216] width 26 height 9
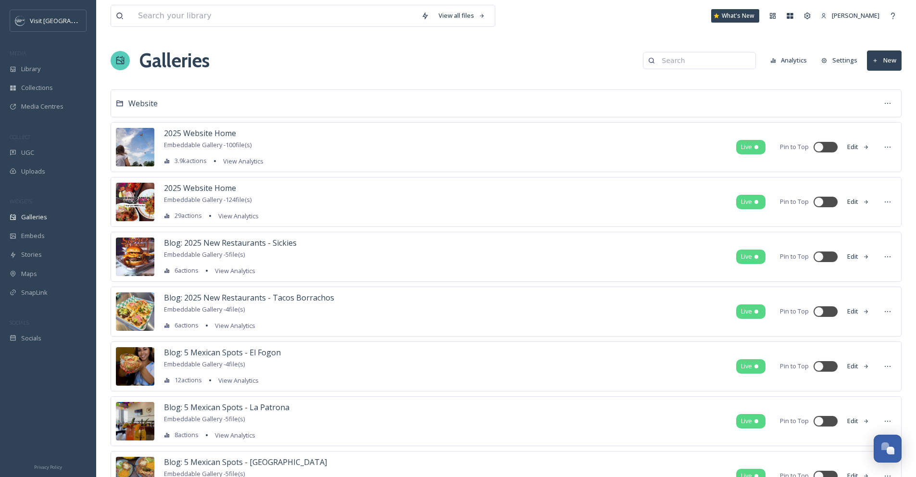
click at [666, 62] on div at bounding box center [699, 60] width 113 height 17
click at [671, 60] on input at bounding box center [703, 60] width 93 height 19
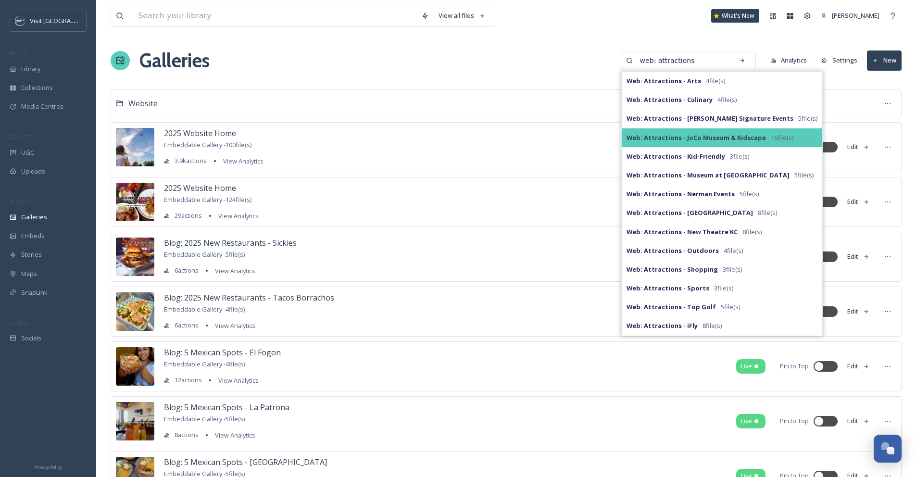
type input "web: attractions"
click at [687, 139] on strong "Web: Attractions - JoCo Museum & Kidscape" at bounding box center [695, 137] width 139 height 9
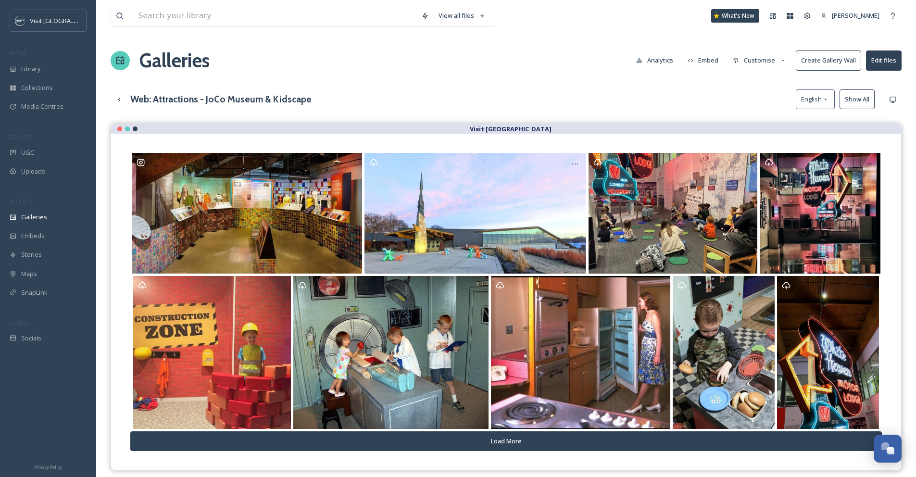
click at [761, 57] on button "Customise" at bounding box center [759, 60] width 63 height 19
click at [760, 79] on div "Layout" at bounding box center [761, 82] width 67 height 19
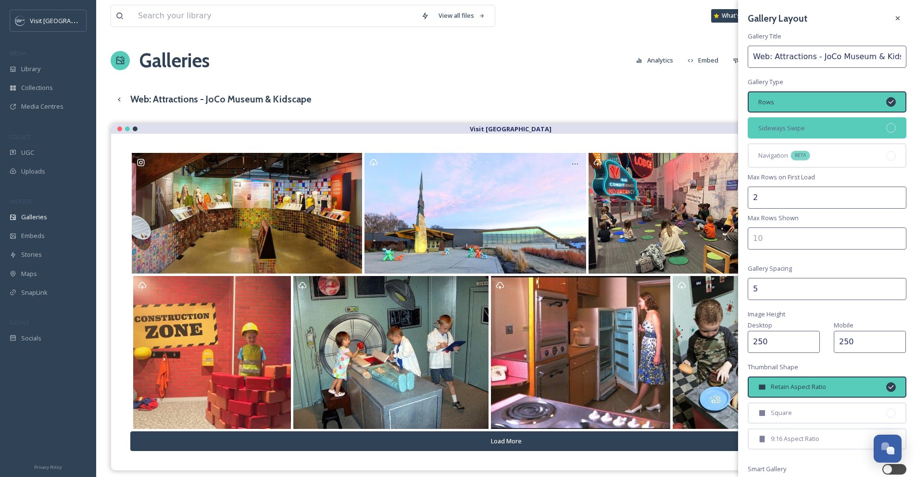
click at [794, 131] on span "Sideways Swipe" at bounding box center [781, 128] width 47 height 9
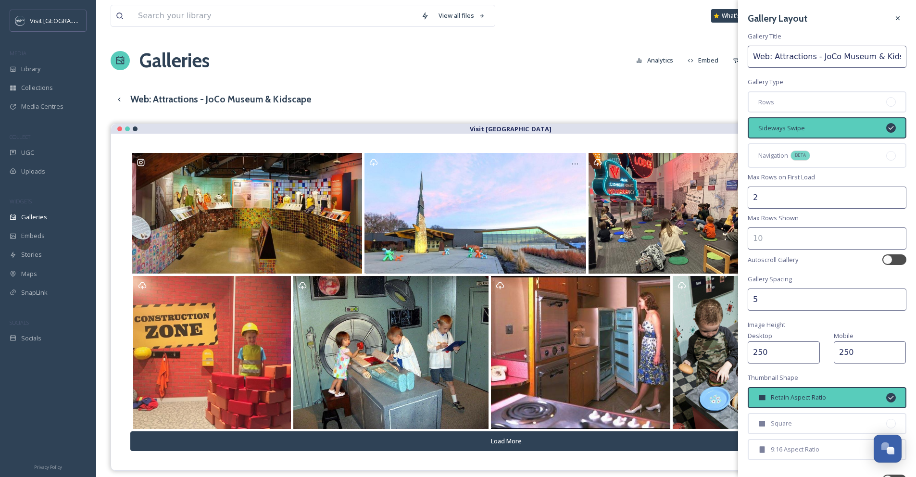
click at [774, 294] on input "5" at bounding box center [826, 299] width 159 height 22
drag, startPoint x: 764, startPoint y: 294, endPoint x: 739, endPoint y: 293, distance: 25.5
click at [742, 293] on div "Gallery Layout Gallery Title Web: Attractions - JoCo Museum & Kidscape Gallery …" at bounding box center [827, 283] width 178 height 567
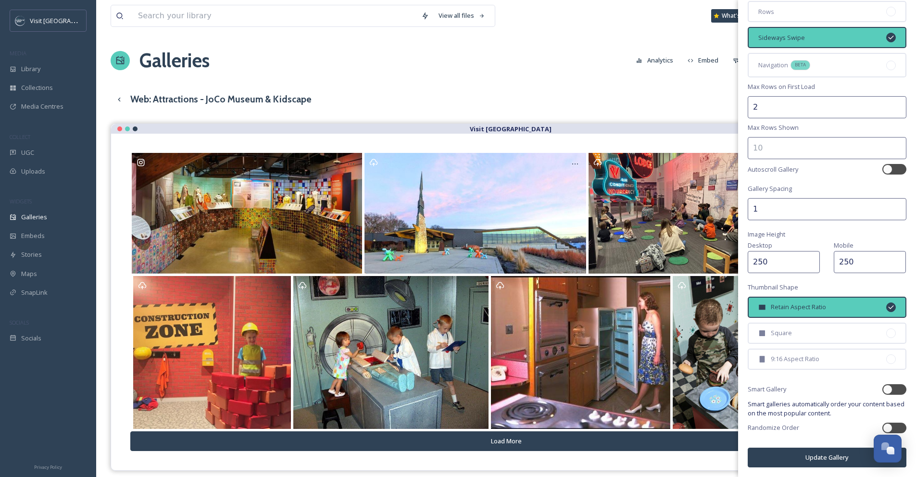
type input "1"
click at [801, 444] on button "Update Gallery" at bounding box center [826, 457] width 159 height 20
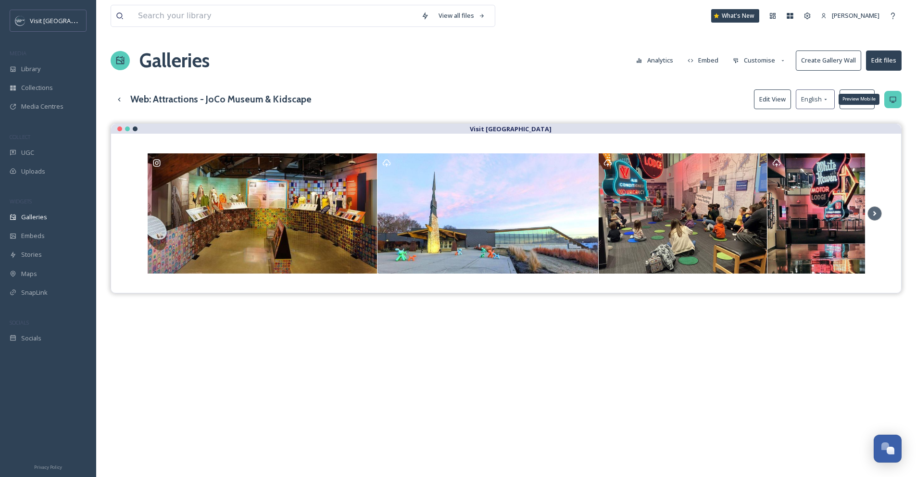
click at [892, 98] on icon at bounding box center [893, 100] width 8 height 8
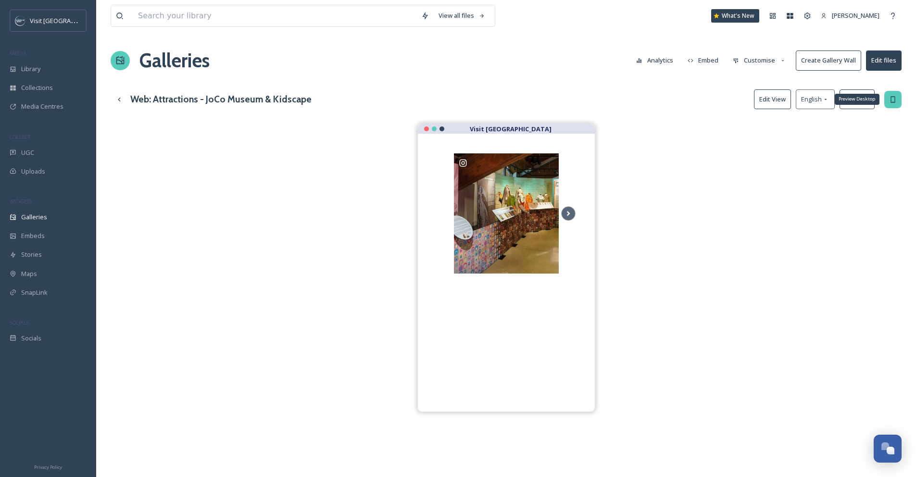
click at [892, 98] on icon at bounding box center [893, 100] width 8 height 8
